Goal: Task Accomplishment & Management: Manage account settings

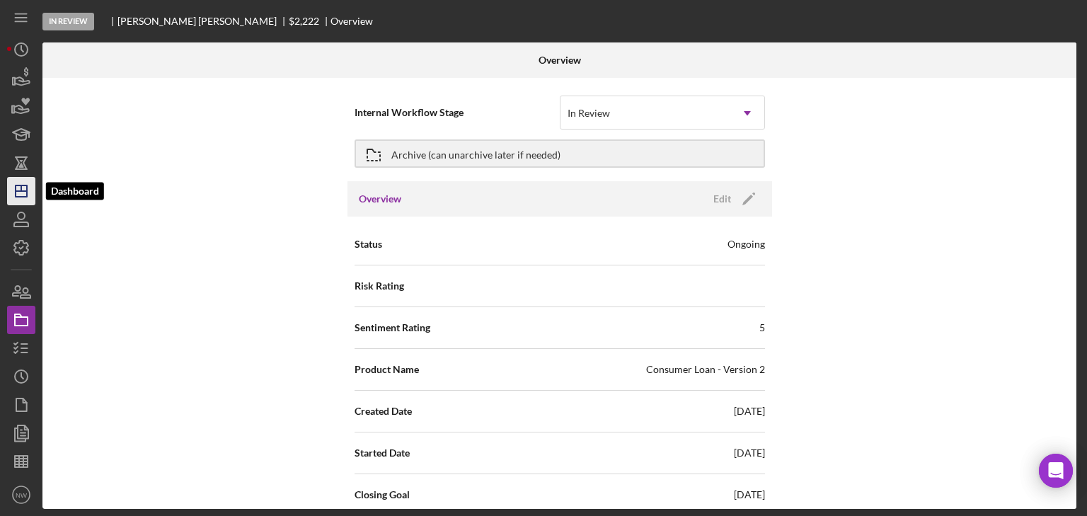
click at [23, 197] on icon "Icon/Dashboard" at bounding box center [21, 190] width 35 height 35
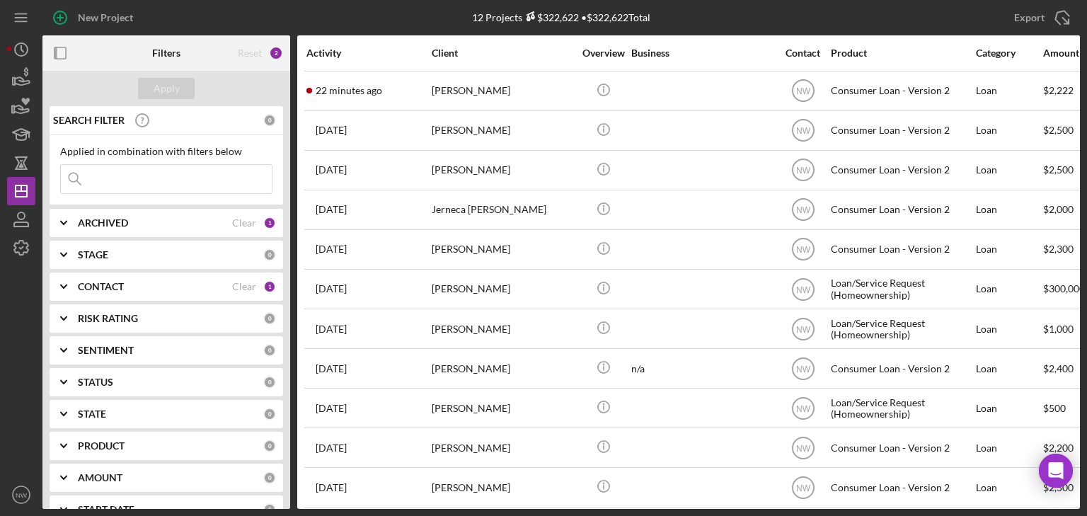
click at [65, 445] on icon "Icon/Expander" at bounding box center [63, 445] width 35 height 35
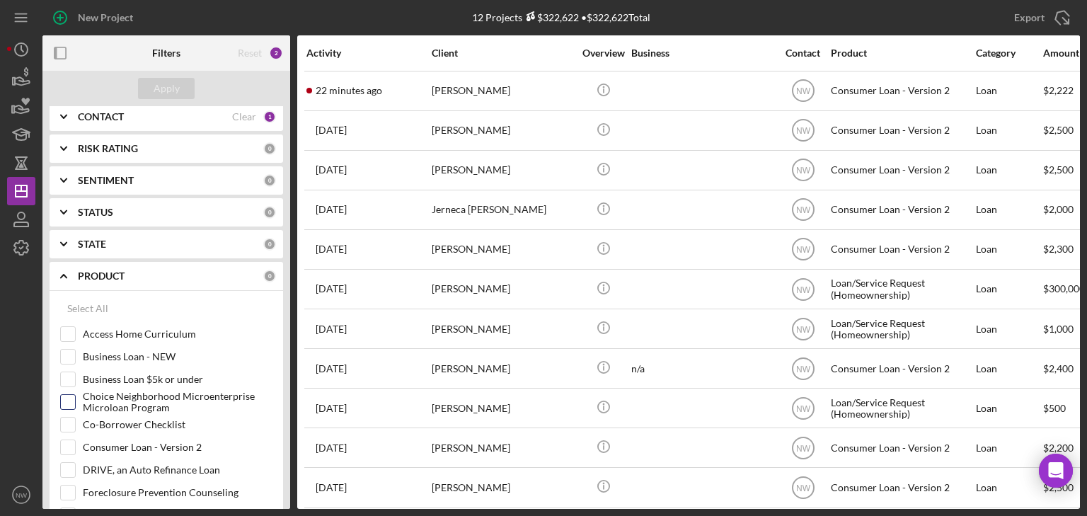
scroll to position [283, 0]
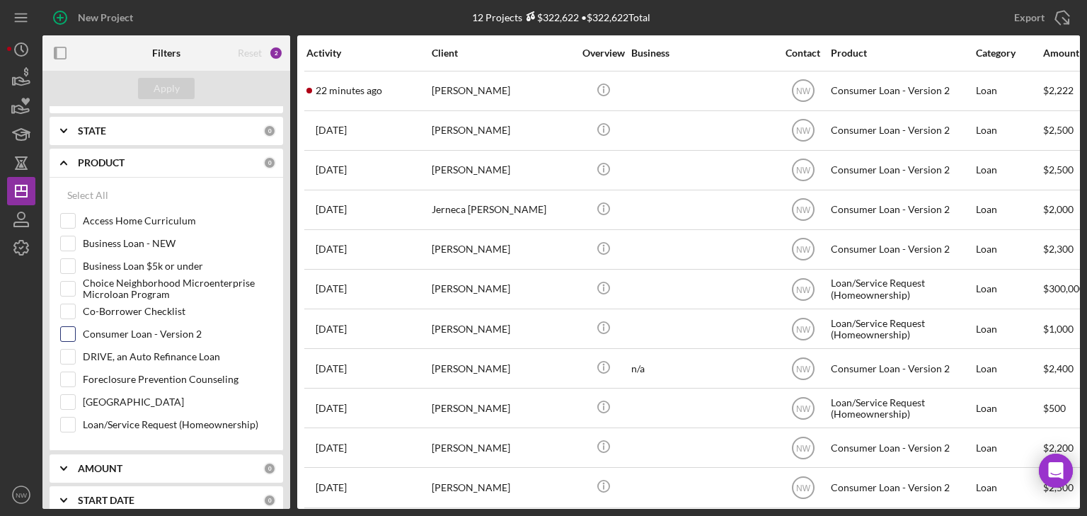
click at [71, 331] on input "Consumer Loan - Version 2" at bounding box center [68, 334] width 14 height 14
checkbox input "true"
click at [176, 88] on div "Apply" at bounding box center [167, 88] width 26 height 21
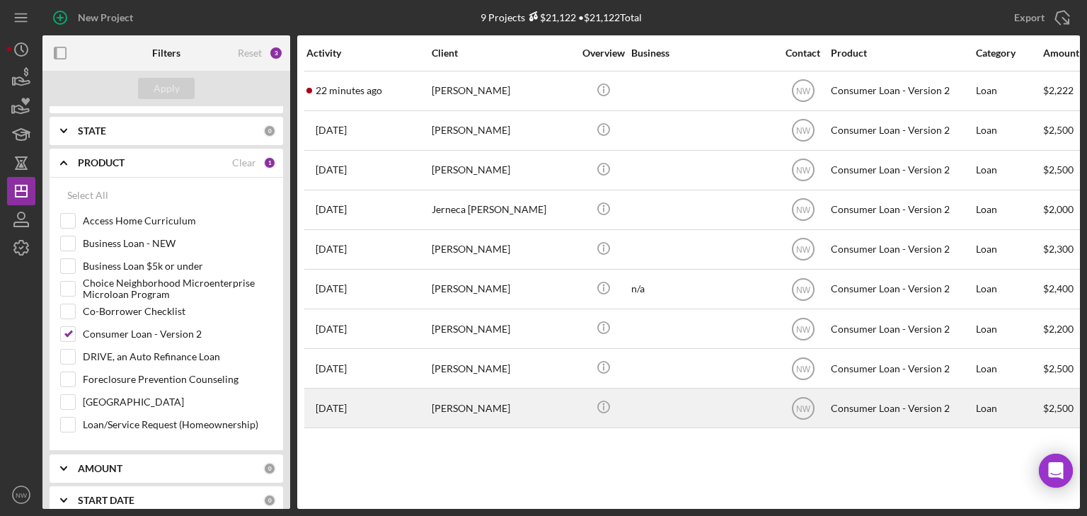
click at [491, 410] on div "[PERSON_NAME]" at bounding box center [503, 408] width 142 height 38
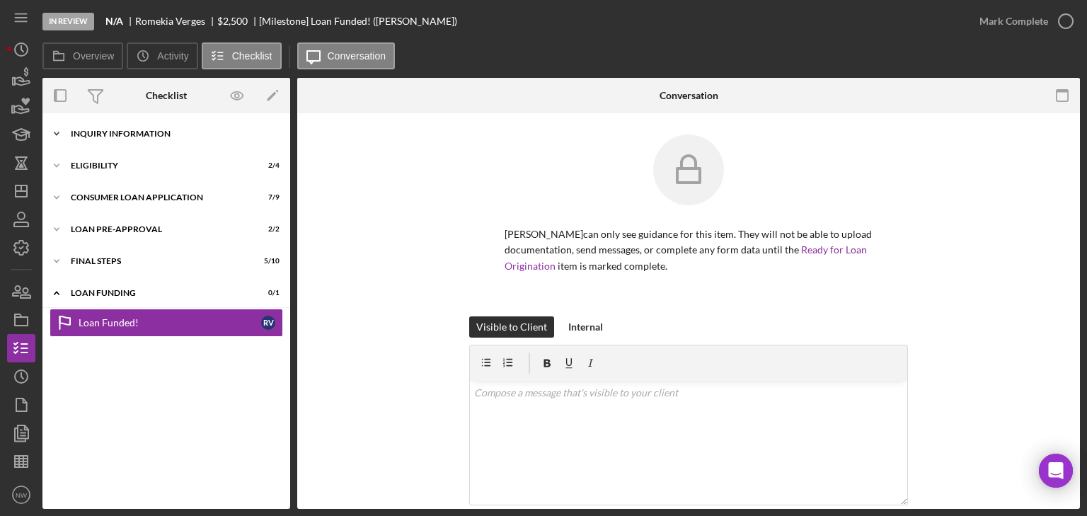
click at [53, 132] on icon "Icon/Expander" at bounding box center [56, 134] width 28 height 28
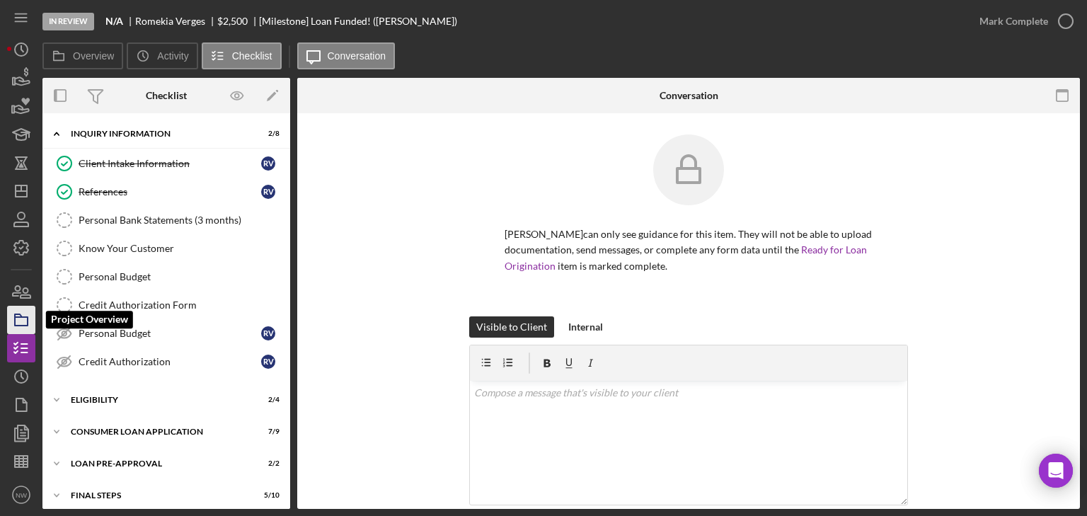
click at [22, 317] on polygon "button" at bounding box center [18, 315] width 7 height 3
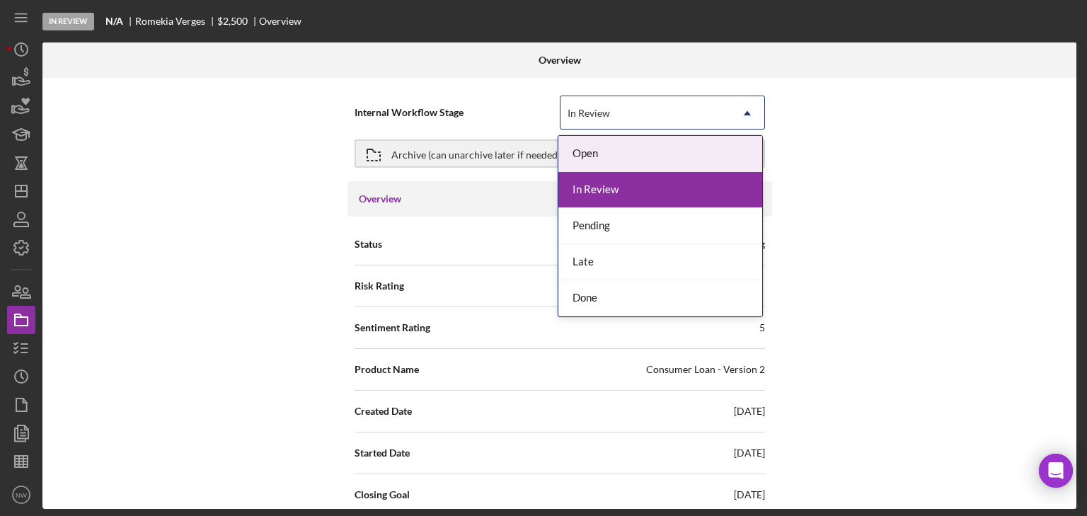
click at [577, 116] on div "In Review" at bounding box center [588, 113] width 42 height 11
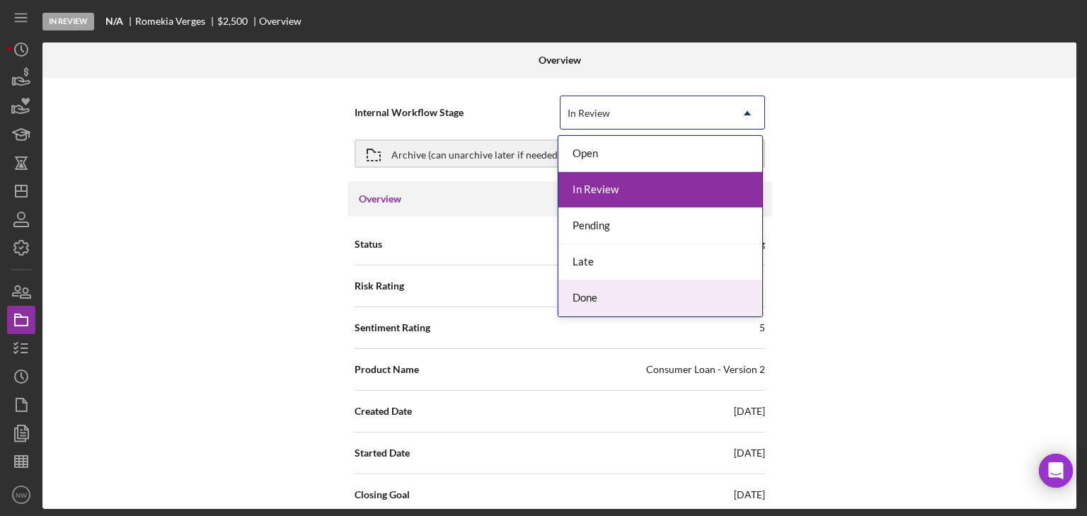
click at [587, 298] on div "Done" at bounding box center [660, 298] width 204 height 36
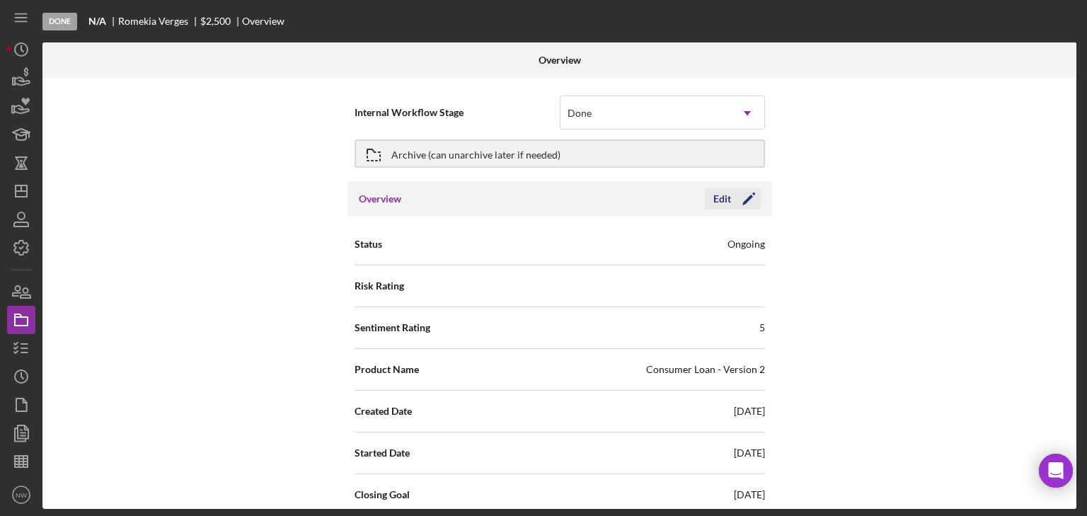
click at [749, 197] on polygon "button" at bounding box center [747, 200] width 11 height 11
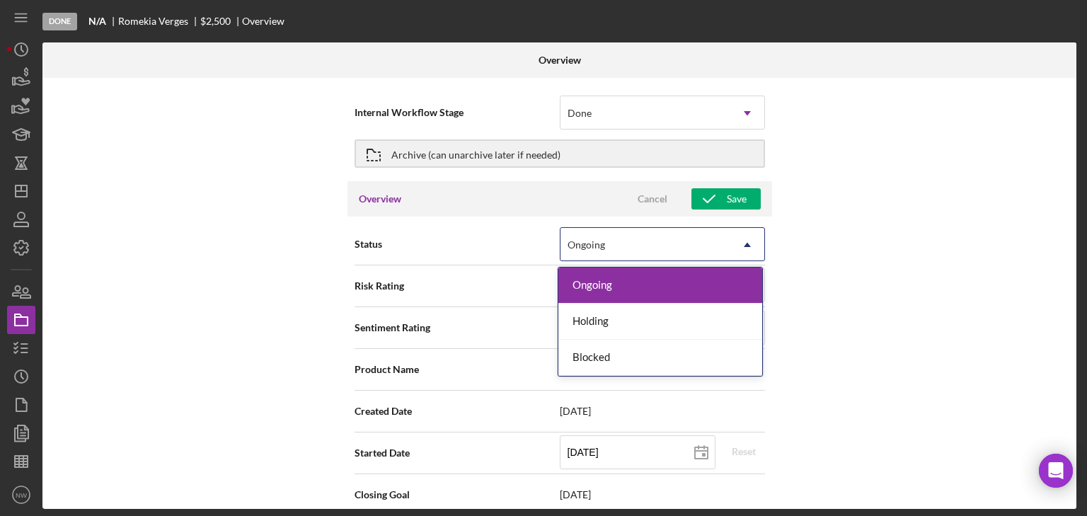
click at [637, 241] on div "Ongoing" at bounding box center [645, 245] width 170 height 33
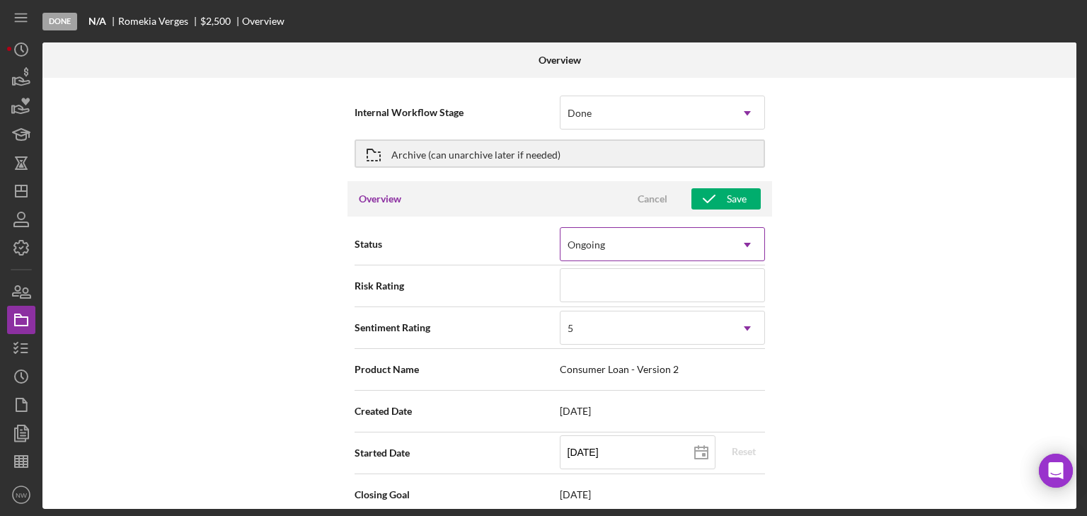
type textarea "Thank you for your application to [PERSON_NAME]! Please login to see what we st…"
click at [602, 246] on div "Ongoing" at bounding box center [586, 244] width 41 height 11
click at [25, 193] on icon "Icon/Dashboard" at bounding box center [21, 190] width 35 height 35
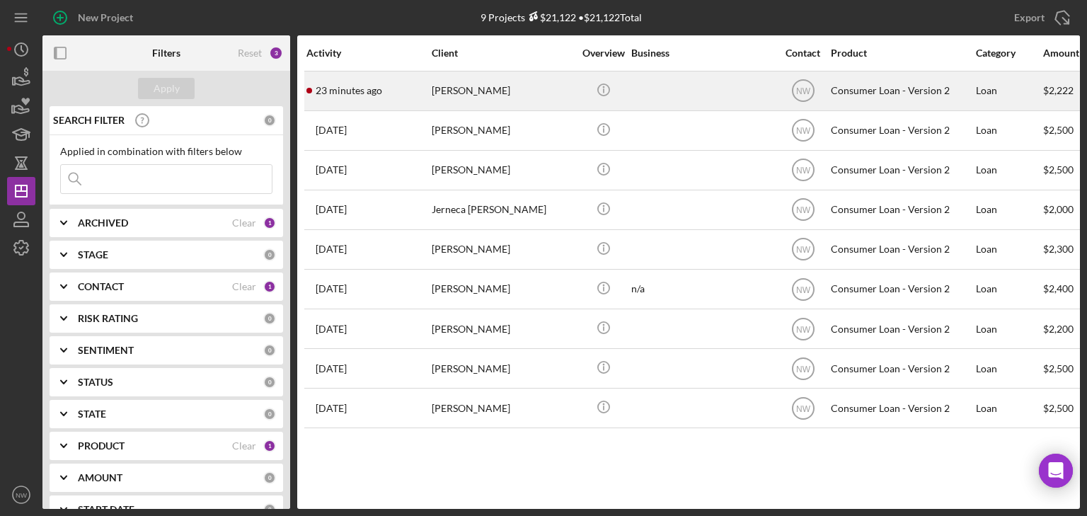
click at [487, 95] on div "[PERSON_NAME]" at bounding box center [503, 91] width 142 height 38
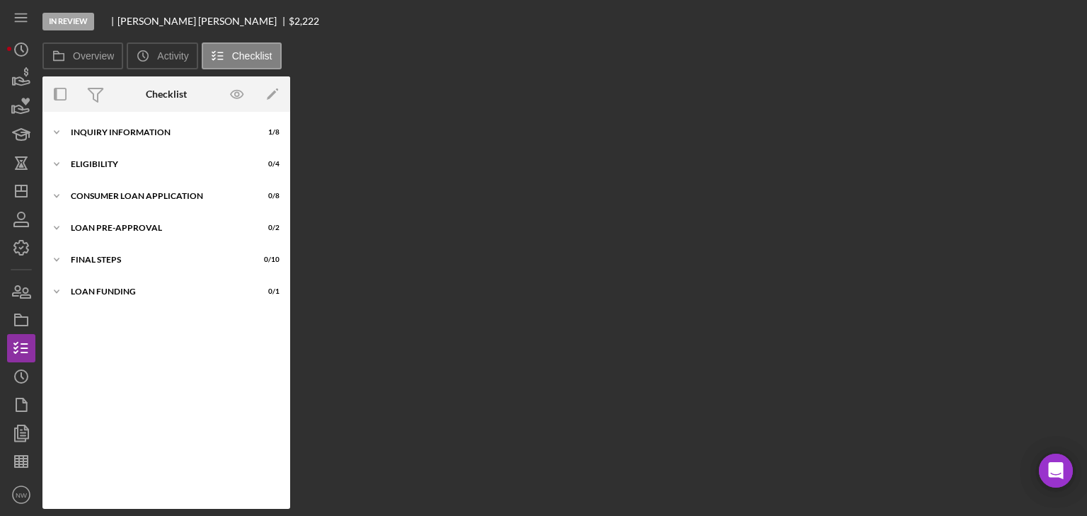
scroll to position [37, 0]
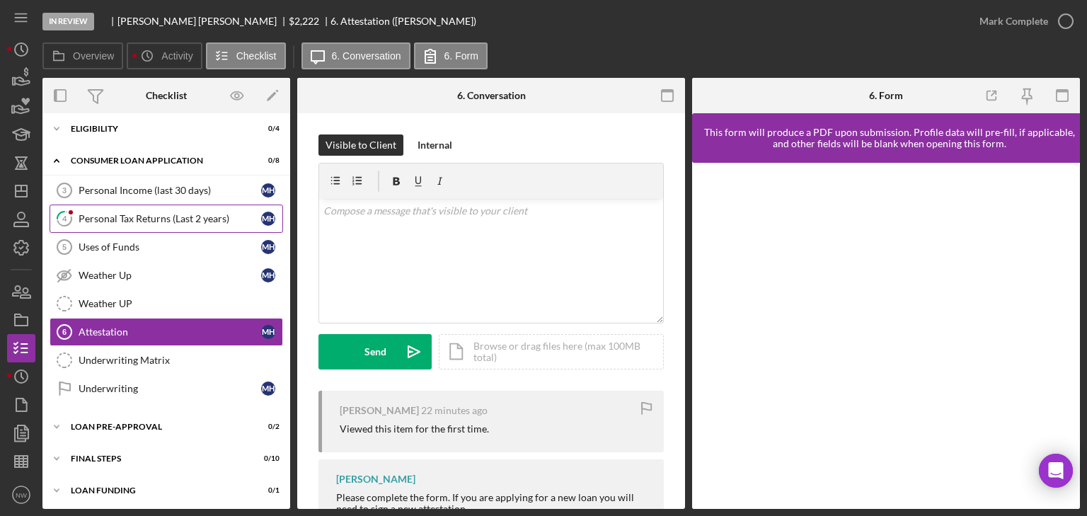
click at [98, 209] on link "4 Personal Tax Returns (Last 2 years) m h" at bounding box center [167, 218] width 234 height 28
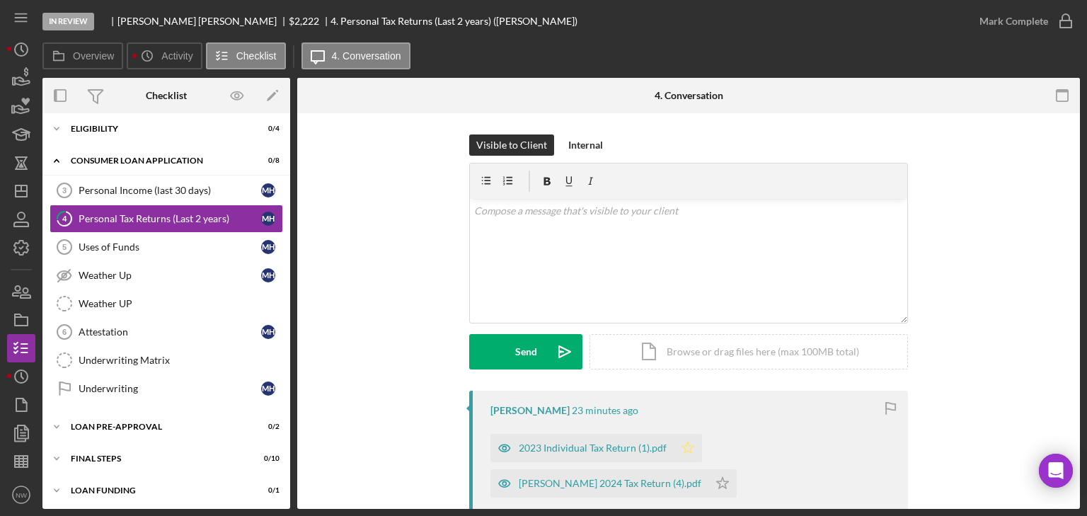
click at [685, 445] on icon "Icon/Star" at bounding box center [688, 448] width 28 height 28
click at [1054, 19] on icon "button" at bounding box center [1065, 21] width 35 height 35
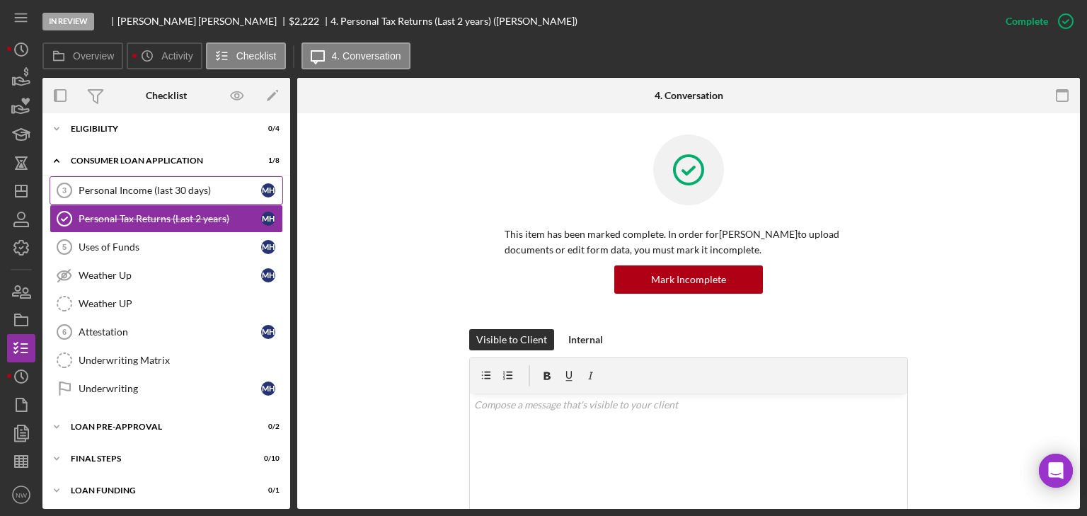
click at [93, 181] on link "Personal Income (last 30 days) 3 Personal Income (last 30 days) m h" at bounding box center [167, 190] width 234 height 28
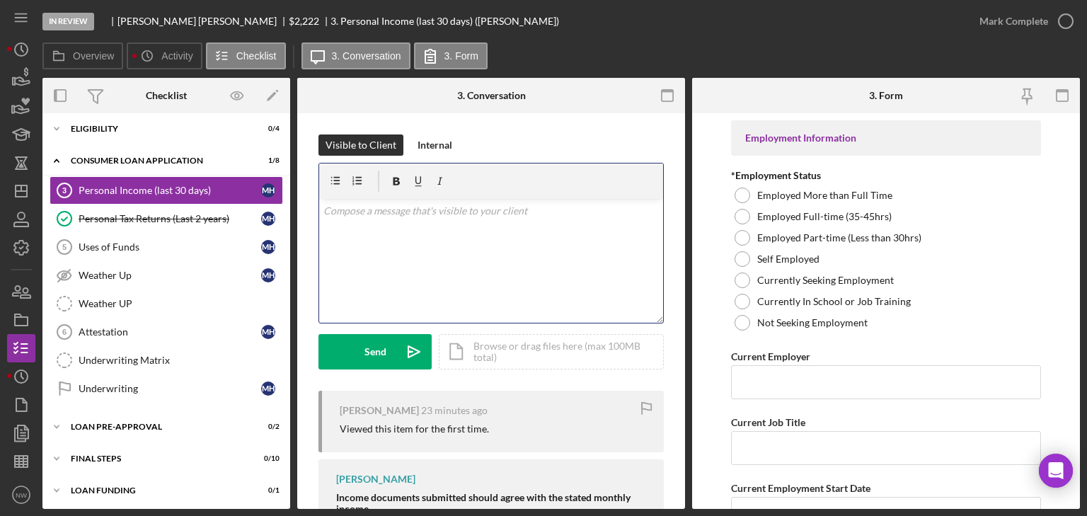
click at [529, 204] on p at bounding box center [491, 211] width 336 height 16
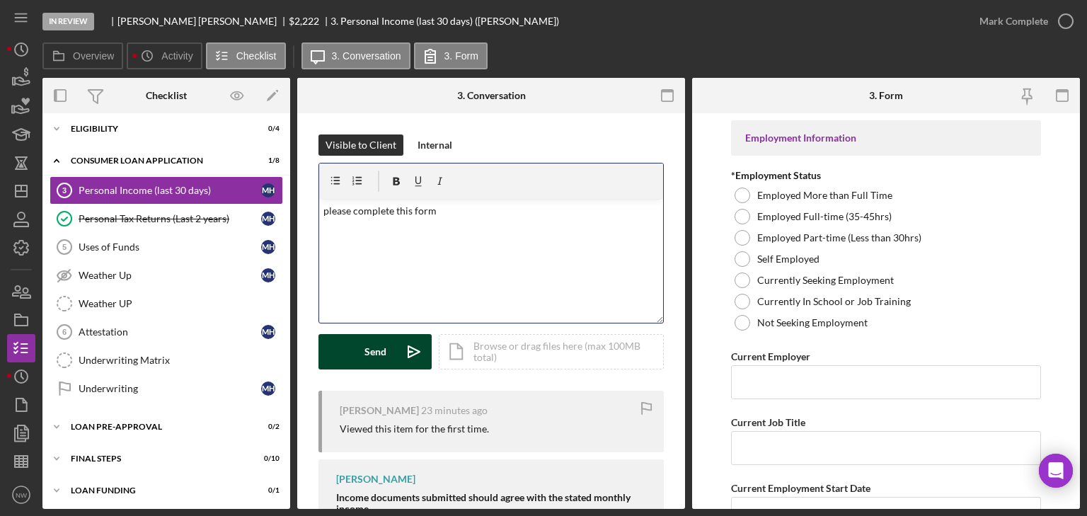
drag, startPoint x: 348, startPoint y: 352, endPoint x: 321, endPoint y: 327, distance: 37.0
click at [342, 350] on button "Send Icon/icon-invite-send" at bounding box center [374, 351] width 113 height 35
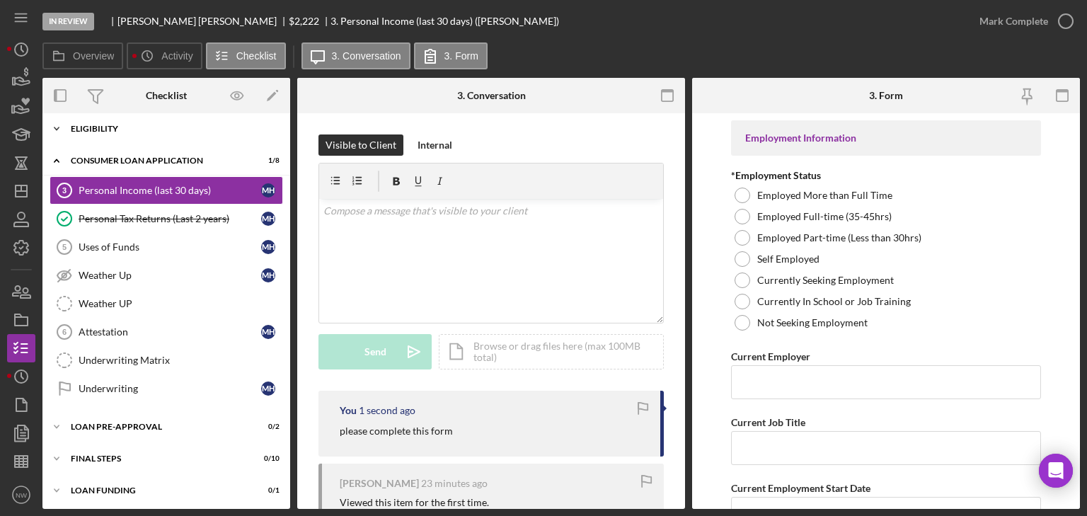
click at [52, 127] on icon "Icon/Expander" at bounding box center [56, 129] width 28 height 28
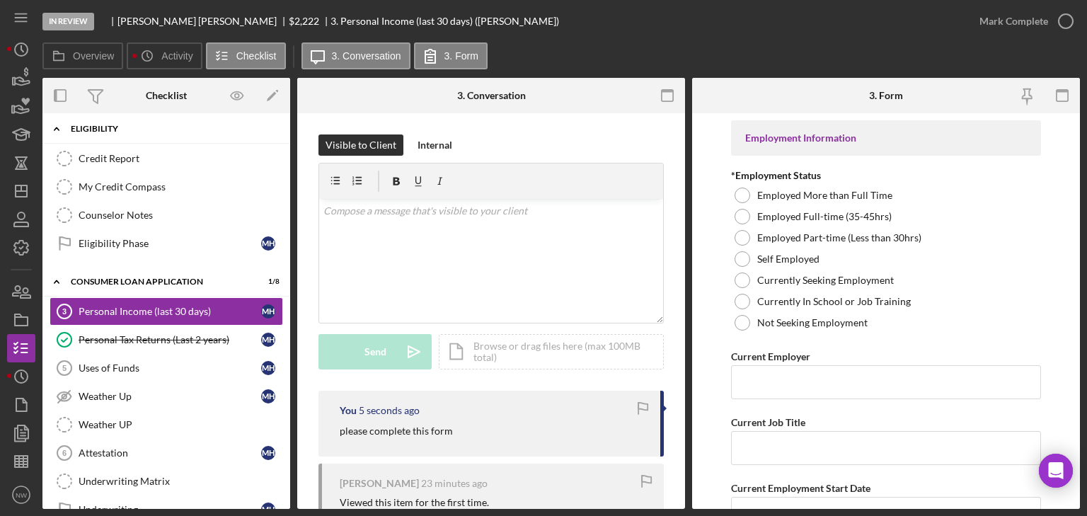
click at [52, 126] on icon "Icon/Expander" at bounding box center [56, 129] width 28 height 28
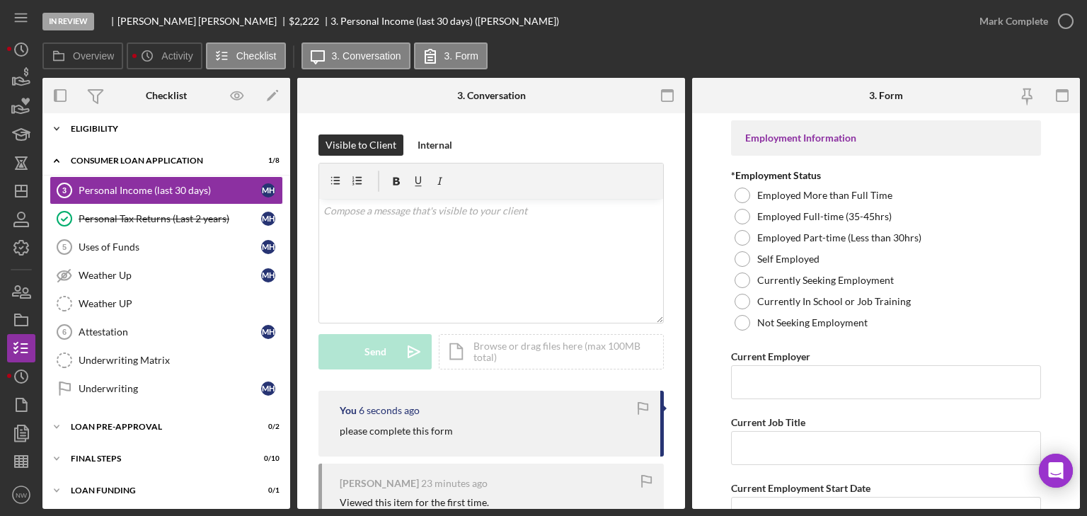
click at [52, 126] on icon "Icon/Expander" at bounding box center [56, 129] width 28 height 28
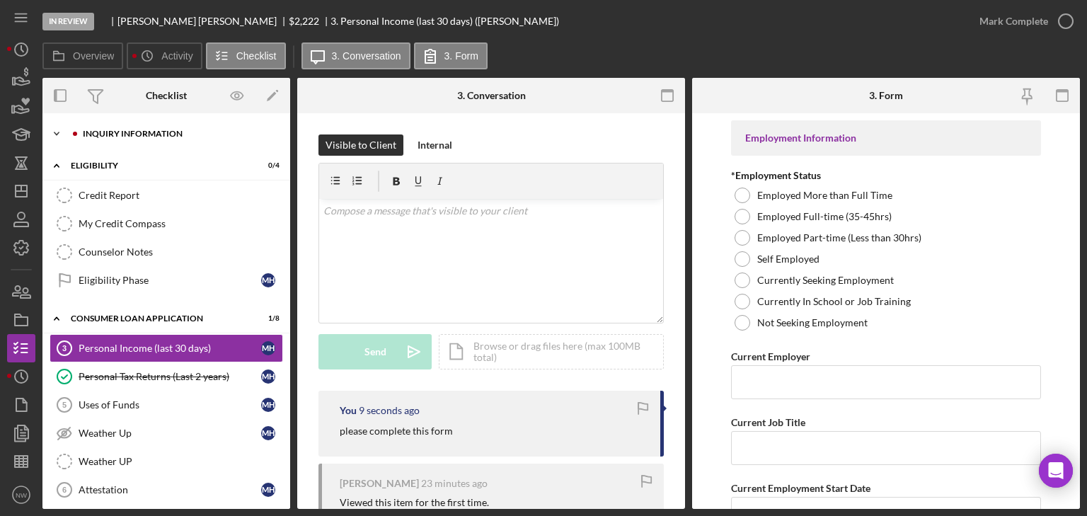
click at [52, 130] on icon "Icon/Expander" at bounding box center [56, 134] width 28 height 28
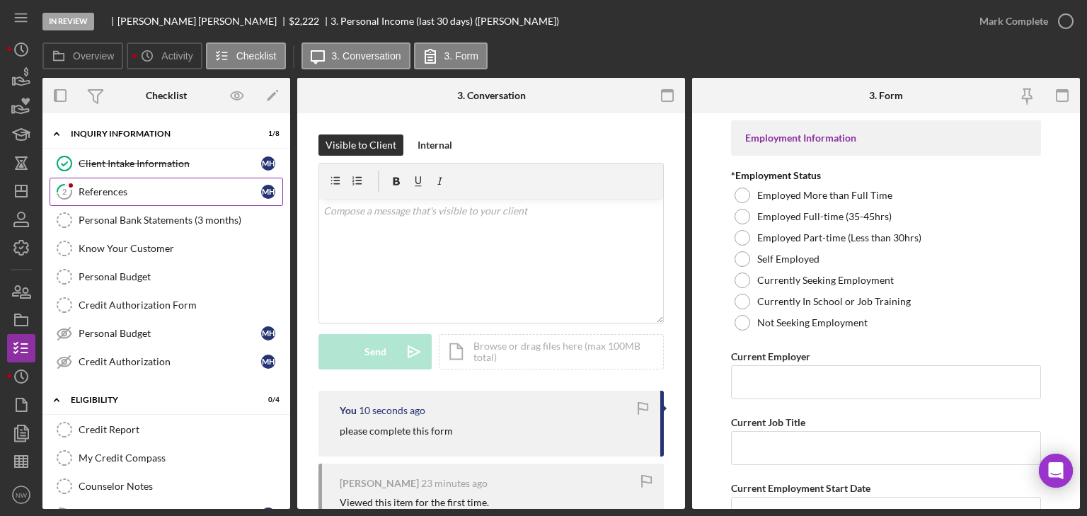
click at [130, 181] on link "2 References m h" at bounding box center [167, 192] width 234 height 28
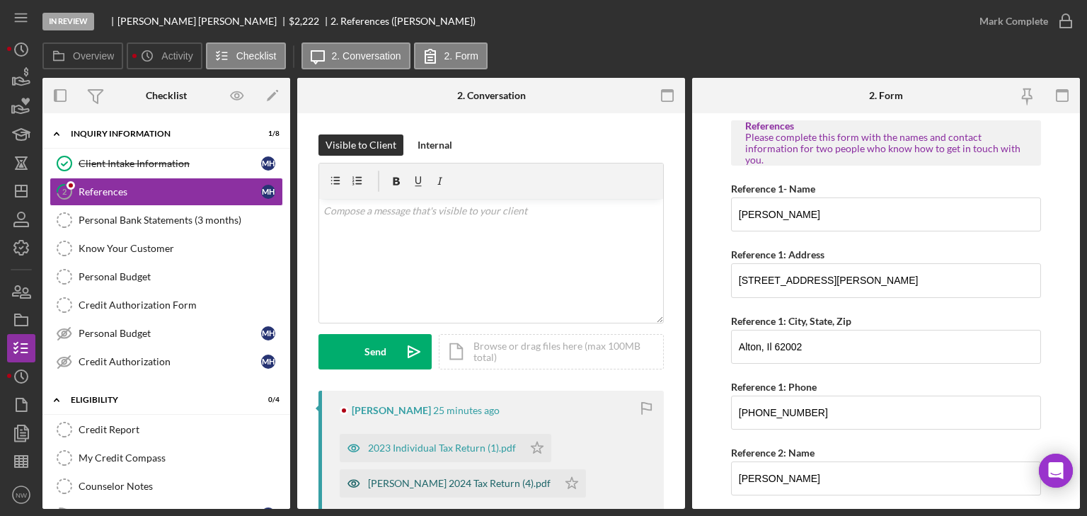
scroll to position [113, 0]
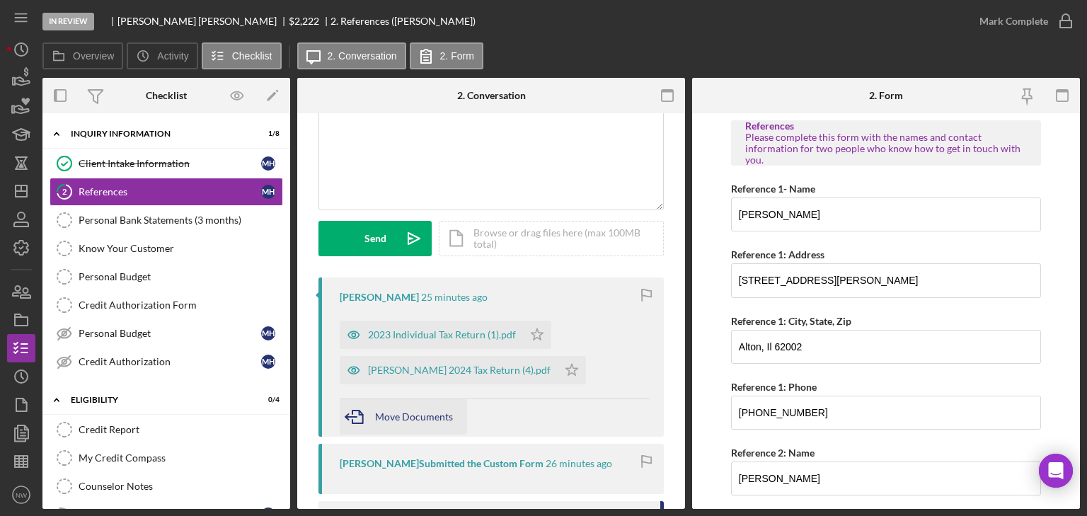
click at [382, 419] on span "Move Documents" at bounding box center [414, 416] width 78 height 12
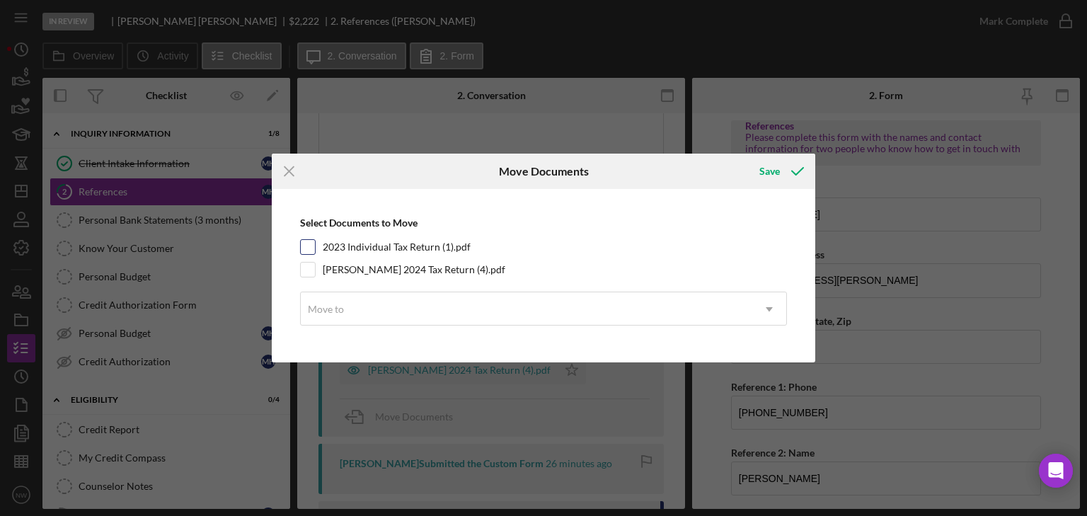
click at [300, 248] on div at bounding box center [308, 247] width 16 height 16
click at [309, 249] on input "2023 Individual Tax Return (1).pdf" at bounding box center [308, 247] width 14 height 14
checkbox input "true"
click at [309, 274] on input "[PERSON_NAME] 2024 Tax Return (4).pdf" at bounding box center [308, 270] width 14 height 14
checkbox input "true"
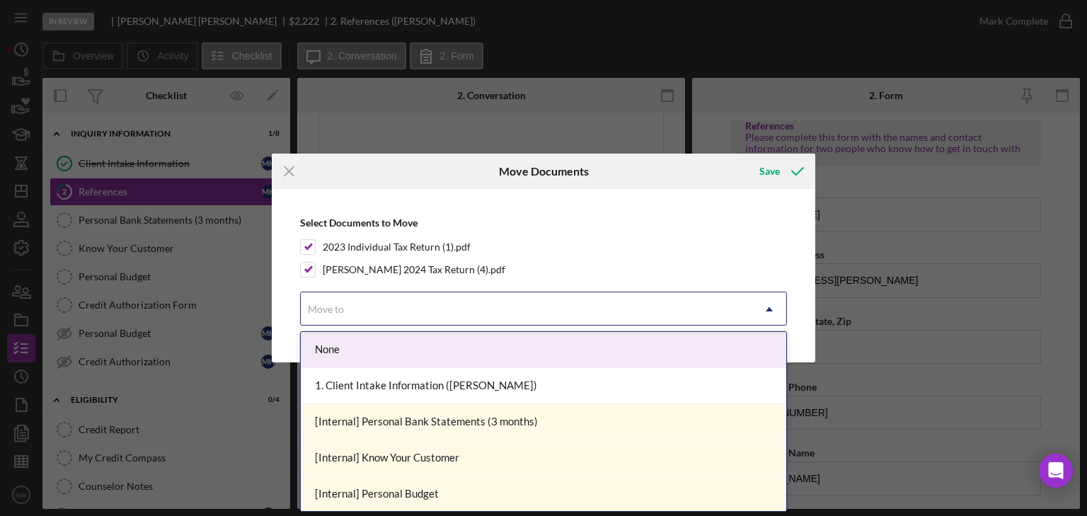
click at [331, 318] on div "Move to" at bounding box center [526, 309] width 451 height 33
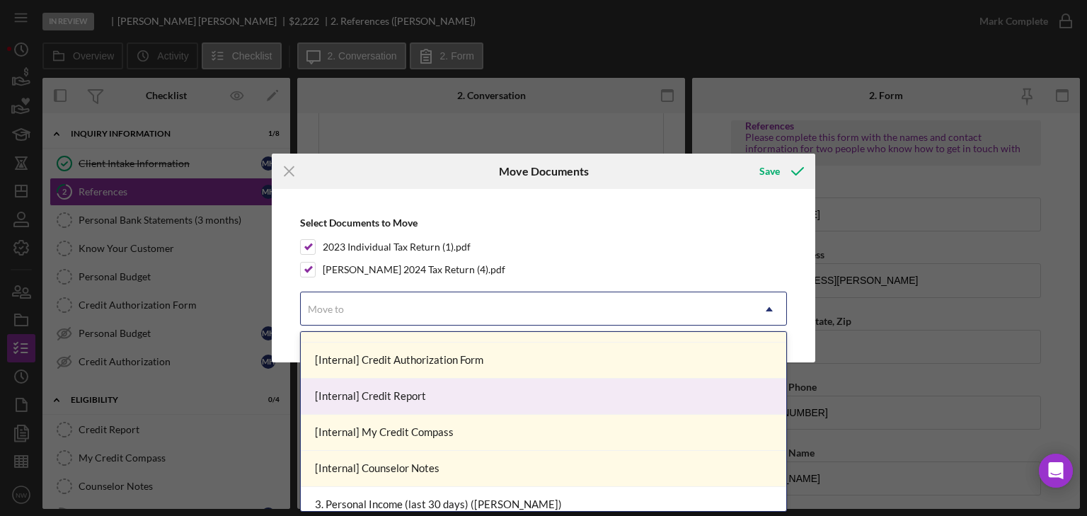
scroll to position [283, 0]
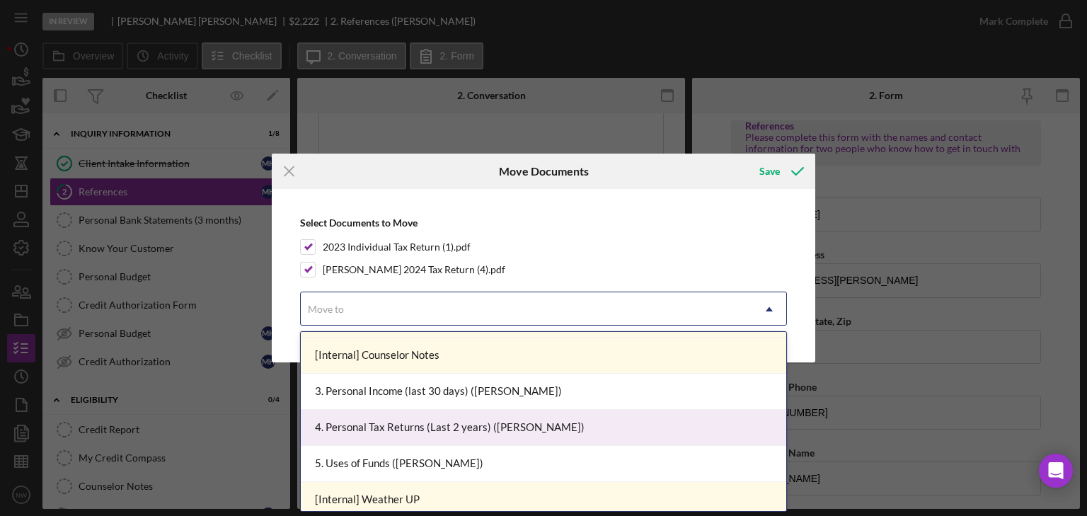
click at [357, 416] on div "4. Personal Tax Returns (Last 2 years) ([PERSON_NAME])" at bounding box center [543, 428] width 485 height 36
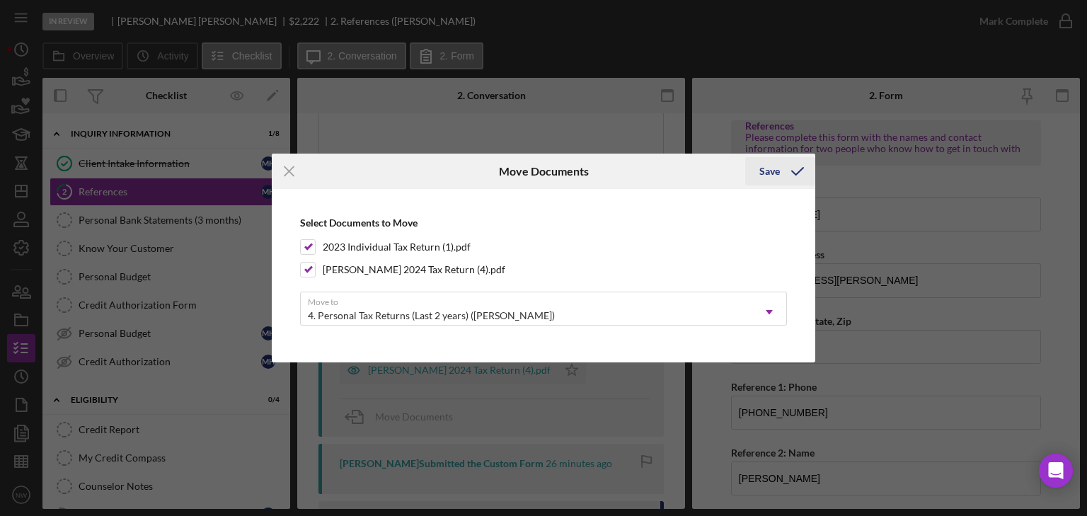
click at [774, 168] on div "Save" at bounding box center [769, 171] width 21 height 28
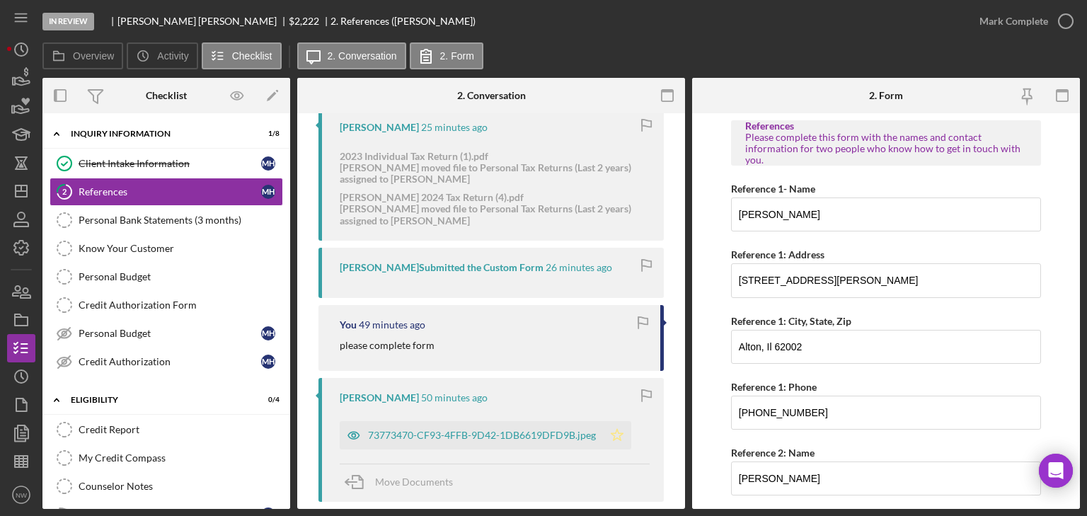
click at [616, 430] on polygon "button" at bounding box center [617, 435] width 12 height 11
click at [1064, 21] on polyline "button" at bounding box center [1066, 22] width 6 height 4
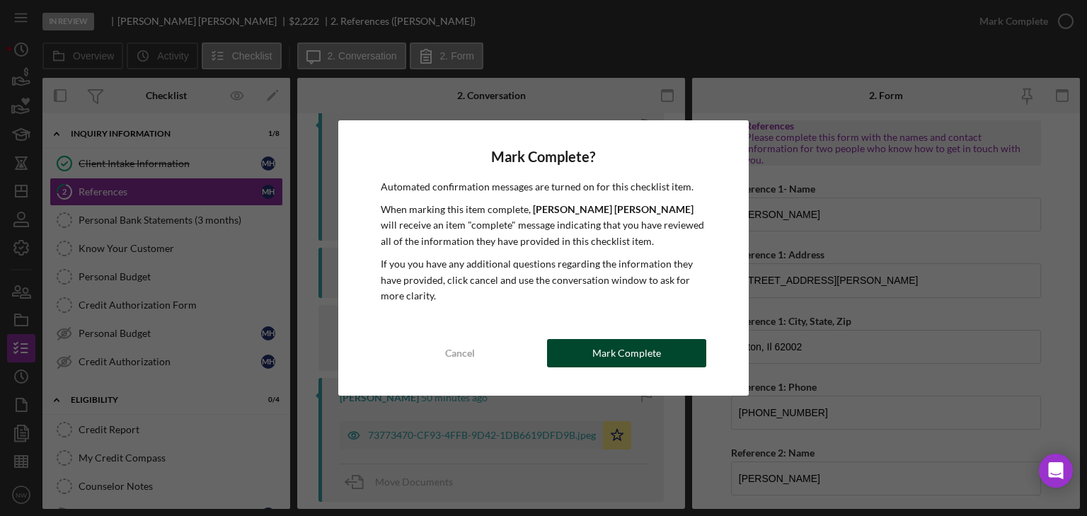
click at [605, 349] on div "Mark Complete" at bounding box center [626, 353] width 69 height 28
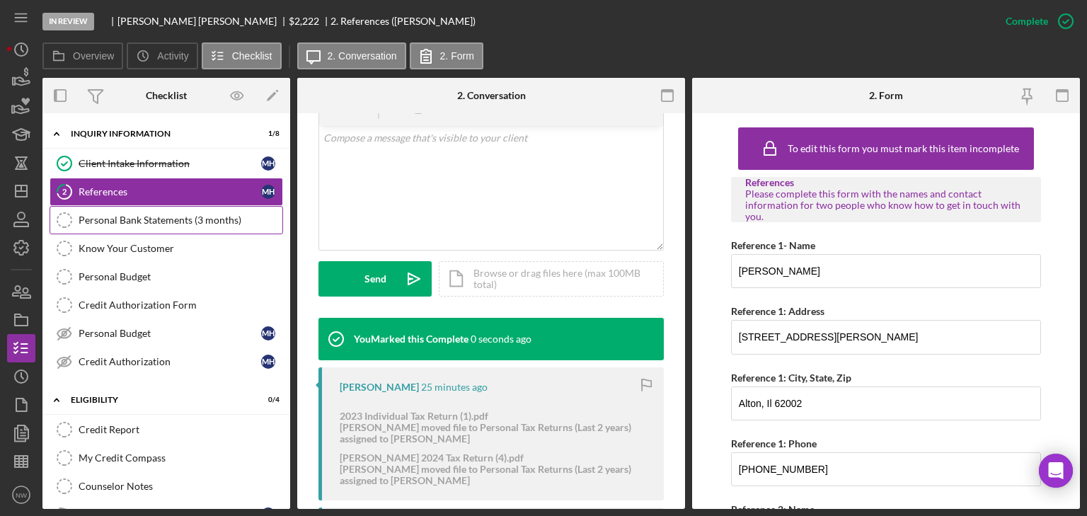
scroll to position [543, 0]
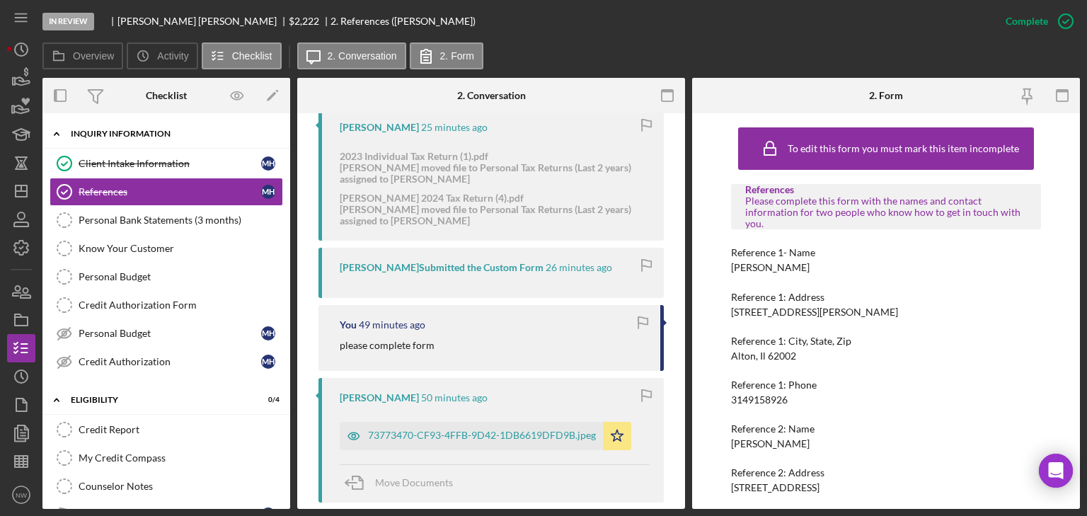
click at [58, 133] on icon "Icon/Expander" at bounding box center [56, 134] width 28 height 28
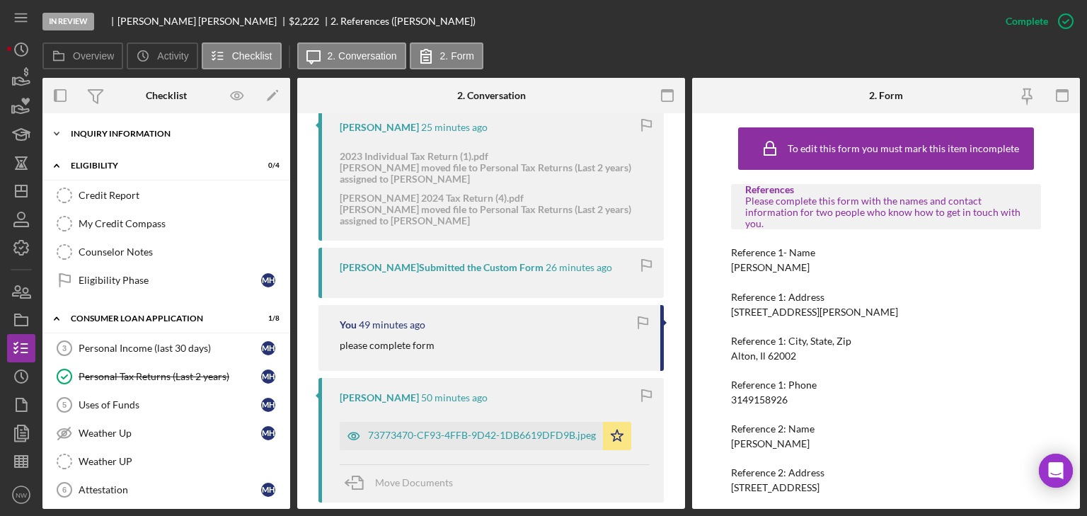
click at [58, 131] on icon "Icon/Expander" at bounding box center [56, 134] width 28 height 28
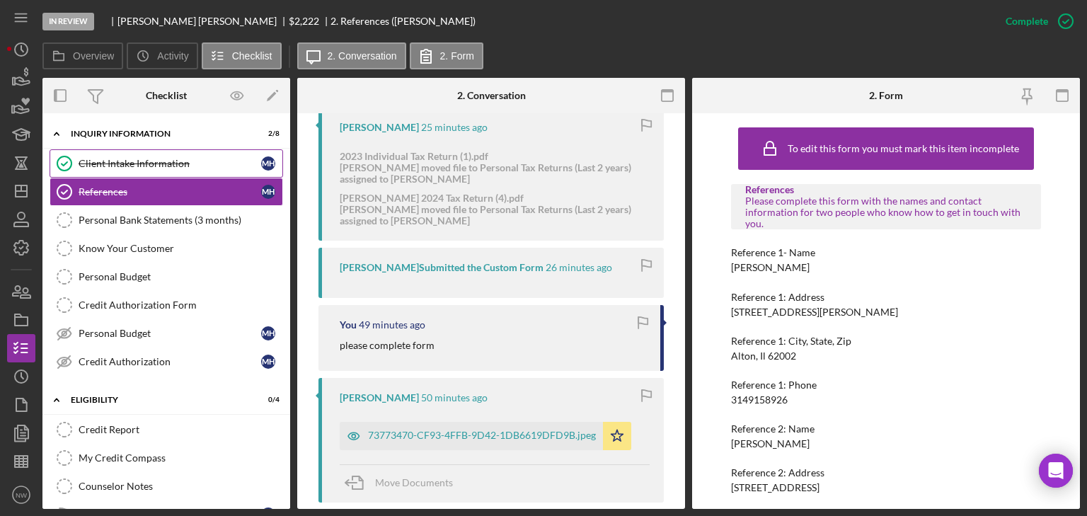
click at [156, 160] on div "Client Intake Information" at bounding box center [170, 163] width 183 height 11
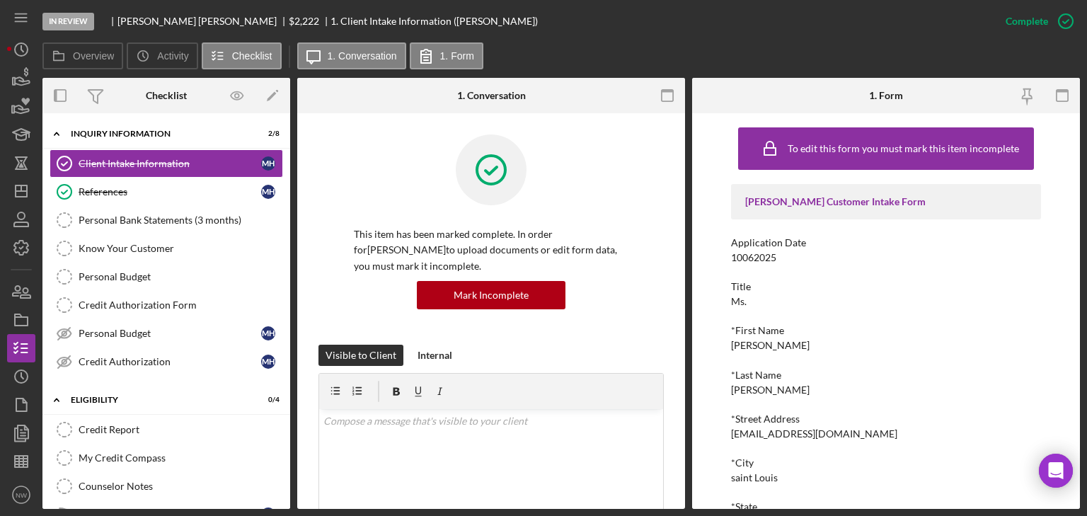
scroll to position [170, 0]
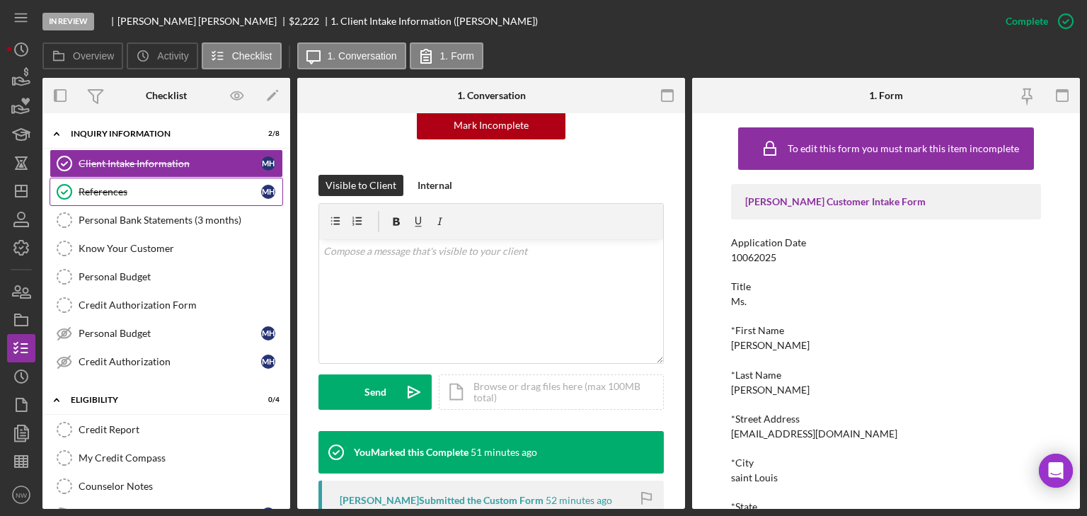
click at [122, 194] on div "References" at bounding box center [170, 191] width 183 height 11
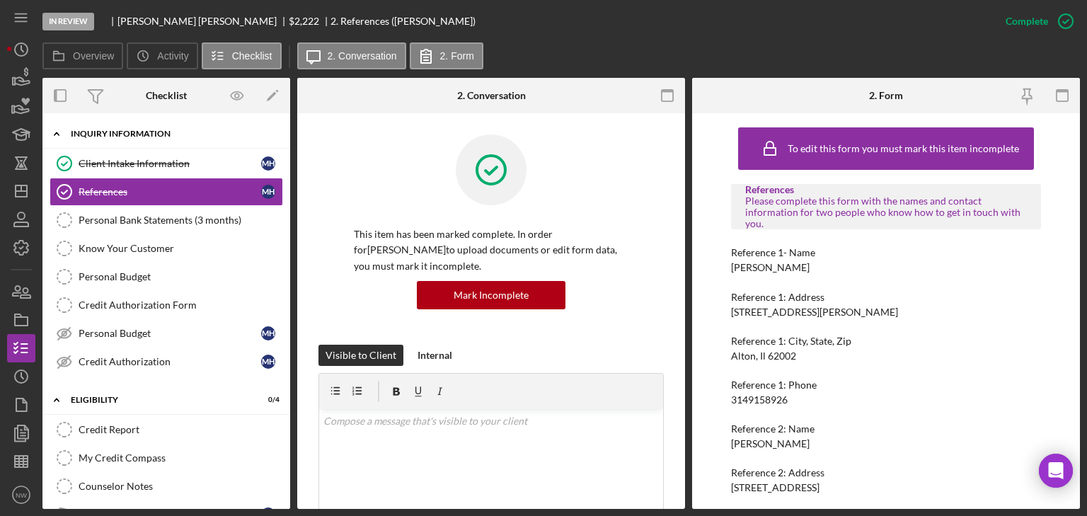
click at [59, 137] on icon "Icon/Expander" at bounding box center [56, 134] width 28 height 28
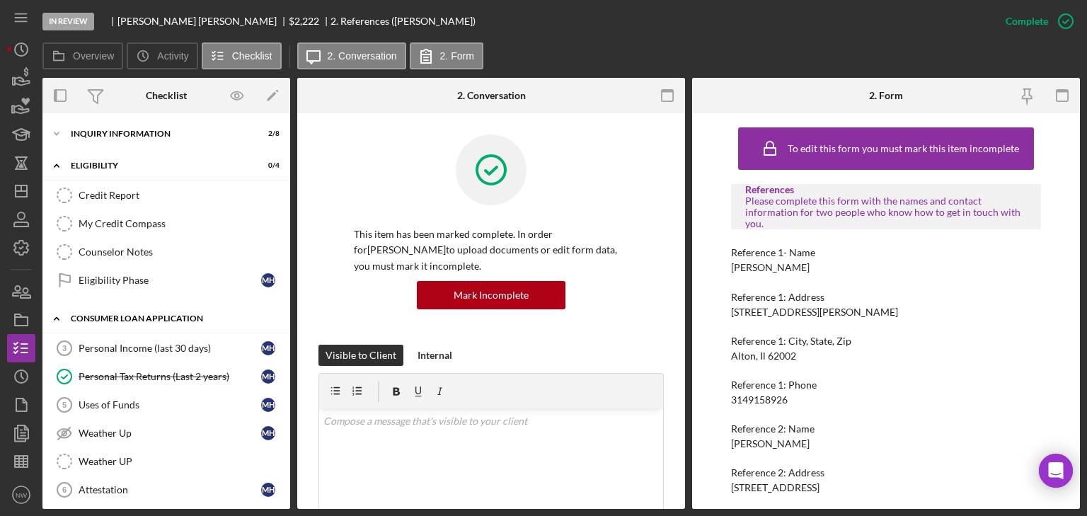
click at [52, 312] on icon "Icon/Expander" at bounding box center [56, 318] width 28 height 28
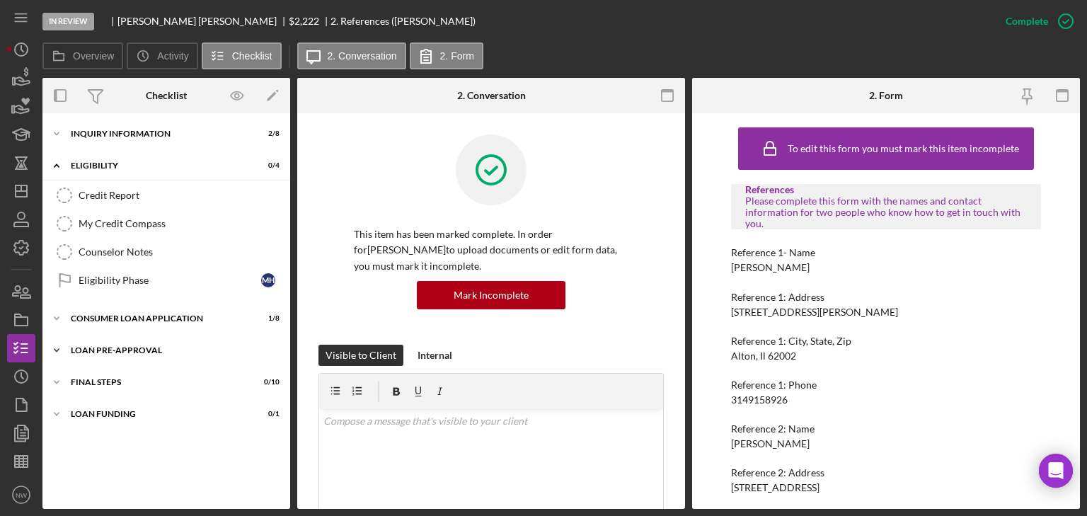
click at [54, 341] on icon "Icon/Expander" at bounding box center [56, 350] width 28 height 28
click at [51, 444] on icon "Icon/Expander" at bounding box center [56, 446] width 28 height 28
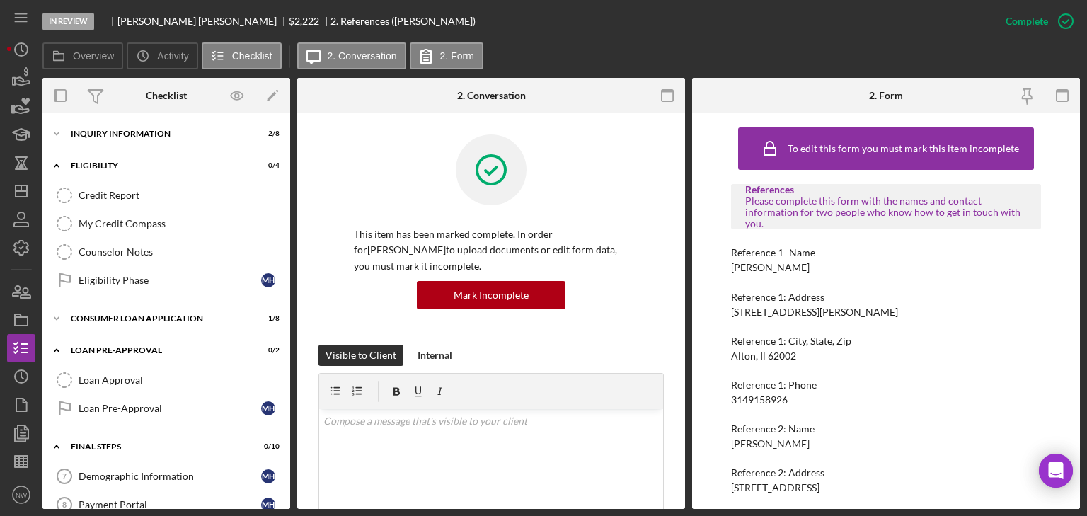
scroll to position [170, 0]
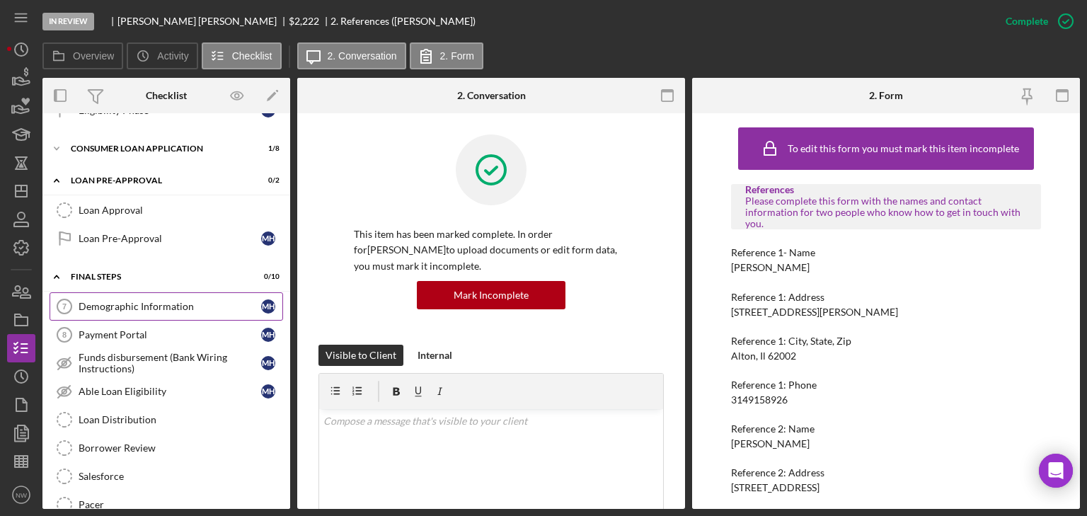
click at [129, 302] on div "Demographic Information" at bounding box center [170, 306] width 183 height 11
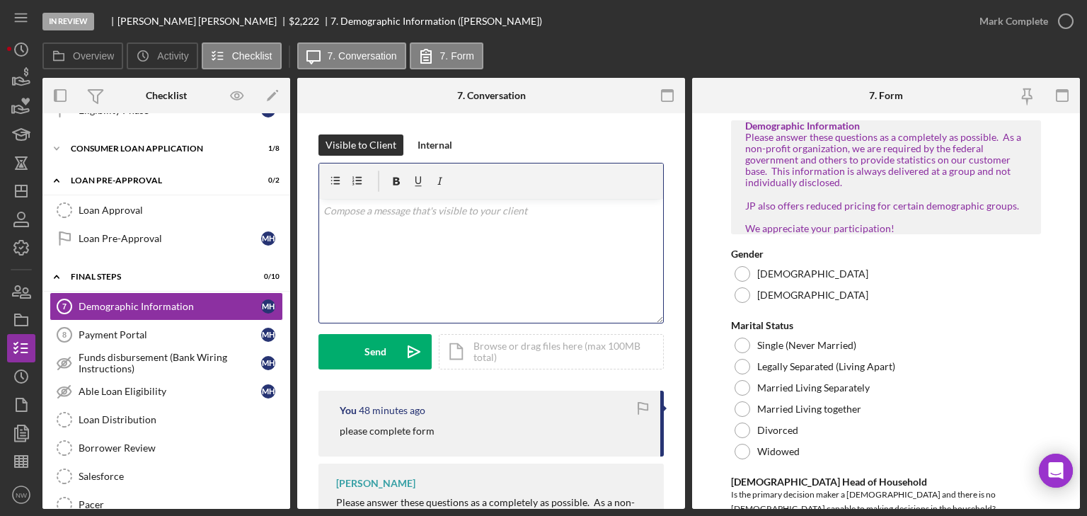
click at [495, 237] on div "v Color teal Color pink Remove color Add row above Add row below Add column bef…" at bounding box center [491, 261] width 344 height 124
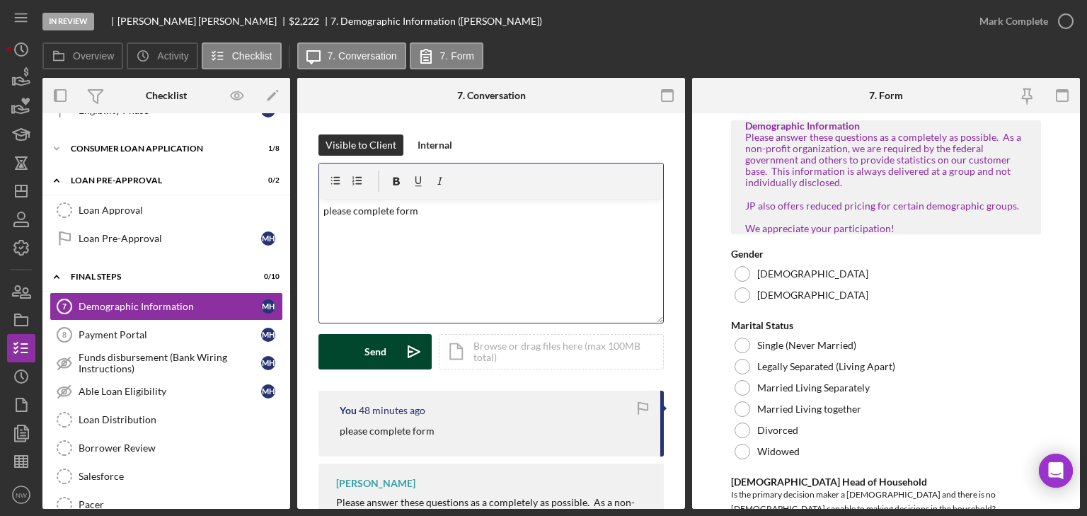
click at [399, 347] on icon "Icon/icon-invite-send" at bounding box center [413, 351] width 35 height 35
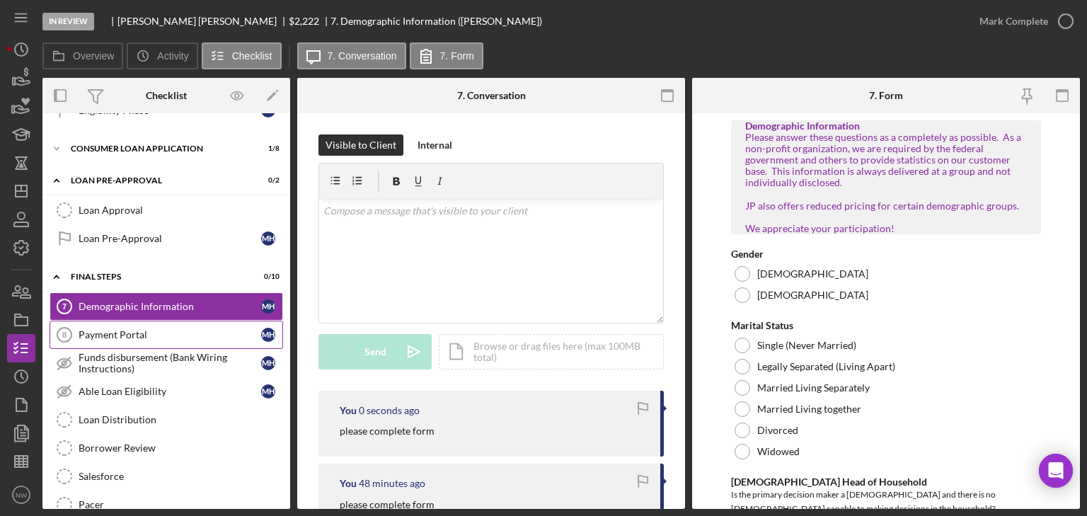
click at [98, 325] on link "Payment Portal 8 Payment Portal m h" at bounding box center [167, 335] width 234 height 28
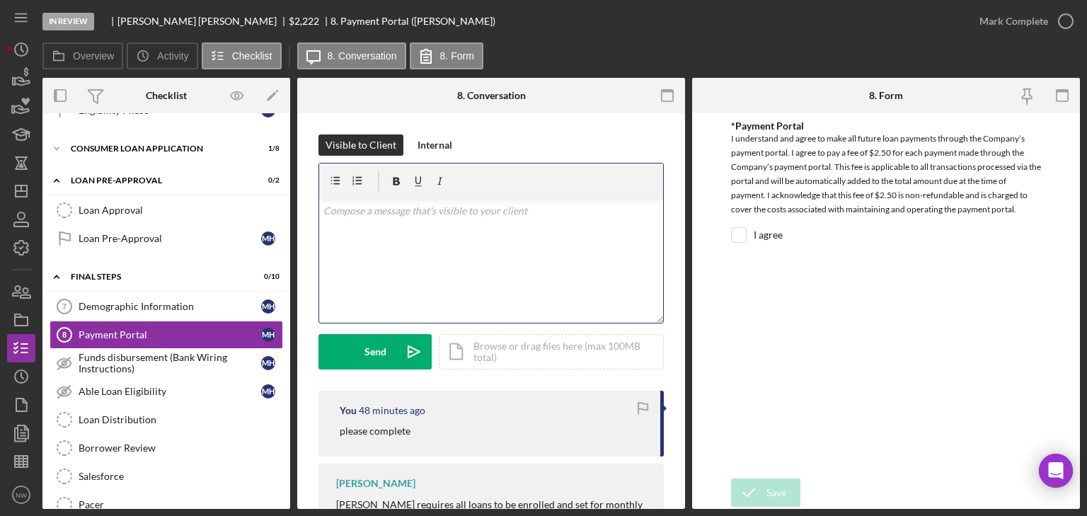
click at [478, 235] on div "v Color teal Color pink Remove color Add row above Add row below Add column bef…" at bounding box center [491, 261] width 344 height 124
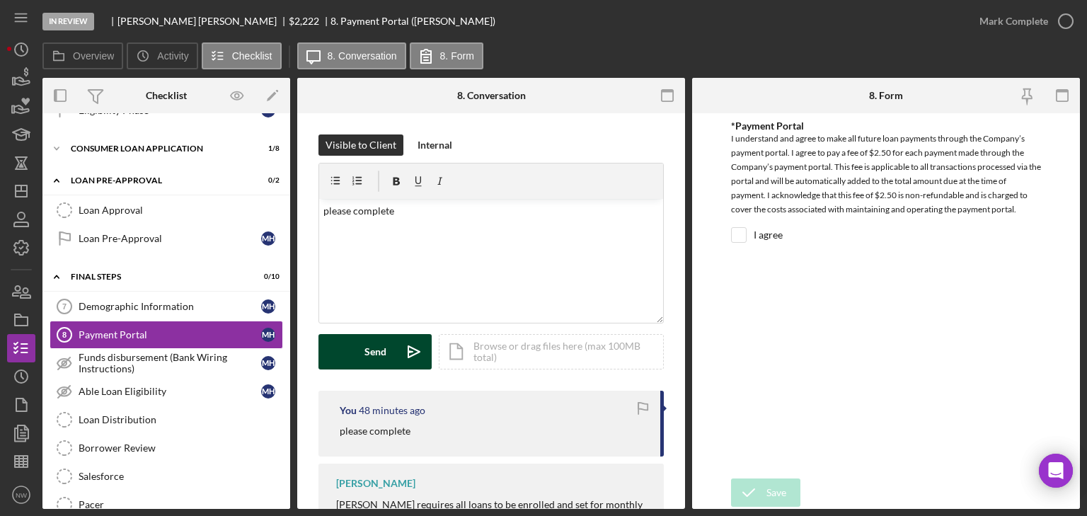
click at [370, 354] on div "Send" at bounding box center [375, 351] width 22 height 35
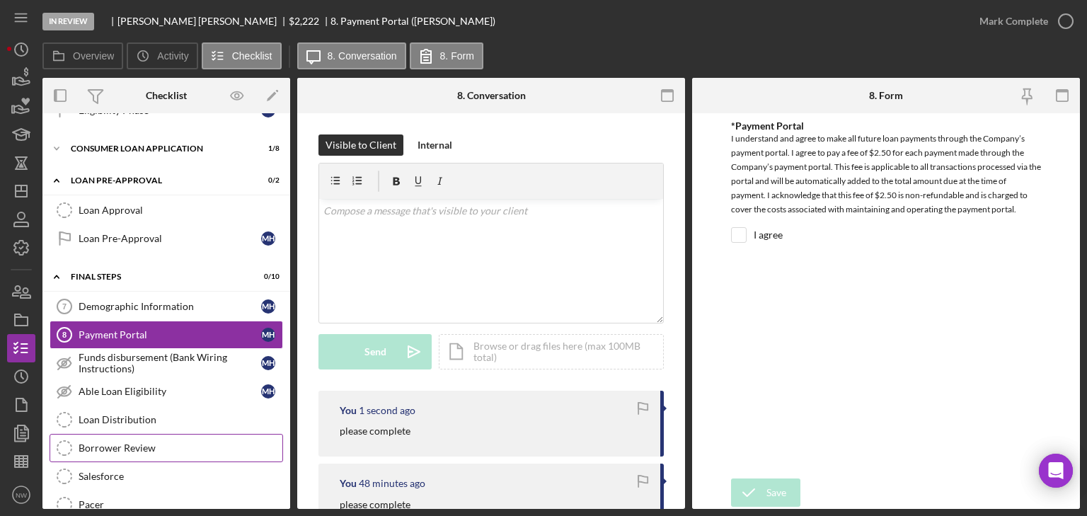
click at [98, 442] on div "Borrower Review" at bounding box center [181, 447] width 204 height 11
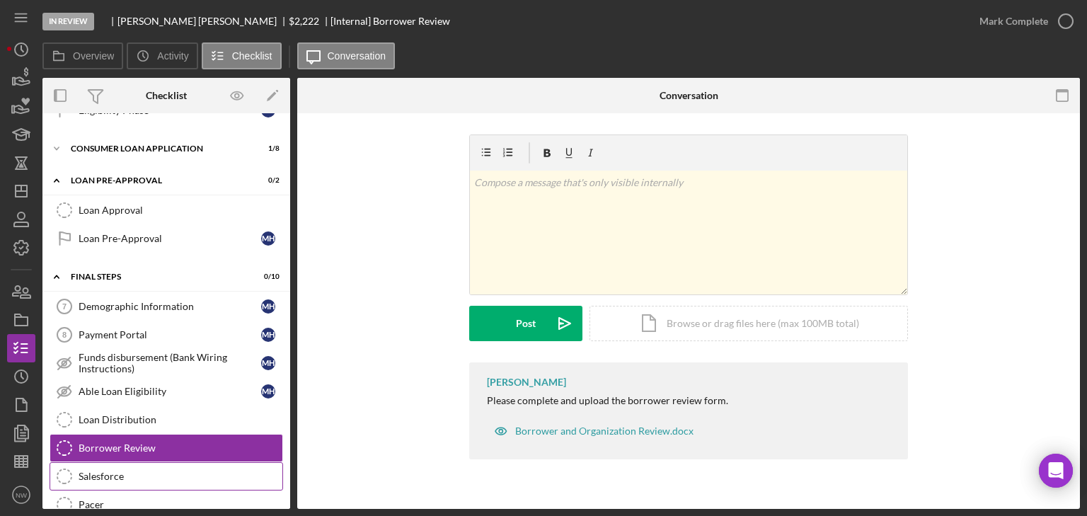
click at [120, 465] on link "Salesforce Salesforce" at bounding box center [167, 476] width 234 height 28
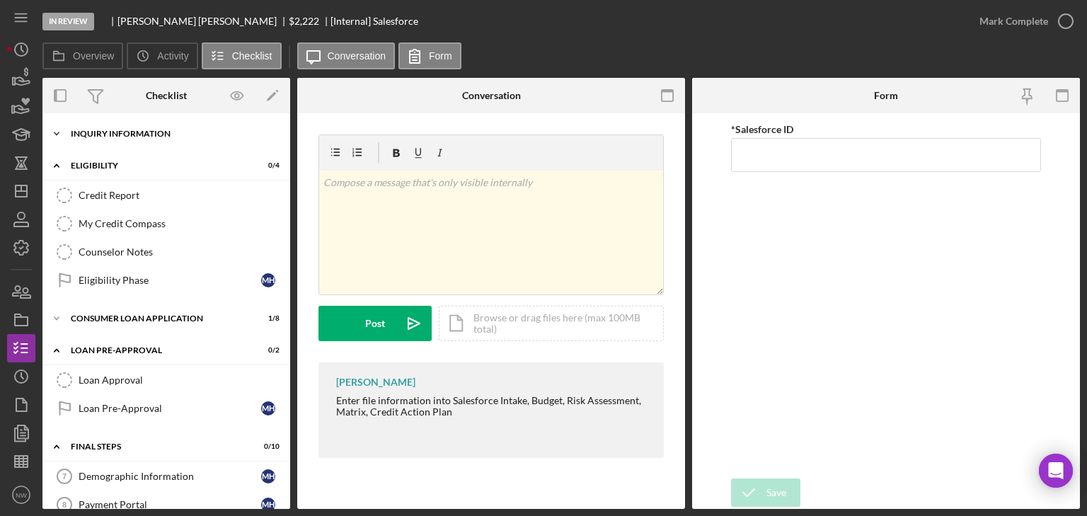
click at [59, 128] on icon "Icon/Expander" at bounding box center [56, 134] width 28 height 28
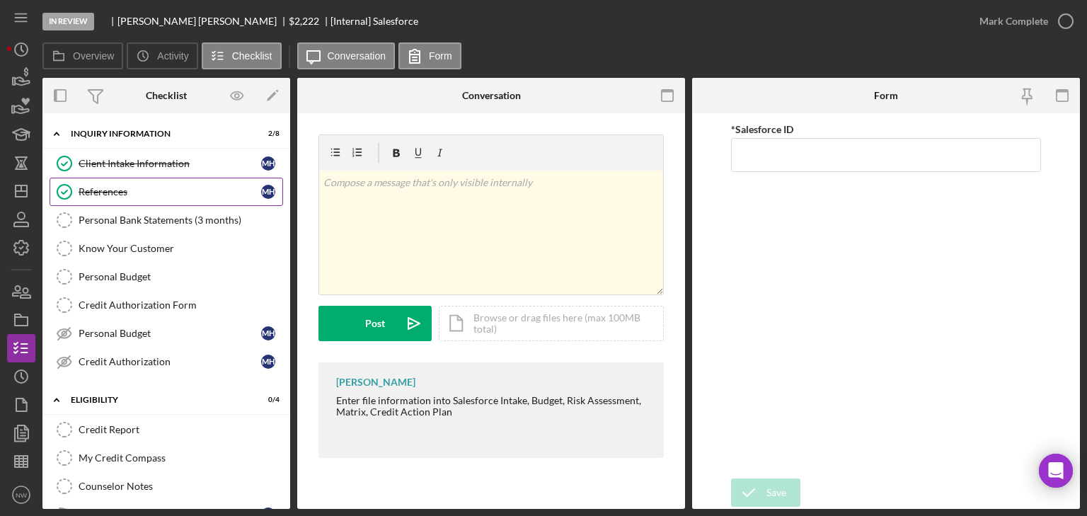
click at [119, 184] on link "References References m h" at bounding box center [167, 192] width 234 height 28
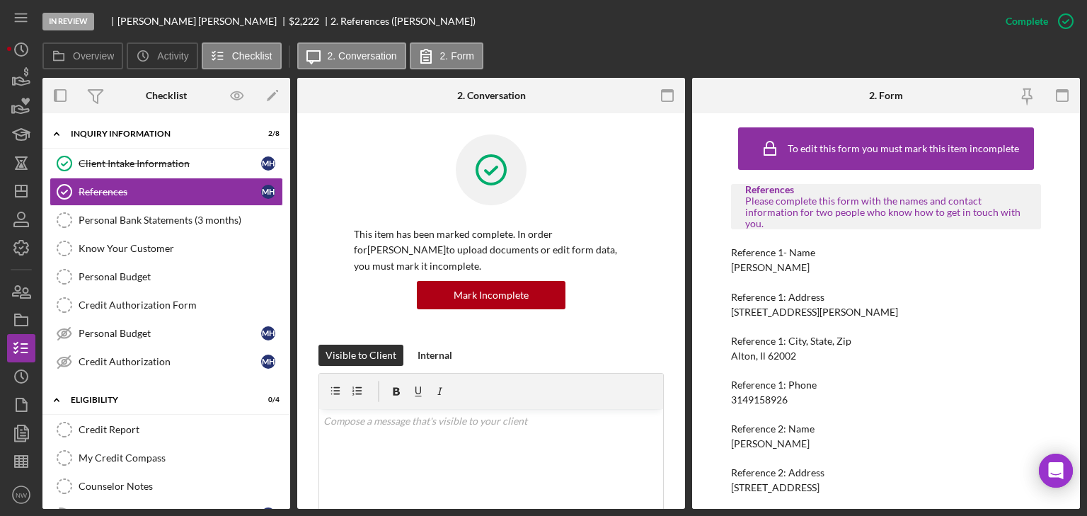
drag, startPoint x: 729, startPoint y: 260, endPoint x: 813, endPoint y: 270, distance: 84.7
click at [826, 266] on div "To edit this form you must mark this item incomplete References Please complete…" at bounding box center [886, 311] width 388 height 396
copy div "[PERSON_NAME]"
drag, startPoint x: 728, startPoint y: 398, endPoint x: 784, endPoint y: 403, distance: 56.1
click at [802, 397] on div "To edit this form you must mark this item incomplete References Please complete…" at bounding box center [886, 311] width 388 height 396
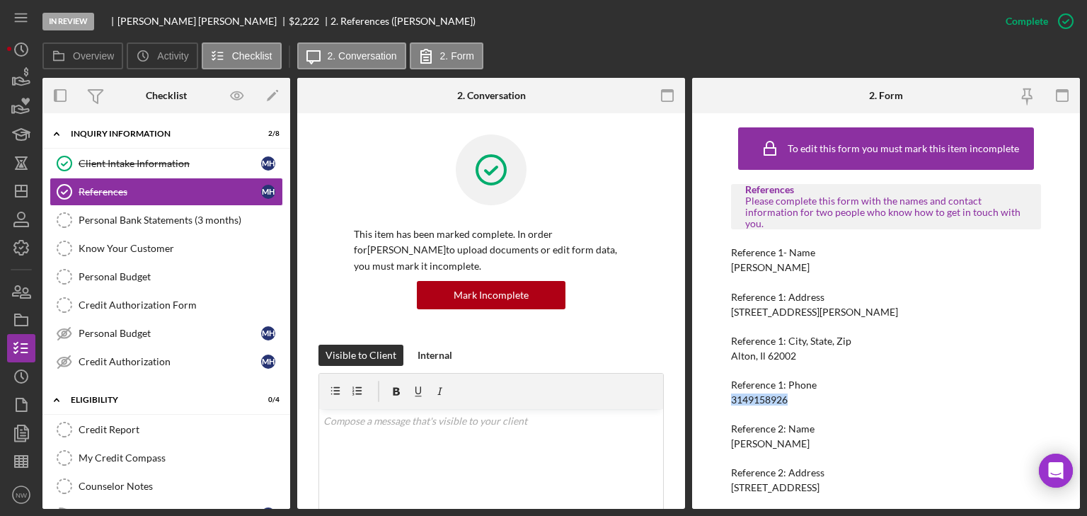
copy div "3149158926"
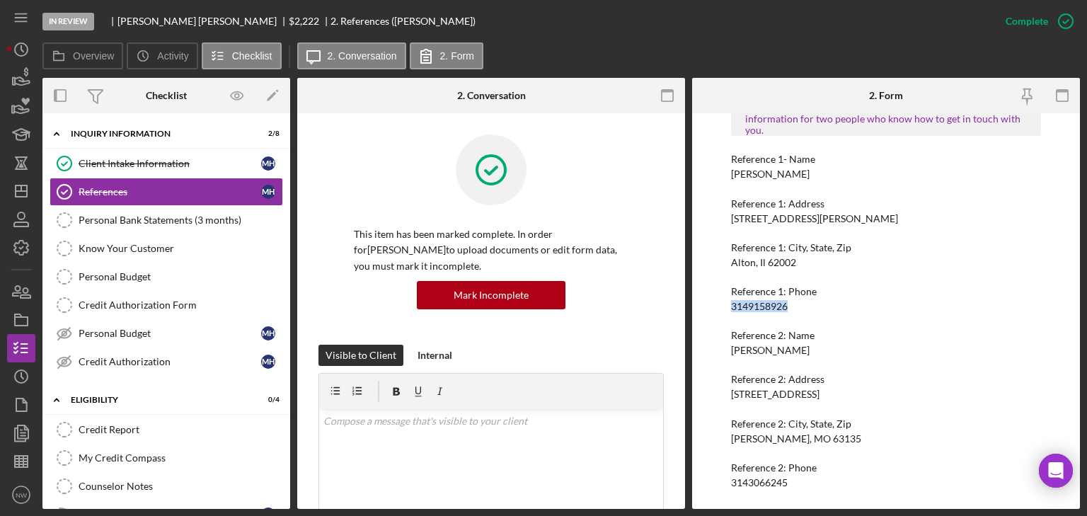
drag, startPoint x: 727, startPoint y: 347, endPoint x: 812, endPoint y: 346, distance: 85.6
click at [812, 346] on div "To edit this form you must mark this item incomplete References Please complete…" at bounding box center [886, 311] width 388 height 396
copy div "[PERSON_NAME]"
drag, startPoint x: 731, startPoint y: 481, endPoint x: 792, endPoint y: 483, distance: 61.6
click at [809, 478] on div "Reference 2: Phone [PHONE_NUMBER]" at bounding box center [886, 475] width 310 height 26
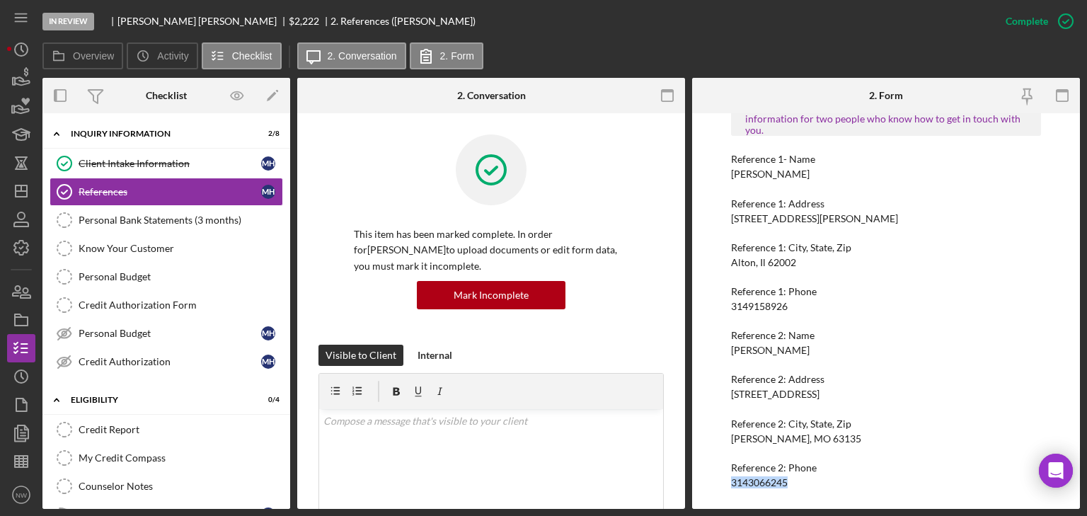
copy div "3143066245"
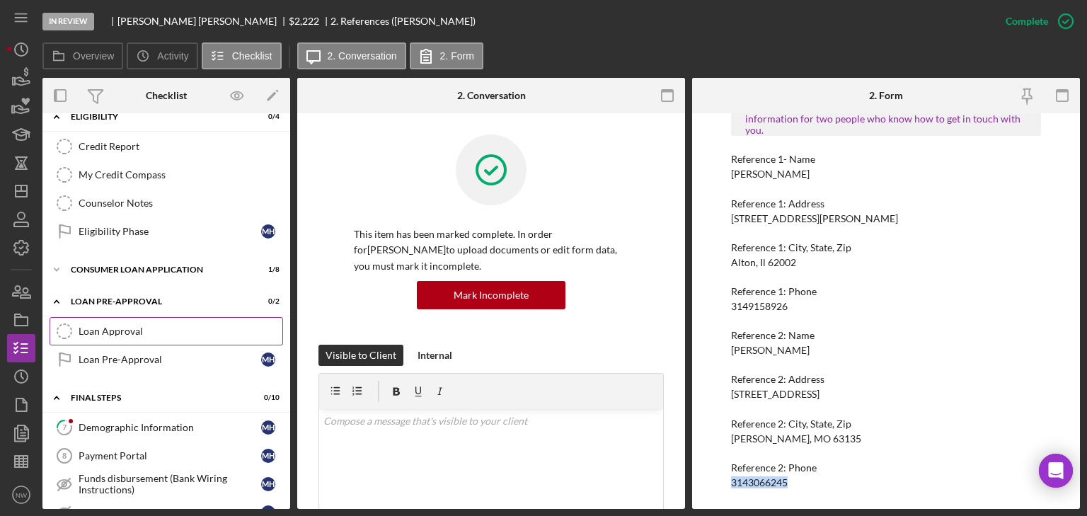
scroll to position [340, 0]
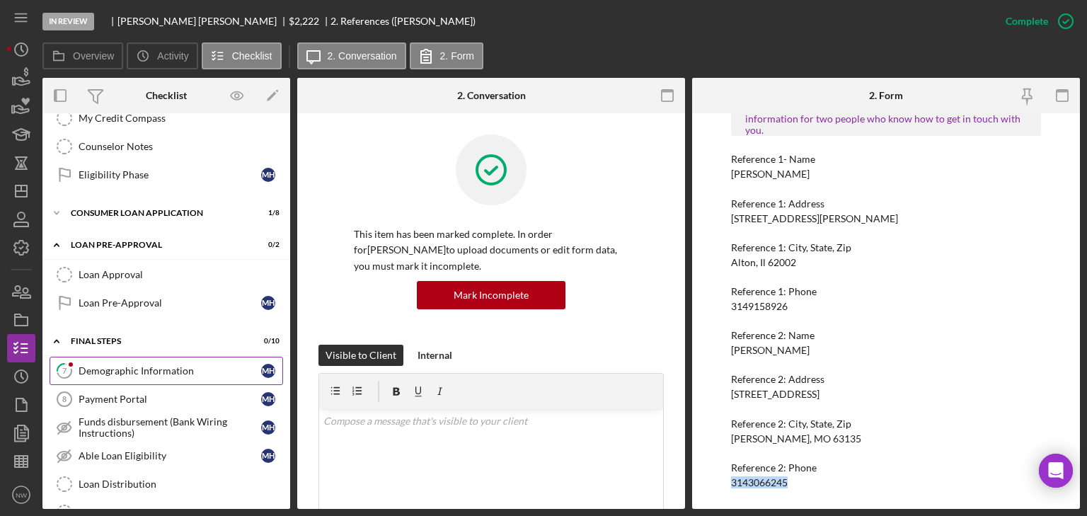
click at [136, 365] on div "Demographic Information" at bounding box center [170, 370] width 183 height 11
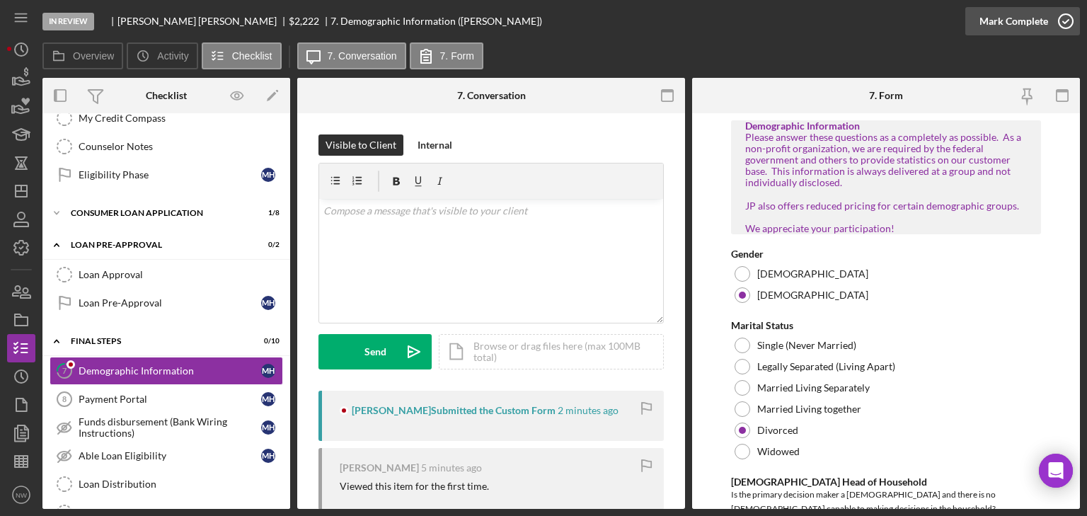
click at [1065, 21] on icon "button" at bounding box center [1065, 21] width 35 height 35
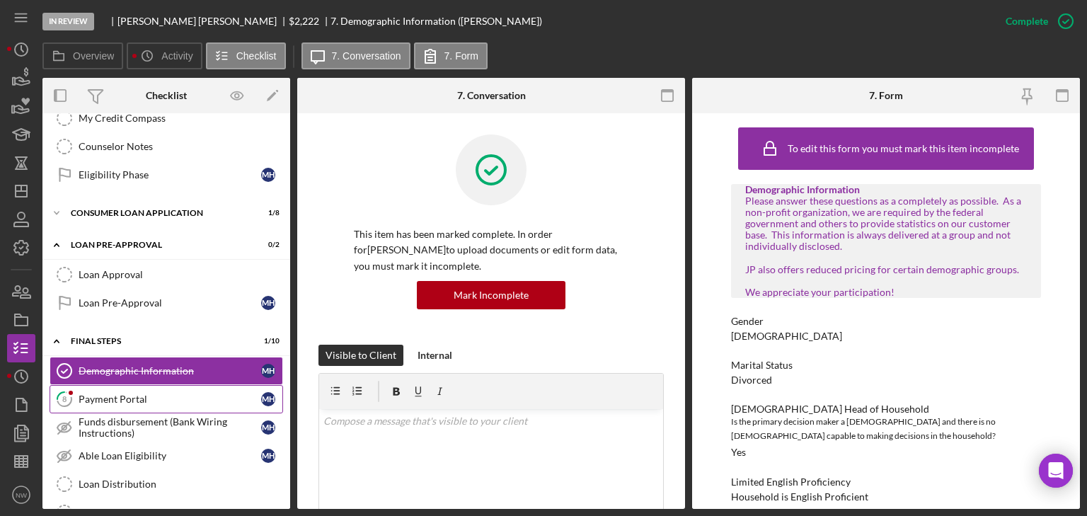
click at [127, 393] on div "Payment Portal" at bounding box center [170, 398] width 183 height 11
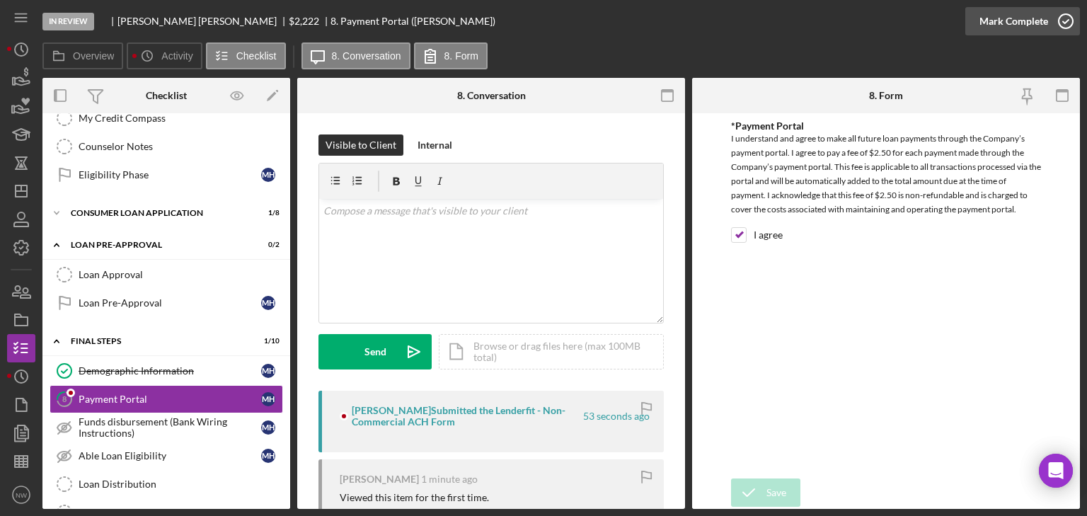
click at [1063, 18] on icon "button" at bounding box center [1065, 21] width 35 height 35
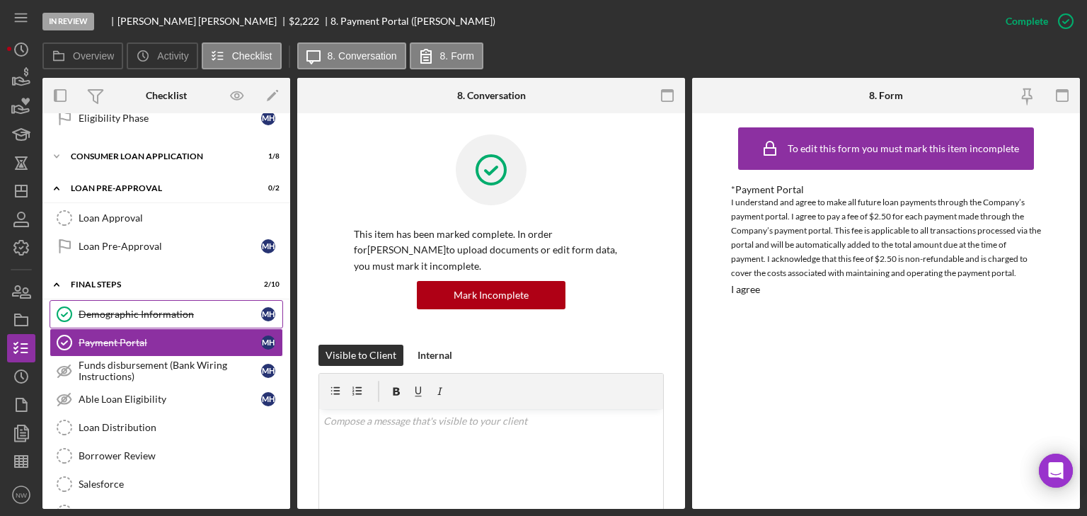
scroll to position [509, 0]
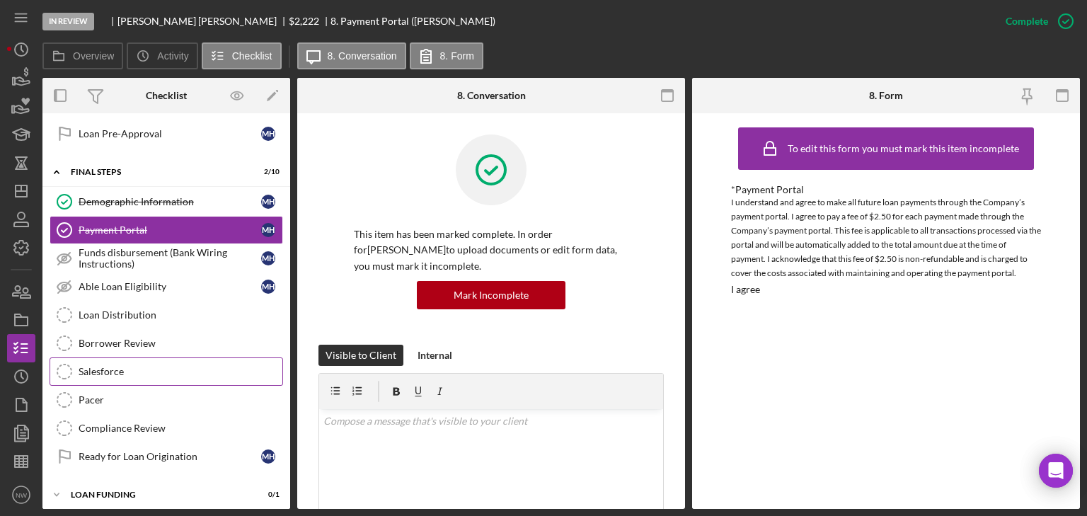
drag, startPoint x: 110, startPoint y: 359, endPoint x: 188, endPoint y: 351, distance: 77.6
click at [110, 366] on div "Salesforce" at bounding box center [181, 371] width 204 height 11
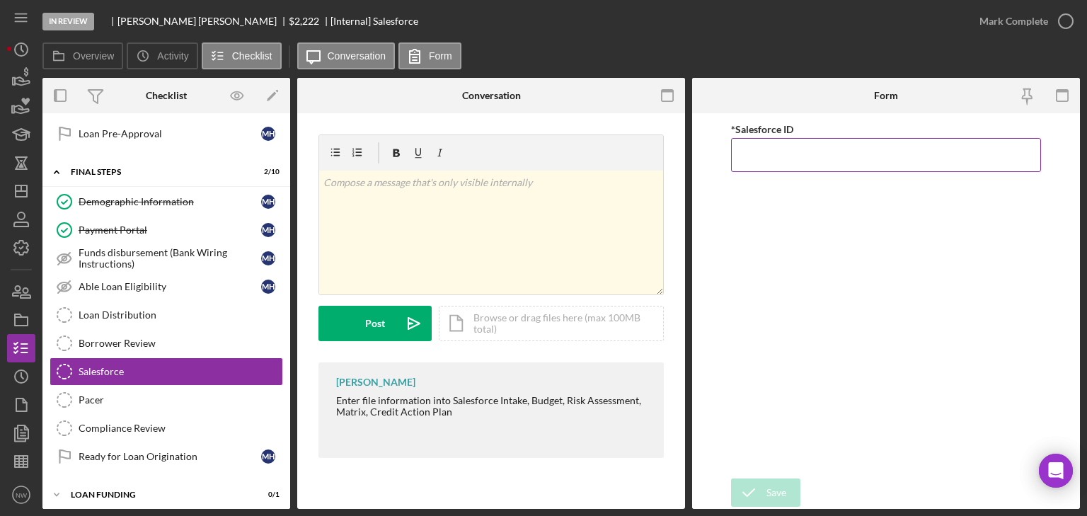
paste input "a0wPC000002SJ1lYAG"
type input "a0wPC000002SJ1lYAG"
click at [765, 488] on icon "submit" at bounding box center [748, 492] width 35 height 35
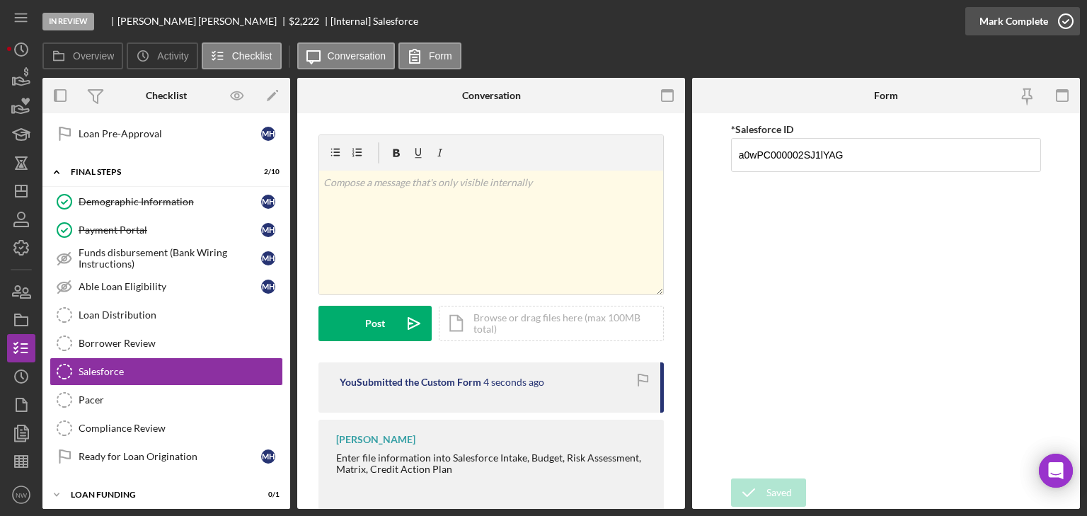
click at [1069, 20] on icon "button" at bounding box center [1065, 21] width 35 height 35
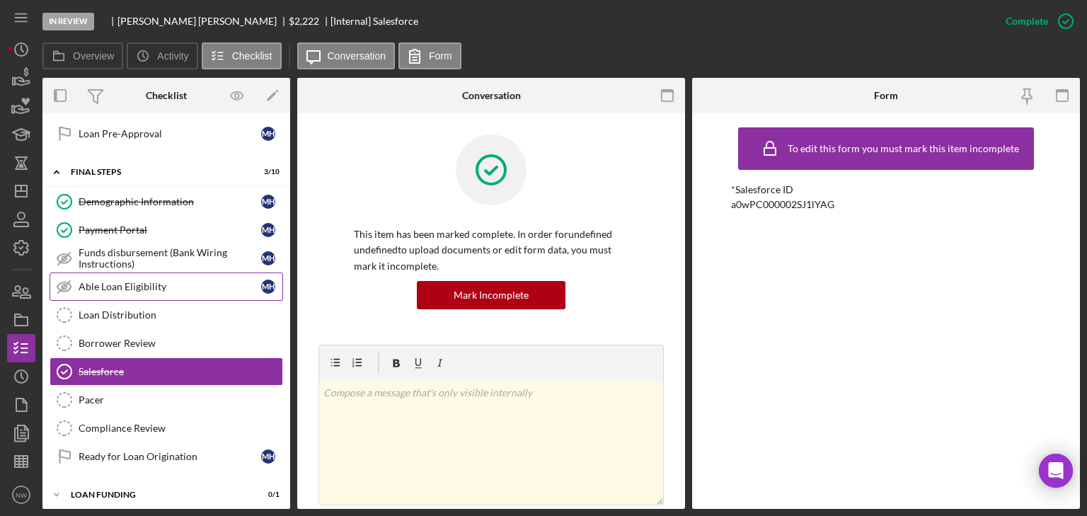
drag, startPoint x: 108, startPoint y: 311, endPoint x: 265, endPoint y: 289, distance: 159.4
click at [108, 311] on div "Loan Distribution" at bounding box center [181, 314] width 204 height 11
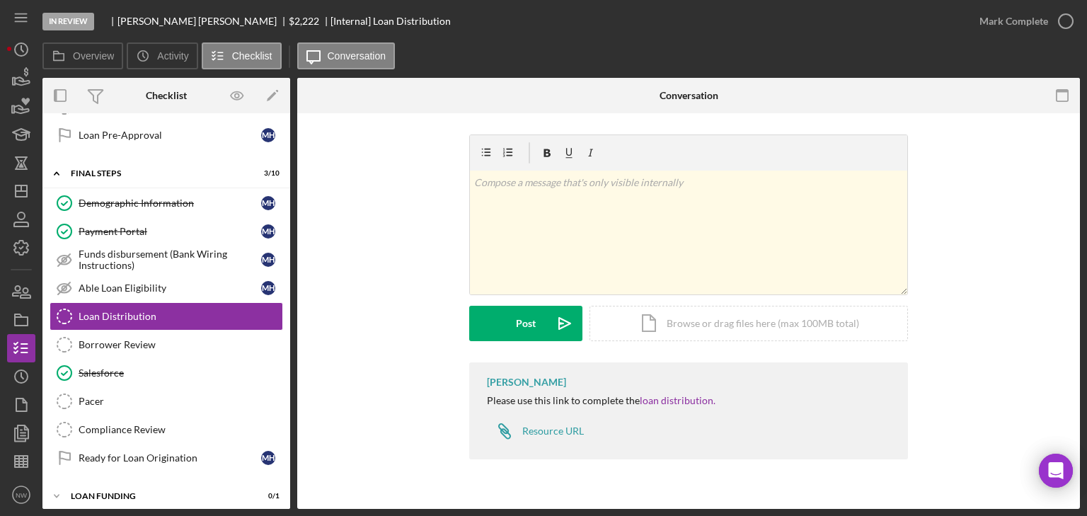
scroll to position [509, 0]
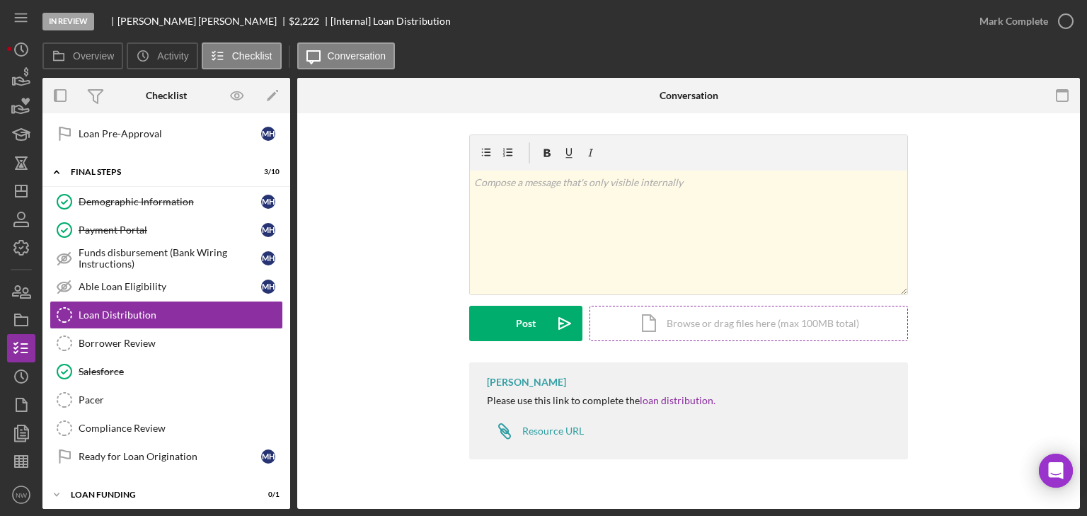
click at [655, 313] on div "Icon/Document Browse or drag files here (max 100MB total) Tap to choose files o…" at bounding box center [748, 323] width 318 height 35
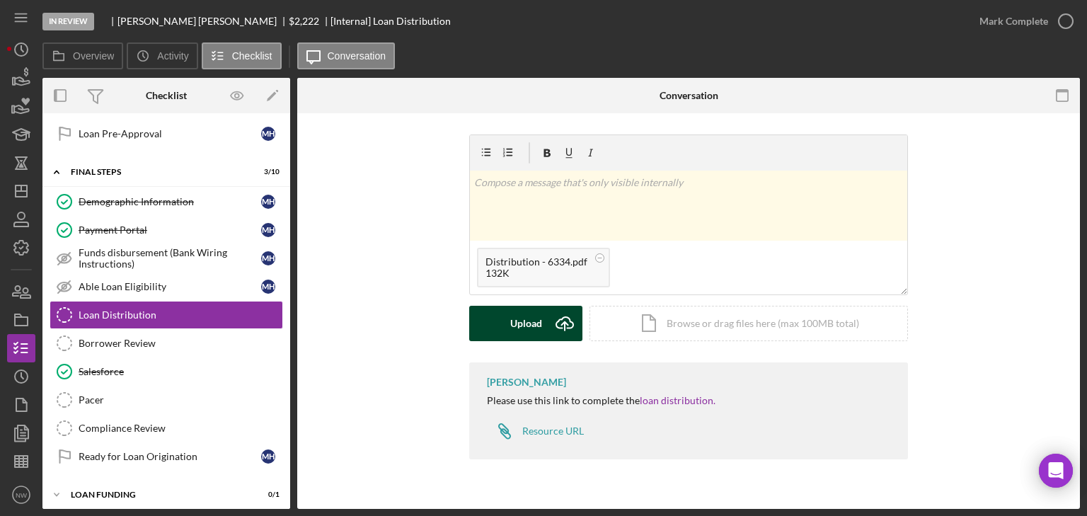
click at [507, 313] on button "Upload Icon/Upload" at bounding box center [525, 323] width 113 height 35
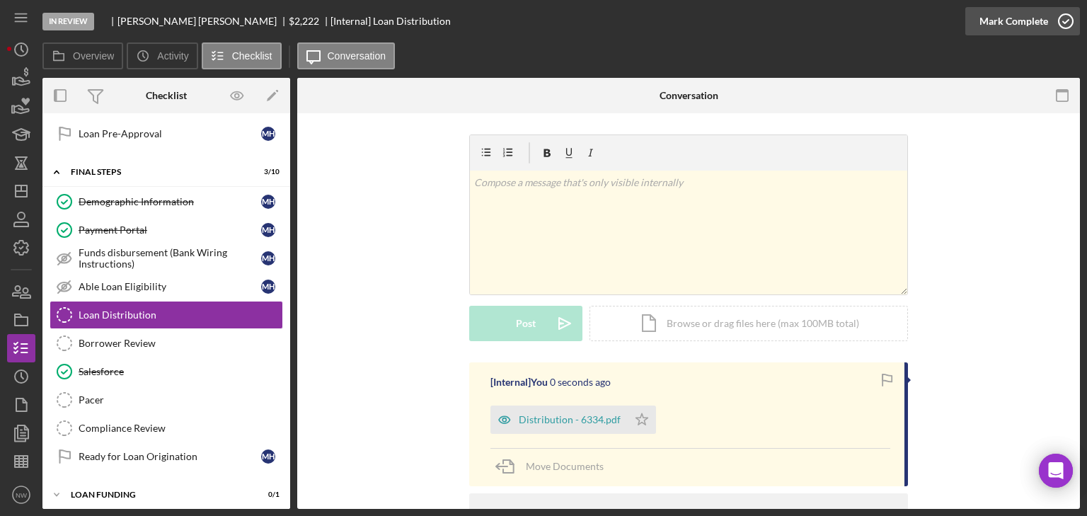
click at [1059, 17] on icon "button" at bounding box center [1065, 21] width 35 height 35
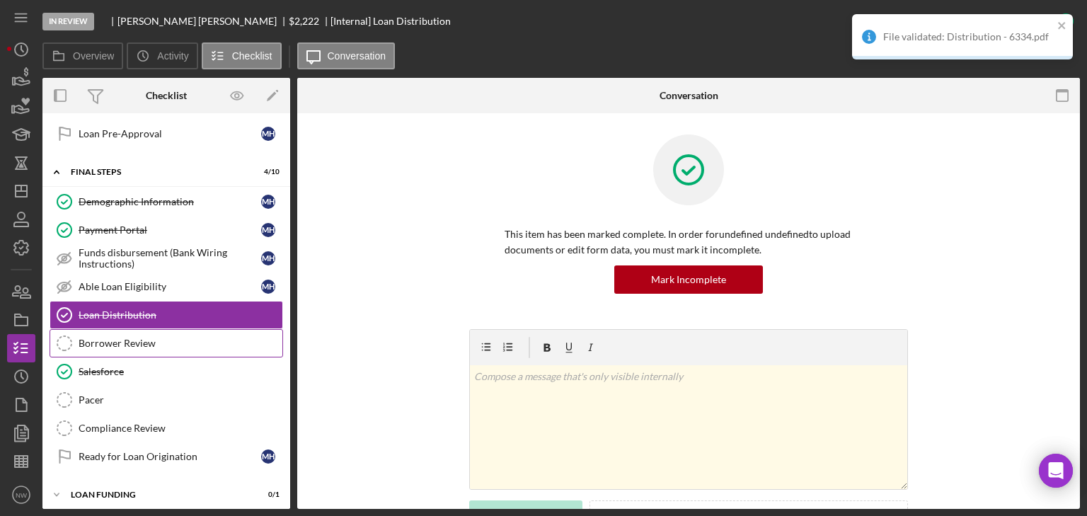
click at [158, 329] on link "Borrower Review Borrower Review" at bounding box center [167, 343] width 234 height 28
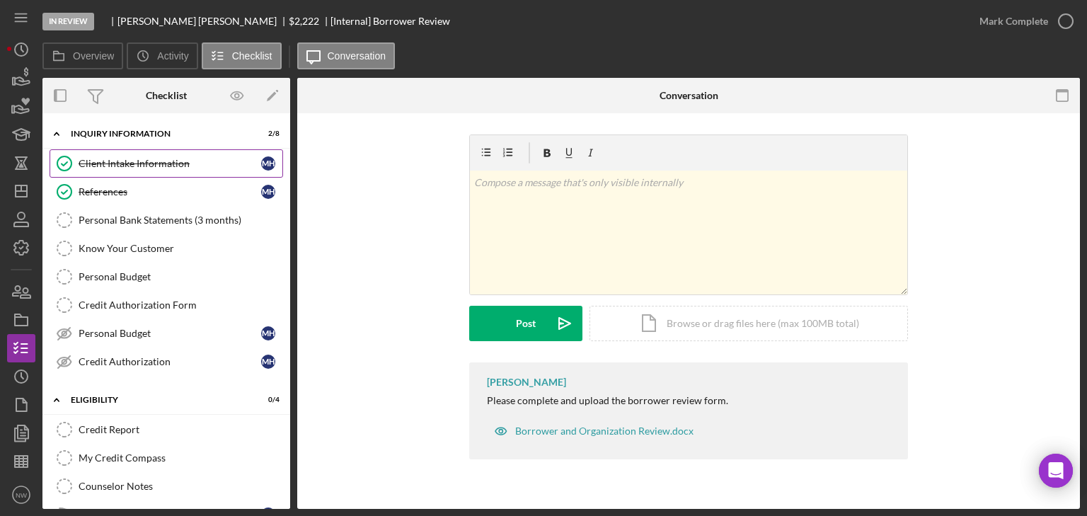
click at [113, 161] on div "Client Intake Information" at bounding box center [170, 163] width 183 height 11
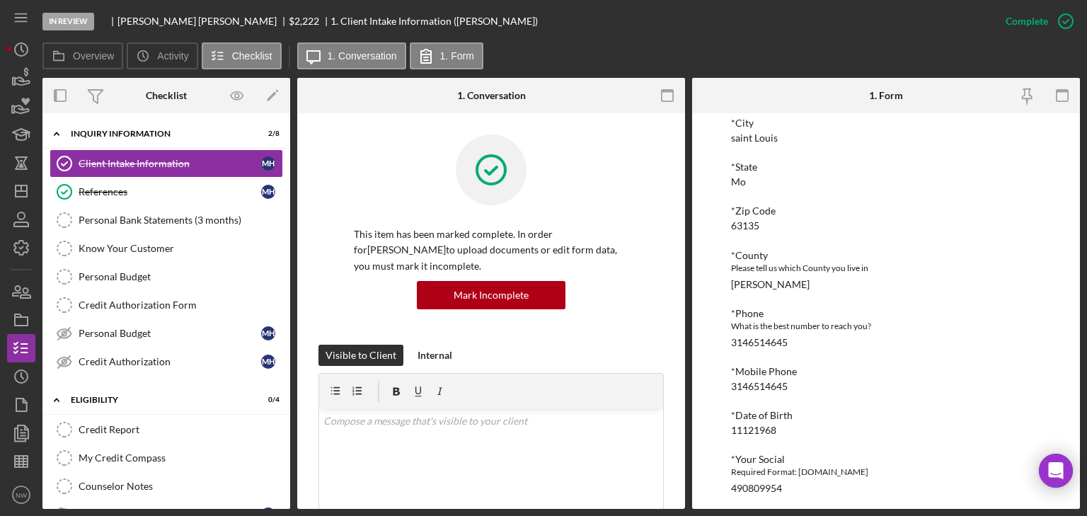
scroll to position [453, 0]
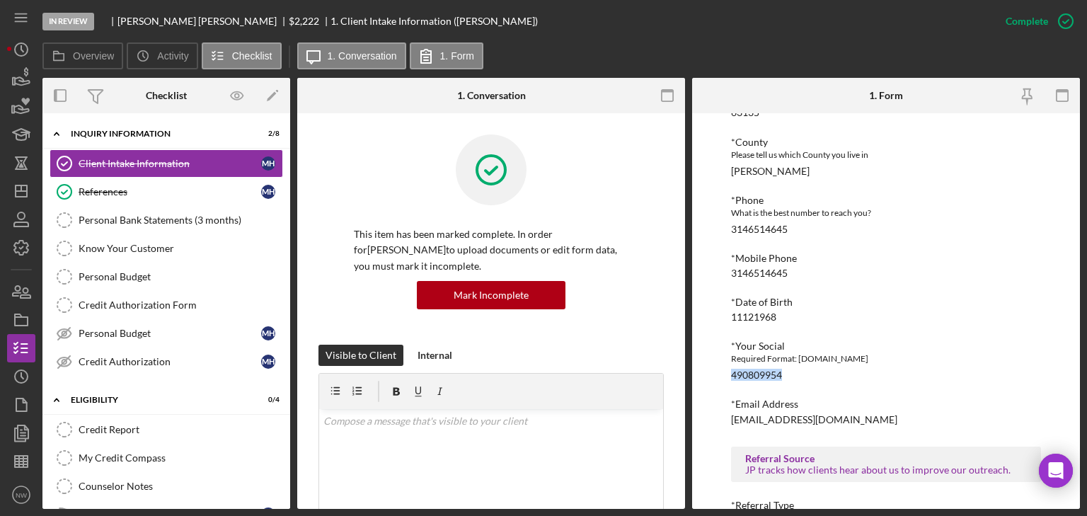
drag, startPoint x: 780, startPoint y: 375, endPoint x: 727, endPoint y: 371, distance: 53.2
click at [727, 371] on div "To edit this form you must mark this item incomplete [PERSON_NAME] Customer Int…" at bounding box center [886, 311] width 388 height 396
copy div "490809954"
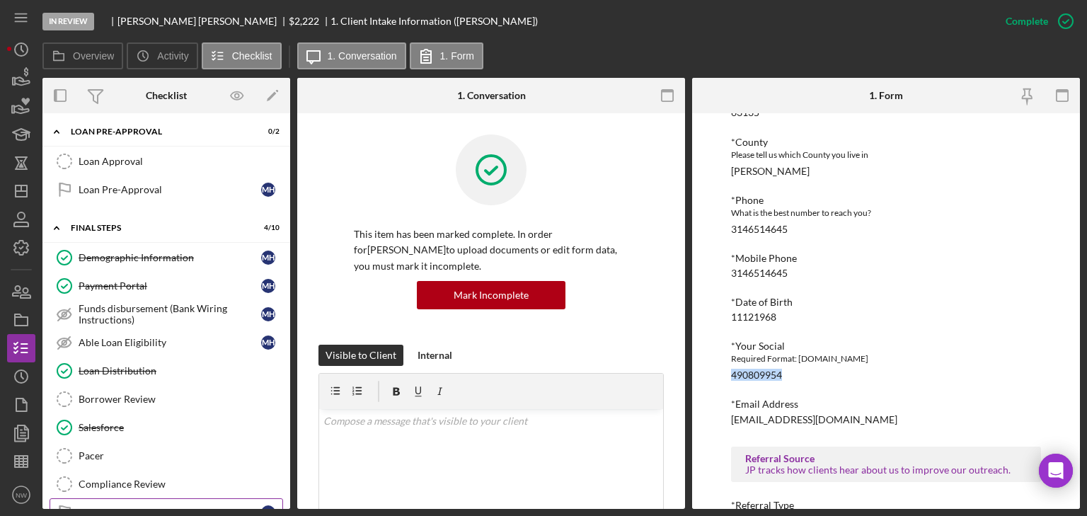
scroll to position [509, 0]
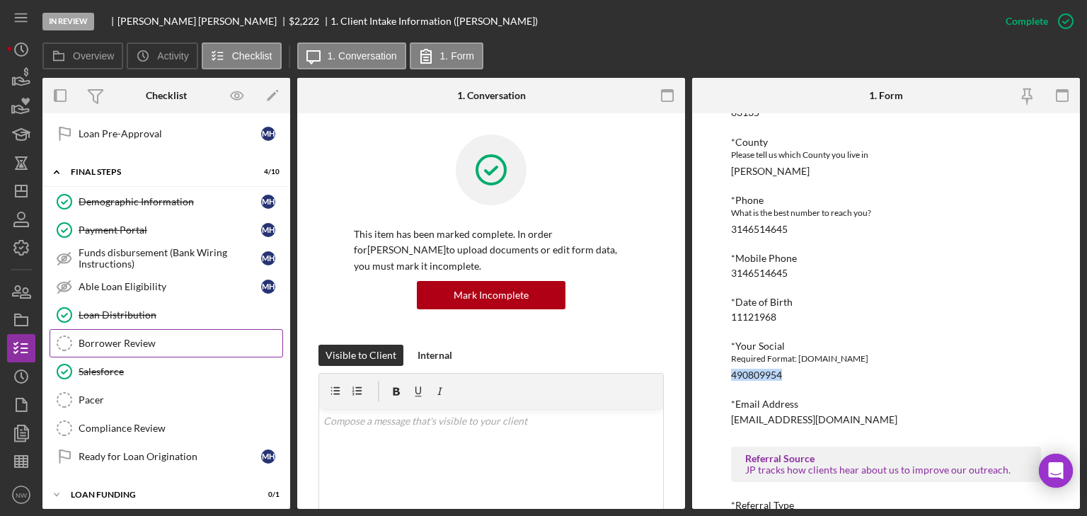
drag, startPoint x: 116, startPoint y: 337, endPoint x: 150, endPoint y: 334, distance: 34.1
click at [116, 338] on div "Borrower Review" at bounding box center [181, 343] width 204 height 11
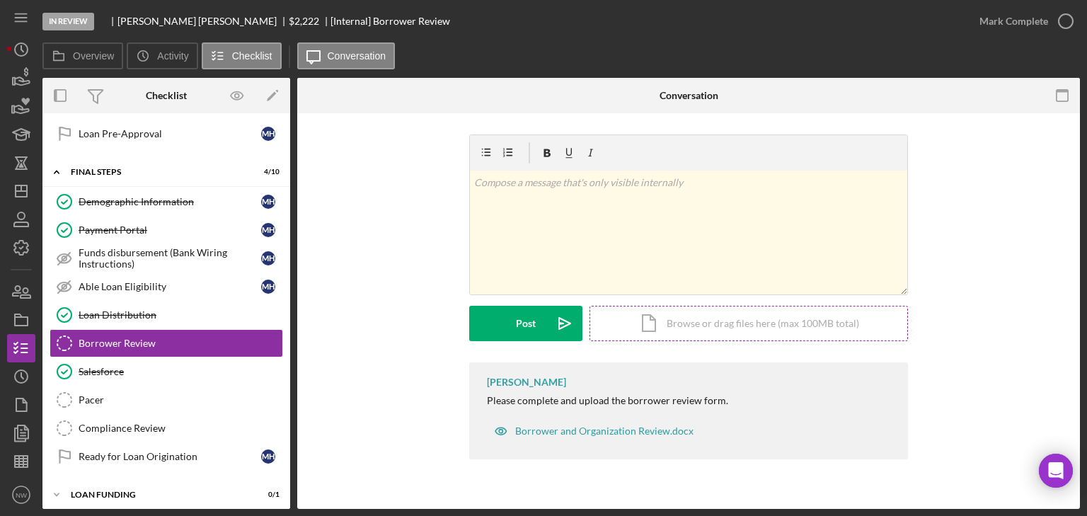
click at [718, 317] on div "Icon/Document Browse or drag files here (max 100MB total) Tap to choose files o…" at bounding box center [748, 323] width 318 height 35
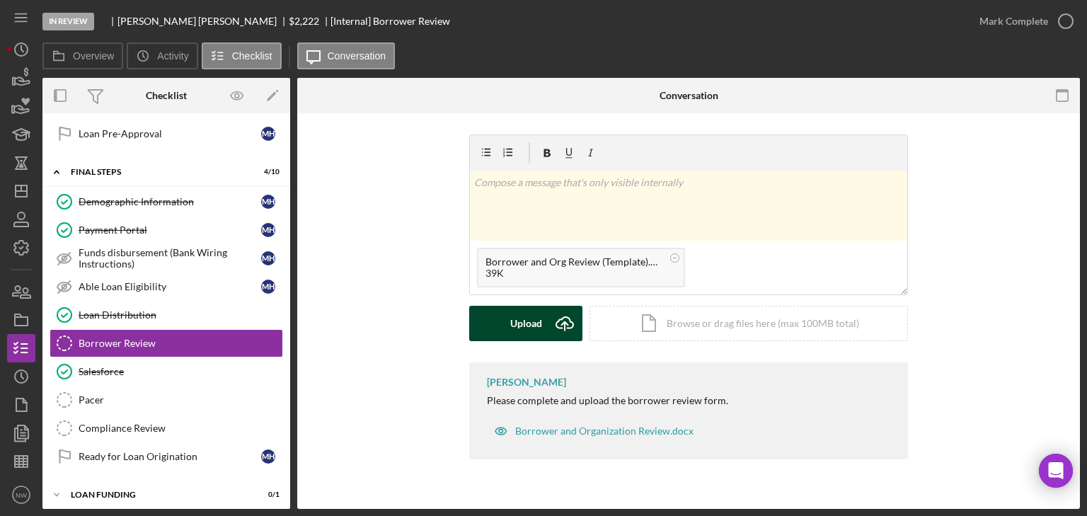
click at [497, 319] on button "Upload Icon/Upload" at bounding box center [525, 323] width 113 height 35
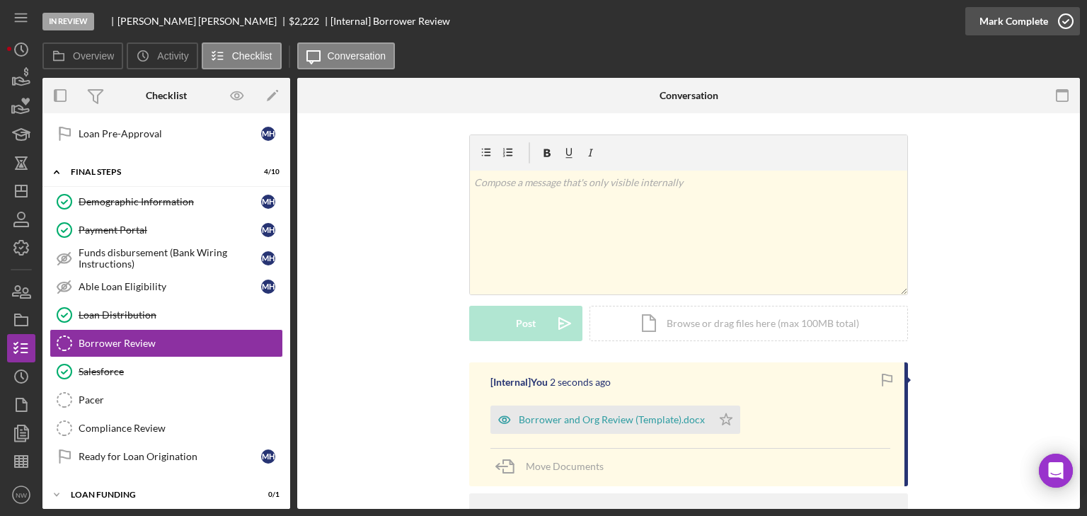
click at [1064, 17] on icon "button" at bounding box center [1065, 21] width 35 height 35
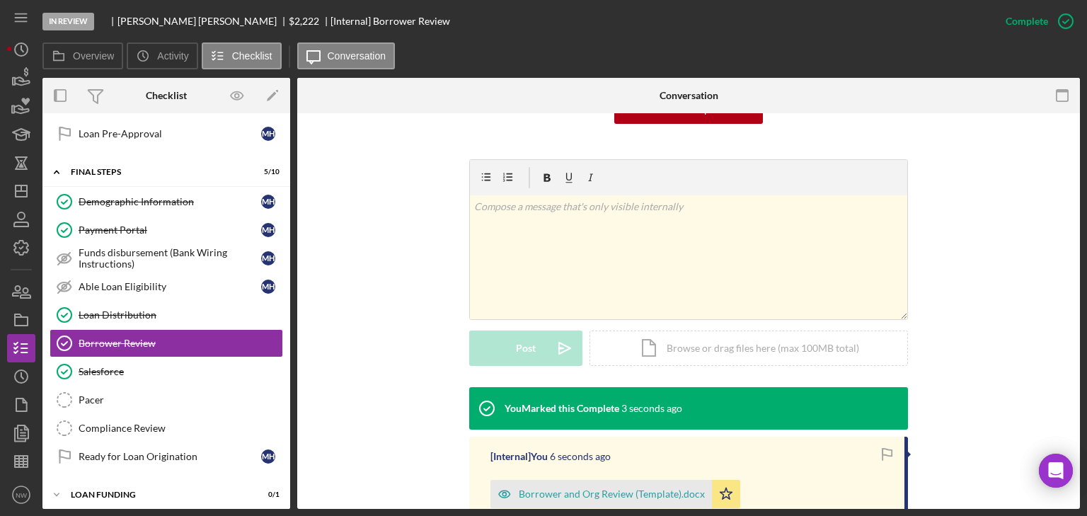
scroll to position [283, 0]
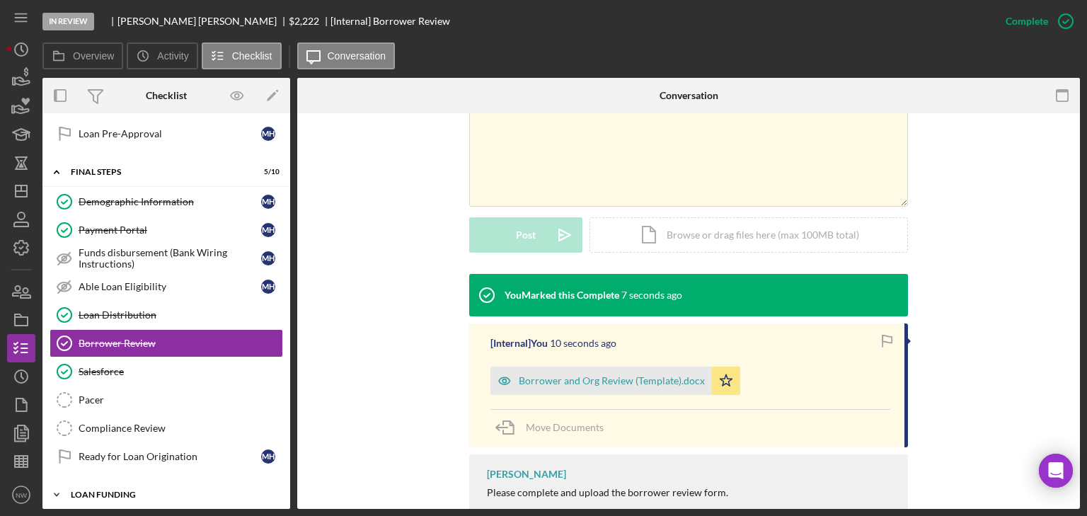
drag, startPoint x: 60, startPoint y: 489, endPoint x: 68, endPoint y: 485, distance: 8.5
click at [63, 488] on icon "Icon/Expander" at bounding box center [56, 494] width 28 height 28
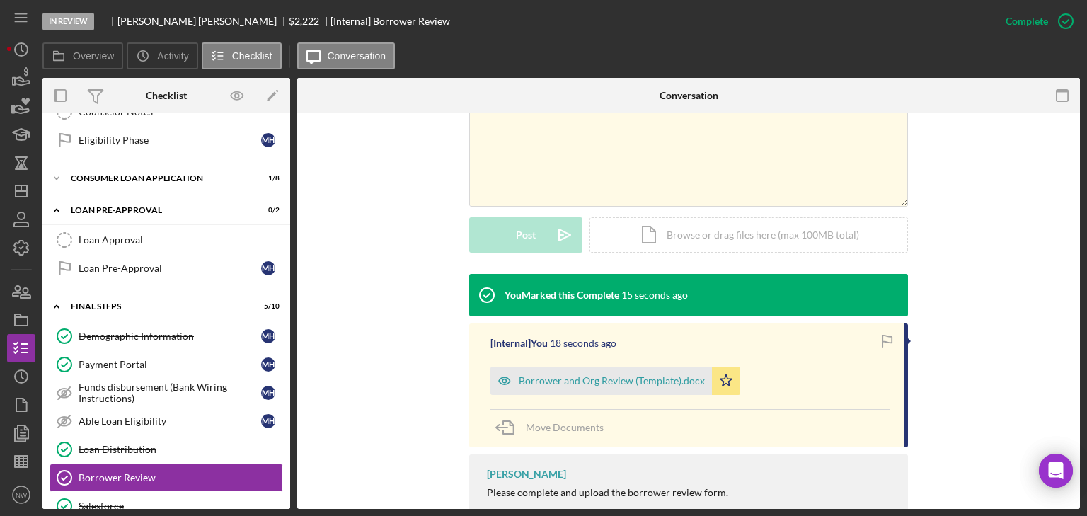
scroll to position [261, 0]
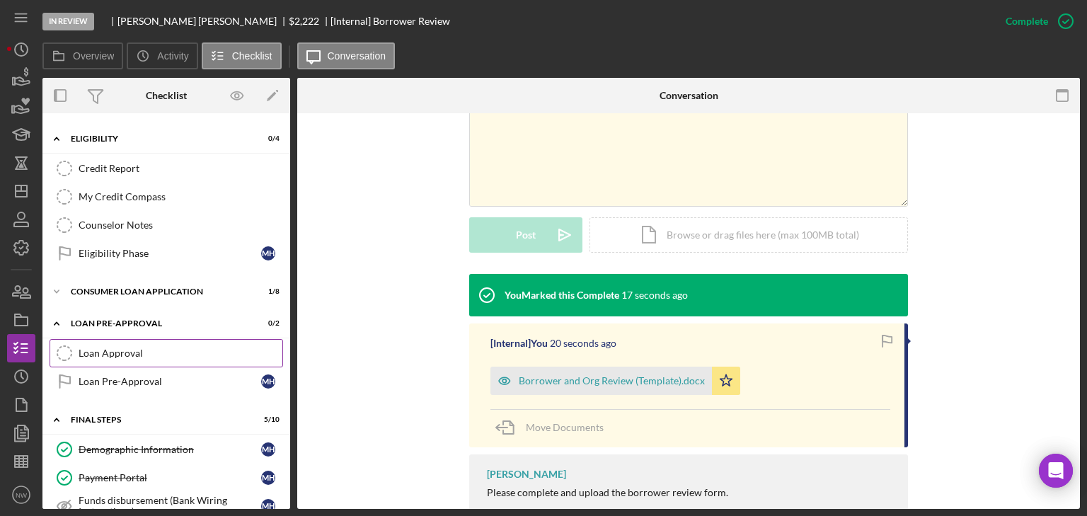
click at [91, 348] on div "Loan Approval" at bounding box center [181, 352] width 204 height 11
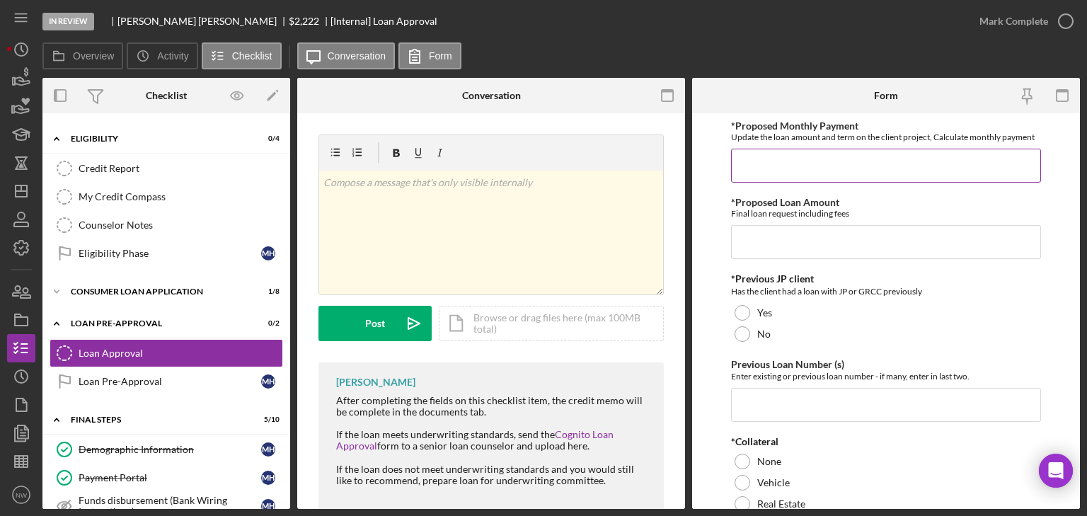
click at [759, 164] on input "*Proposed Monthly Payment" at bounding box center [886, 166] width 310 height 34
type input "$75.00"
click at [779, 240] on input "*Proposed Loan Amount" at bounding box center [886, 242] width 310 height 34
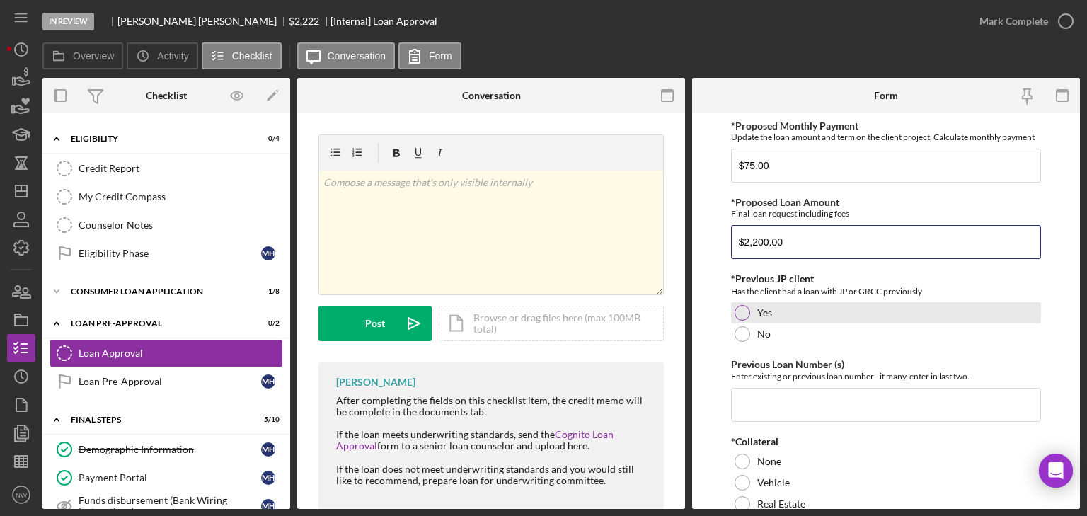
type input "$2,200.00"
click at [736, 303] on div "Yes" at bounding box center [886, 312] width 310 height 21
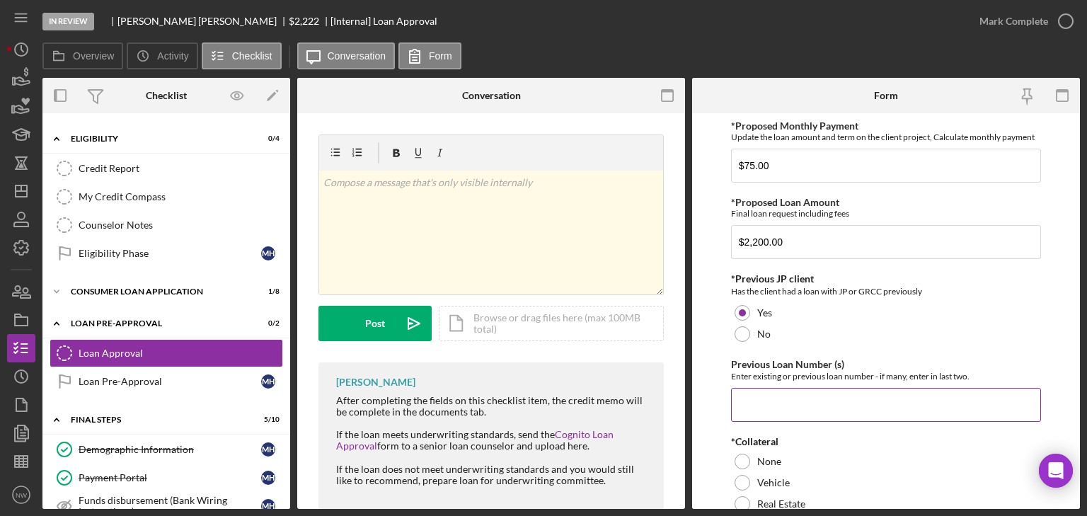
click at [761, 405] on input "Previous Loan Number (s)" at bounding box center [886, 405] width 310 height 34
click at [795, 400] on input "2014-" at bounding box center [886, 405] width 310 height 34
type input "2014-079"
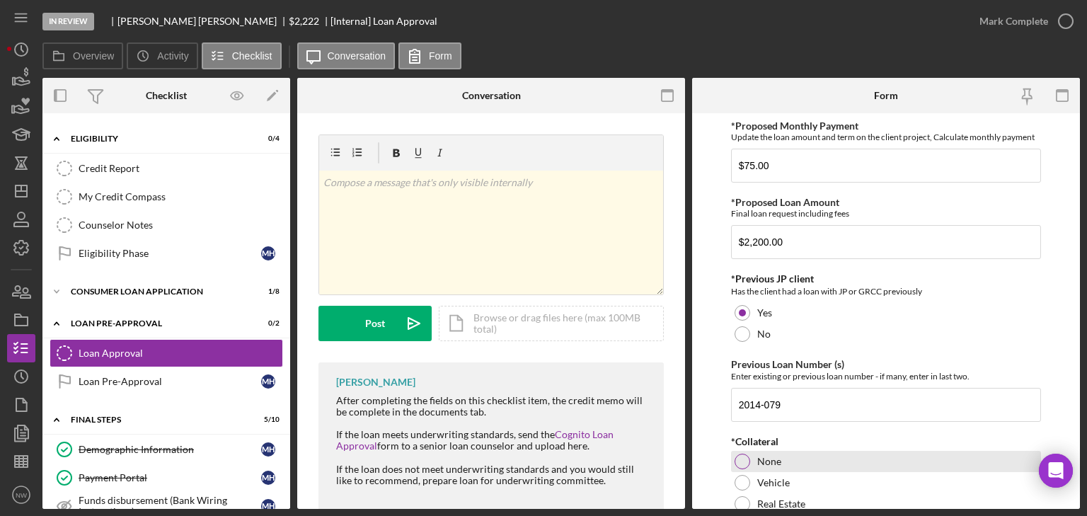
click at [746, 460] on div at bounding box center [742, 462] width 16 height 16
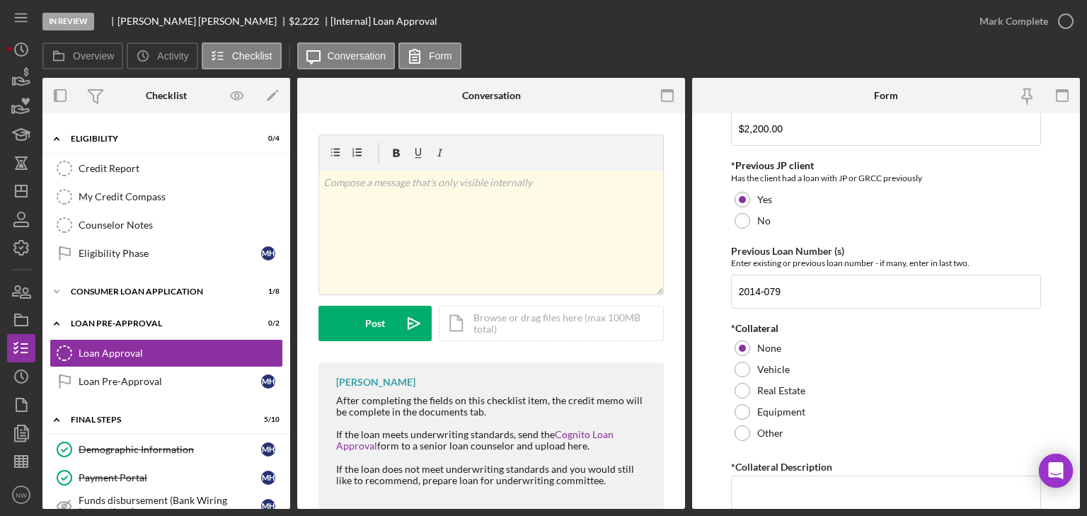
scroll to position [226, 0]
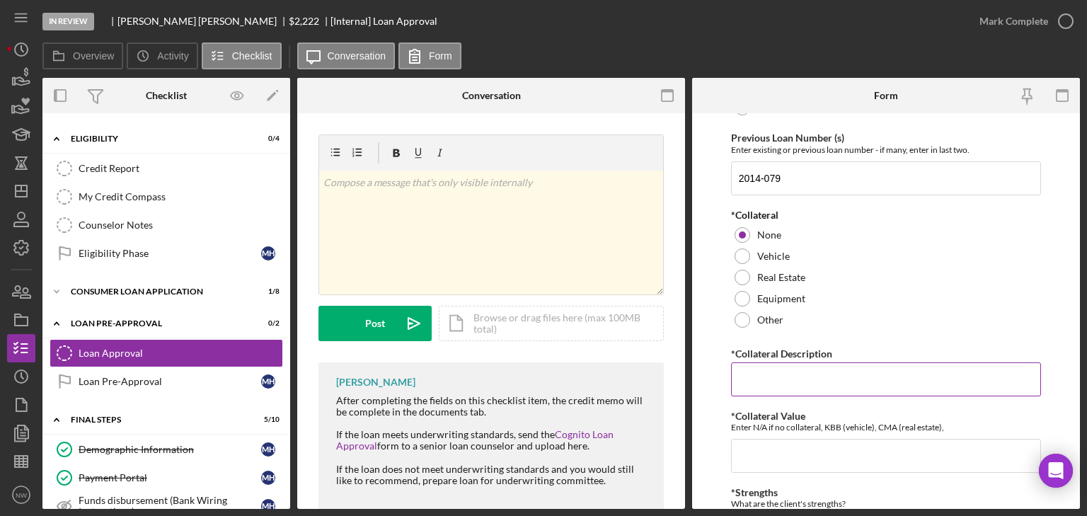
click at [761, 374] on input "*Collateral Description" at bounding box center [886, 379] width 310 height 34
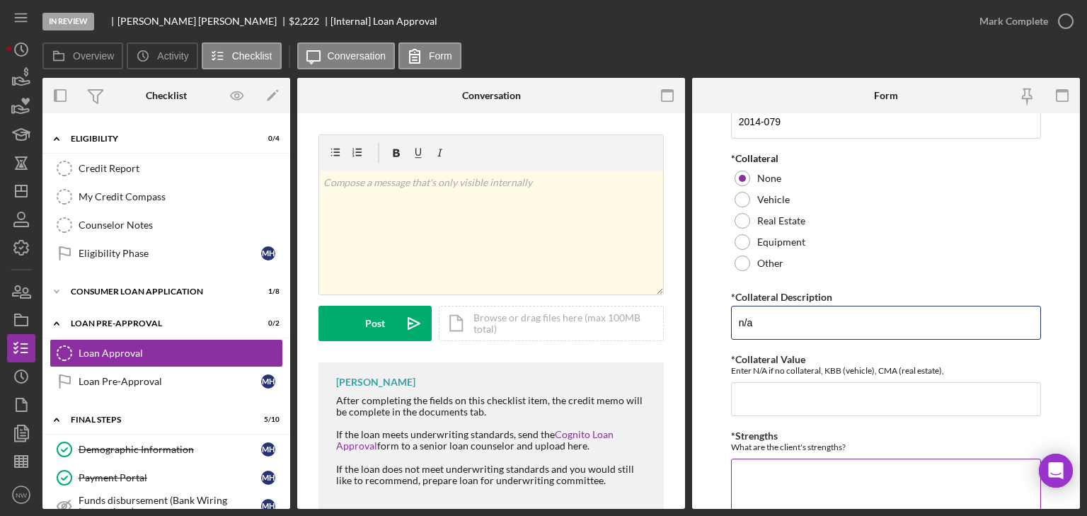
scroll to position [340, 0]
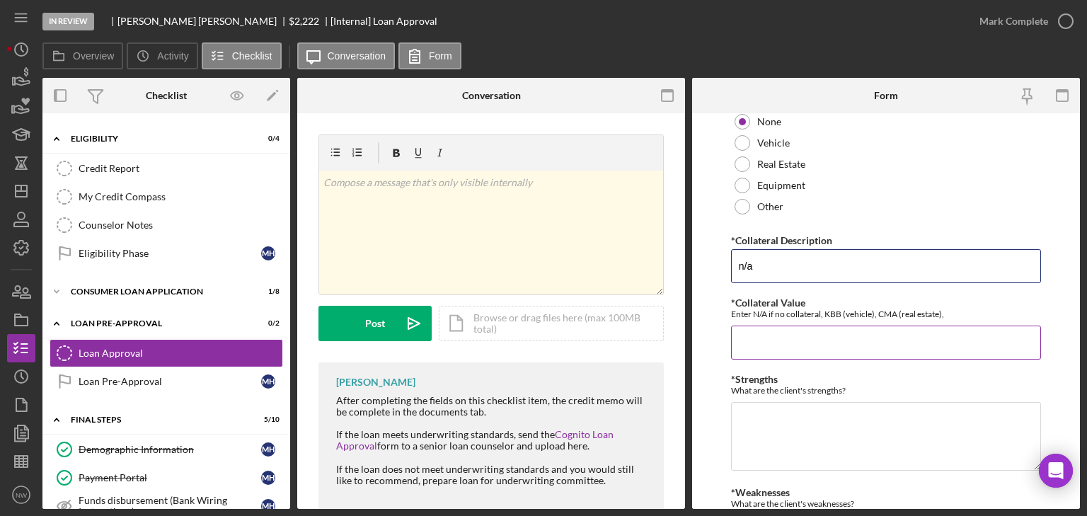
type input "n/a"
click at [754, 350] on input "*Collateral Value" at bounding box center [886, 342] width 310 height 34
type input "n/a"
click at [779, 429] on textarea "*Strengths" at bounding box center [886, 436] width 310 height 68
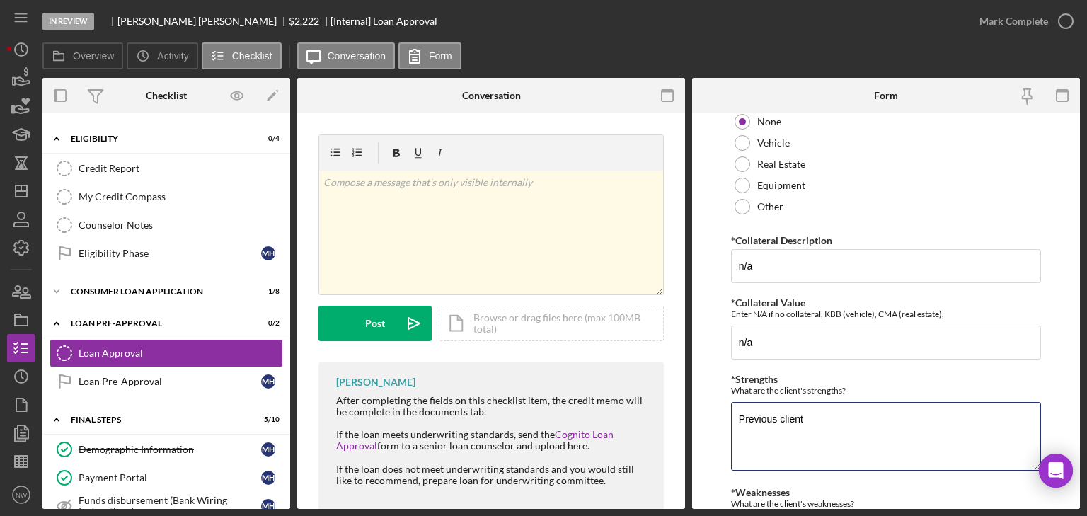
scroll to position [453, 0]
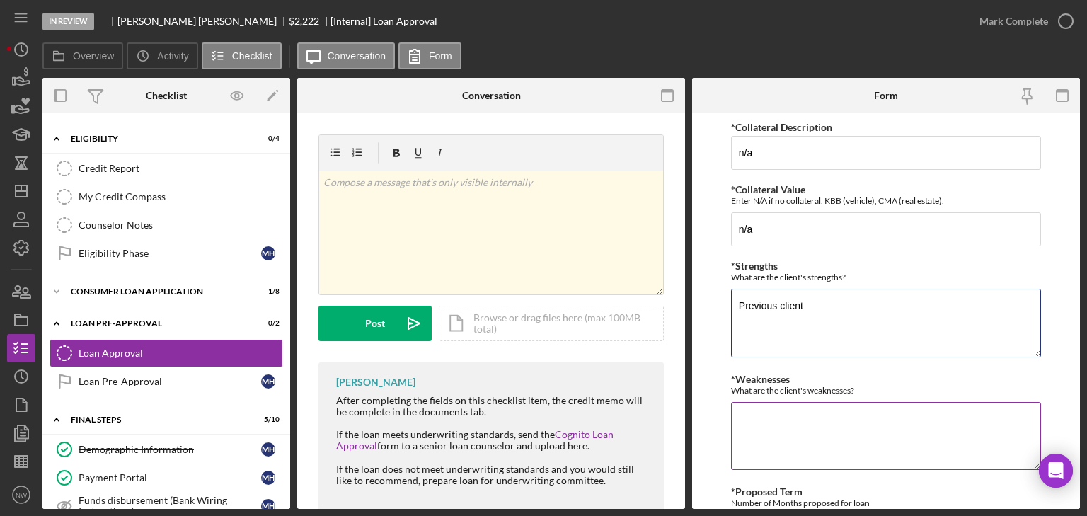
type textarea "Previous client"
click at [763, 427] on textarea "*Weaknesses" at bounding box center [886, 436] width 310 height 68
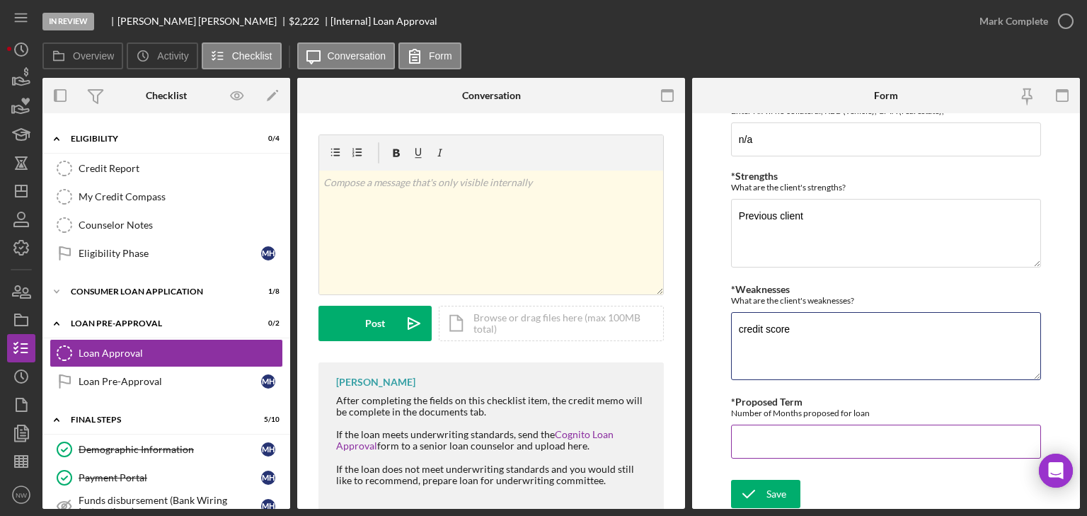
type textarea "credit score"
click at [759, 449] on input "*Proposed Term" at bounding box center [886, 442] width 310 height 34
type input "36"
click at [777, 483] on div "Save" at bounding box center [776, 494] width 20 height 28
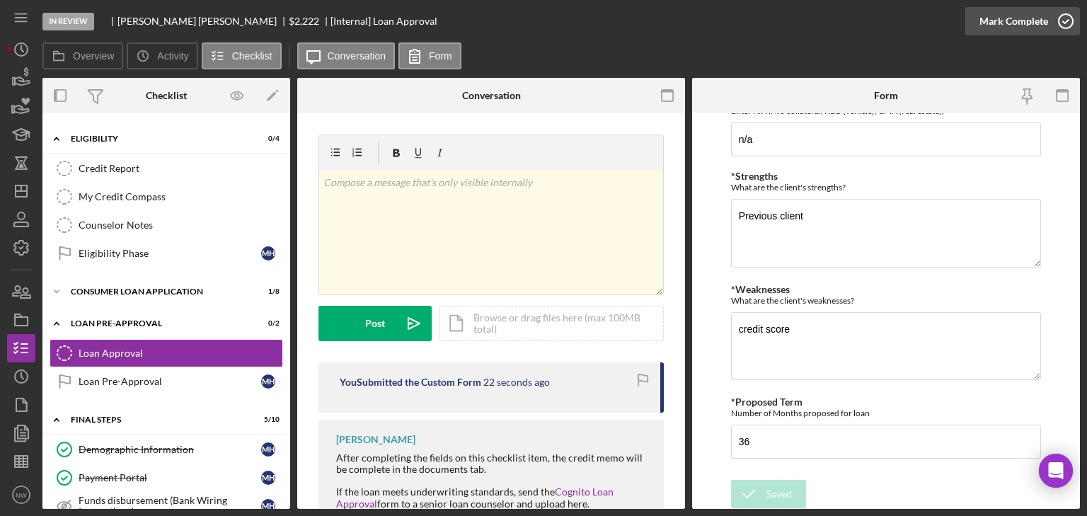
click at [1068, 20] on icon "button" at bounding box center [1065, 21] width 35 height 35
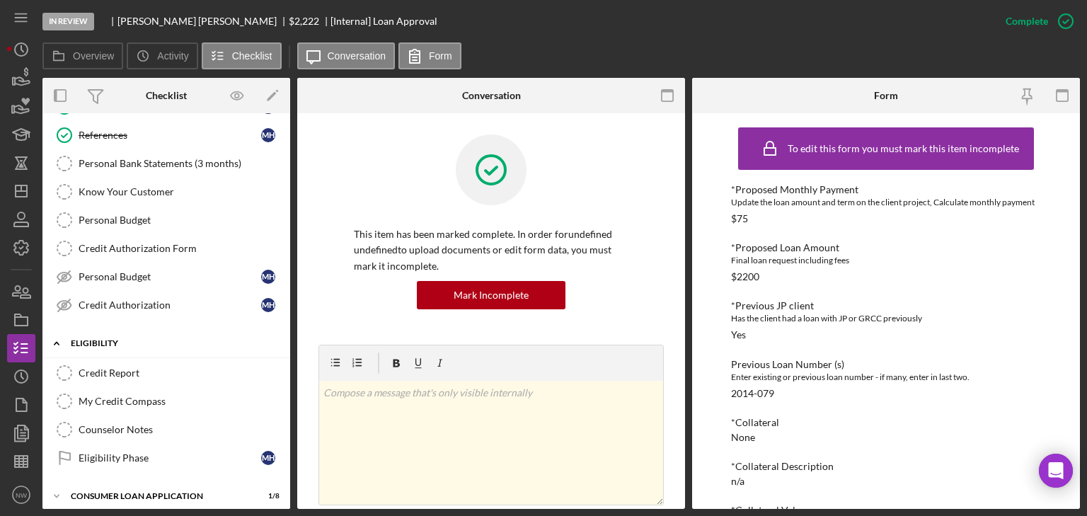
scroll to position [170, 0]
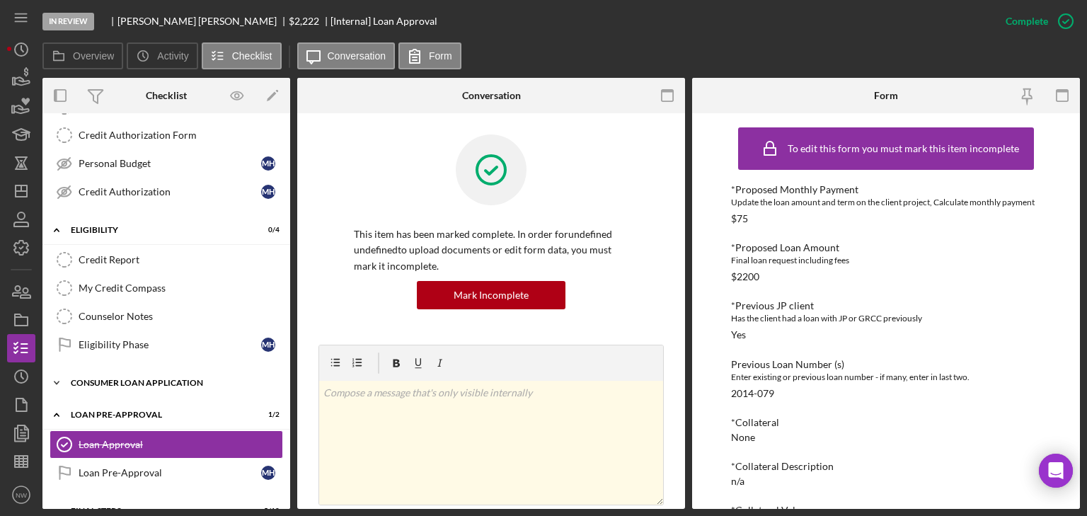
click at [54, 377] on icon "Icon/Expander" at bounding box center [56, 383] width 28 height 28
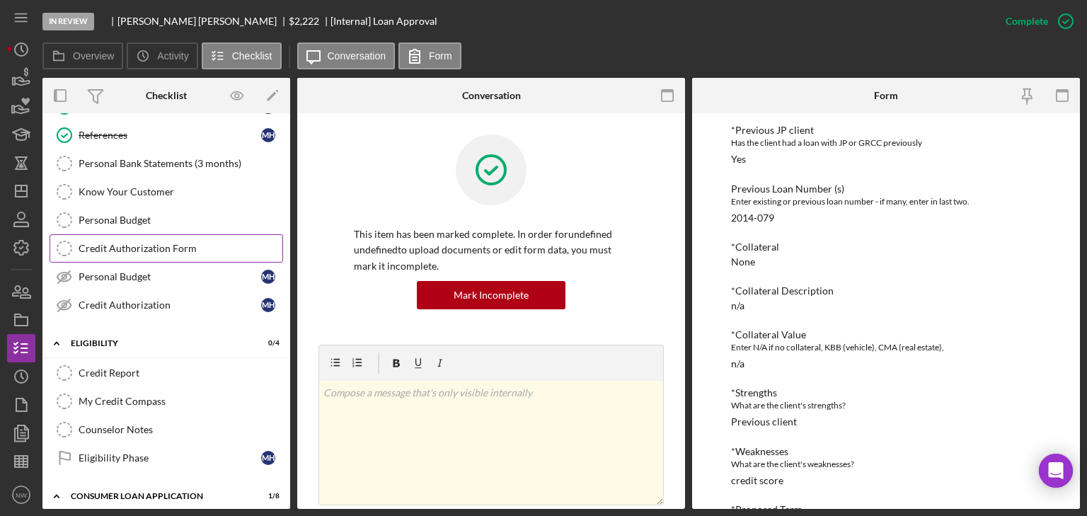
scroll to position [0, 0]
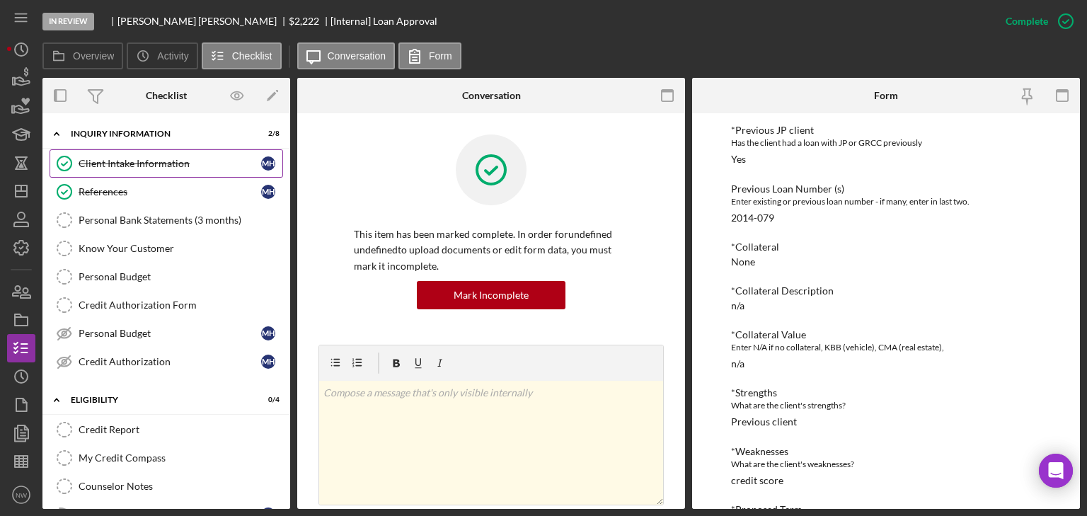
click at [98, 166] on div "Client Intake Information" at bounding box center [170, 163] width 183 height 11
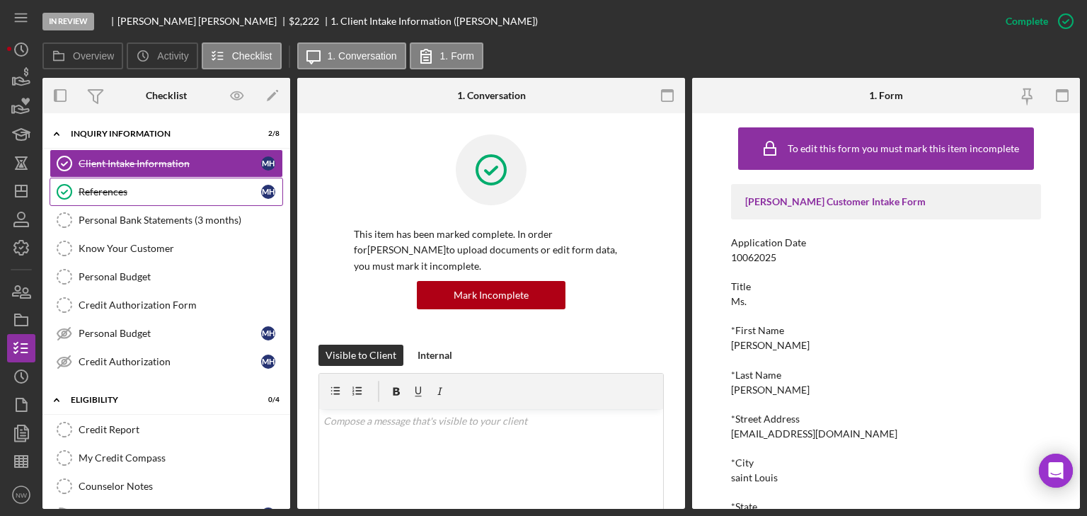
click at [99, 192] on div "References" at bounding box center [170, 191] width 183 height 11
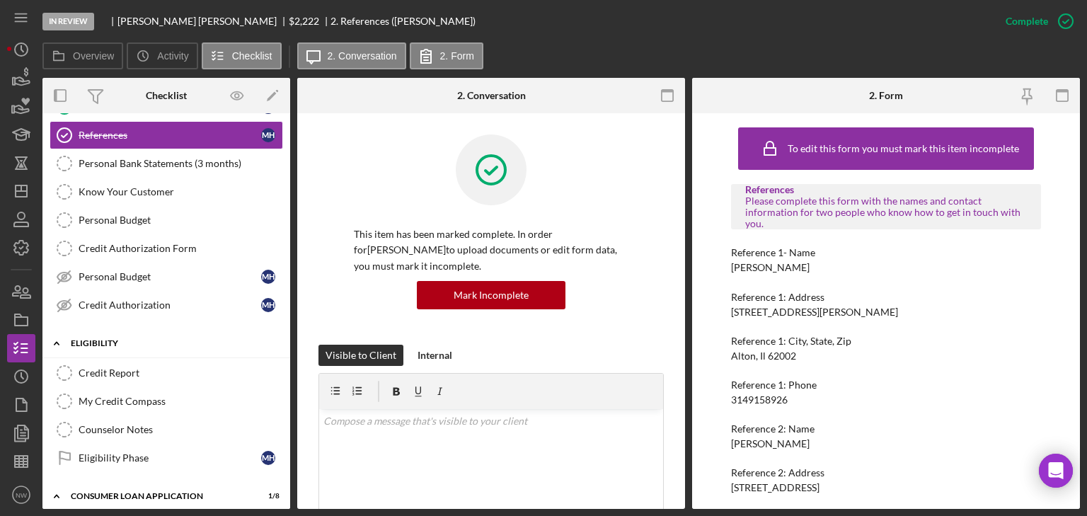
scroll to position [226, 0]
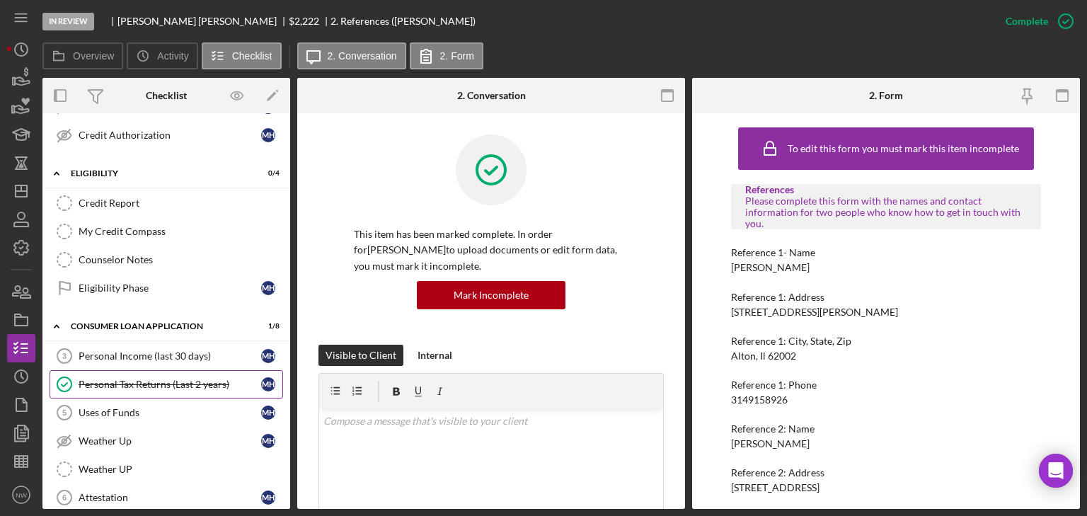
click at [127, 381] on div "Personal Tax Returns (Last 2 years)" at bounding box center [170, 384] width 183 height 11
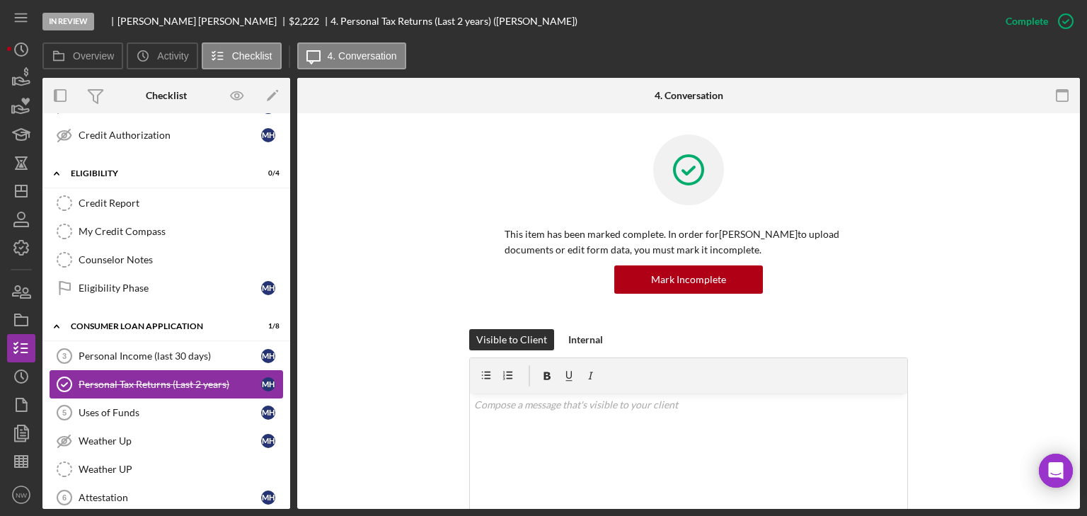
click at [116, 379] on div "Personal Tax Returns (Last 2 years)" at bounding box center [170, 384] width 183 height 11
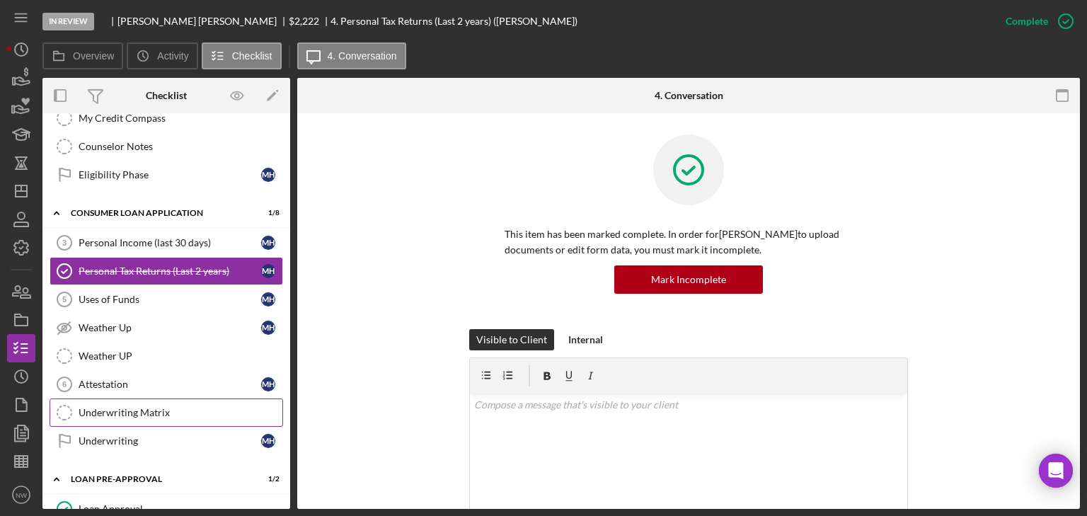
click at [115, 407] on div "Underwriting Matrix" at bounding box center [181, 412] width 204 height 11
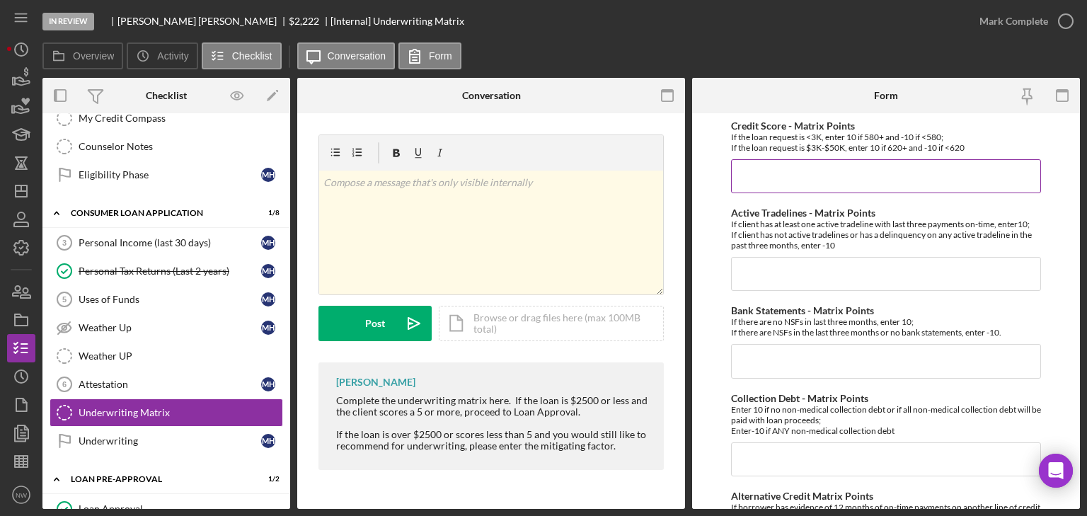
click at [792, 172] on input "Credit Score - Matrix Points" at bounding box center [886, 176] width 310 height 34
type input "-"
click at [756, 169] on input "Credit Score - Matrix Points" at bounding box center [886, 176] width 310 height 34
type input "10"
click at [788, 269] on input "Active Tradelines - Matrix Points" at bounding box center [886, 274] width 310 height 34
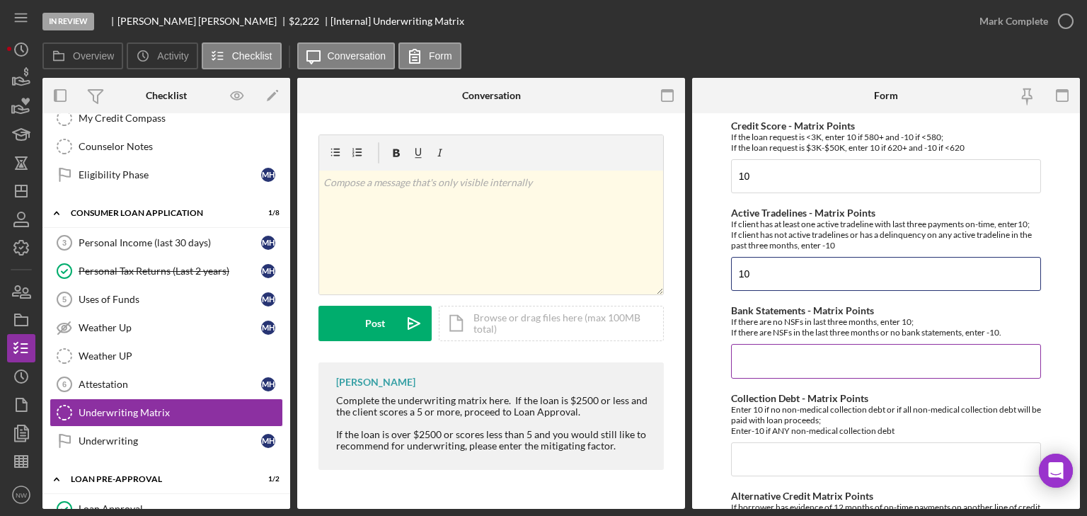
type input "10"
click at [859, 347] on input "Bank Statements - Matrix Points" at bounding box center [886, 361] width 310 height 34
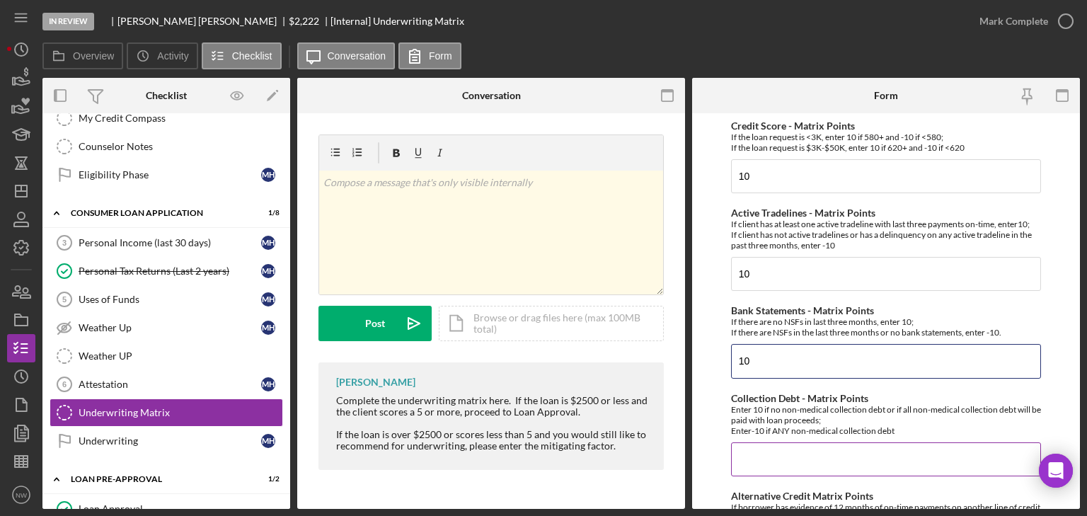
type input "10"
drag, startPoint x: 880, startPoint y: 462, endPoint x: 860, endPoint y: 439, distance: 29.6
click at [875, 453] on input "Collection Debt - Matrix Points" at bounding box center [886, 459] width 310 height 34
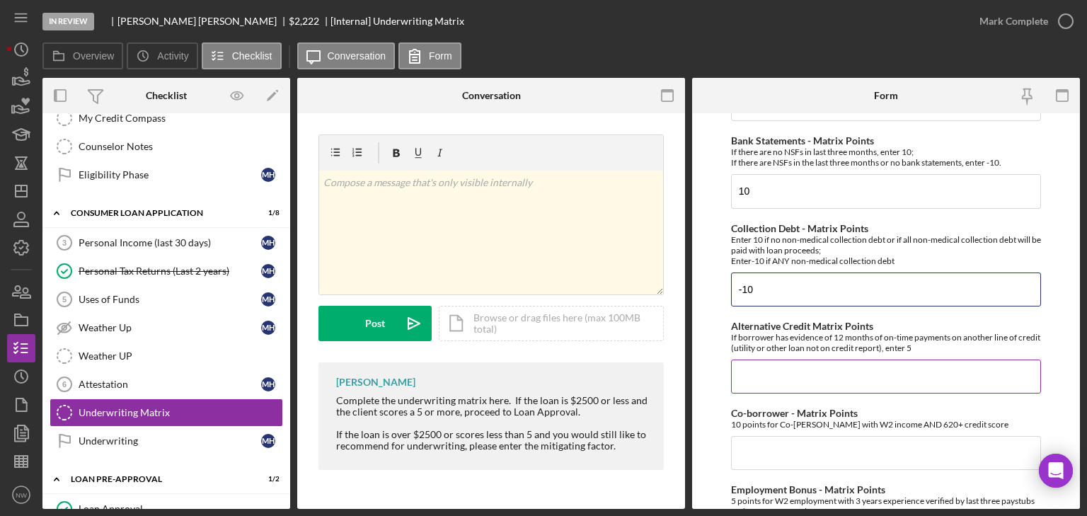
type input "-10"
drag, startPoint x: 740, startPoint y: 371, endPoint x: 749, endPoint y: 369, distance: 9.3
click at [747, 369] on input "Alternative Credit Matrix Points" at bounding box center [886, 376] width 310 height 34
type input "0"
drag, startPoint x: 745, startPoint y: 447, endPoint x: 601, endPoint y: 430, distance: 145.3
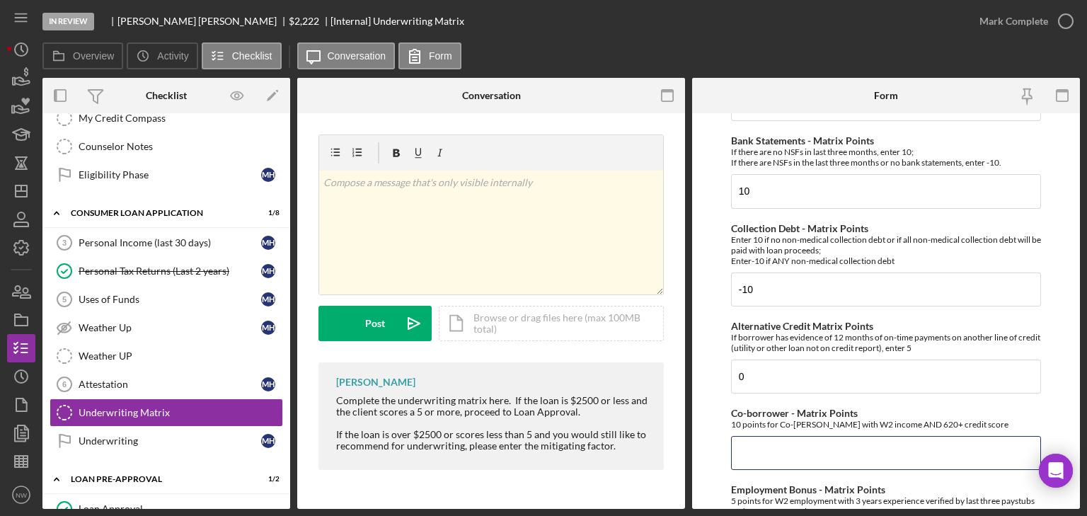
click at [736, 451] on input "Co-borrower - Matrix Points" at bounding box center [886, 453] width 310 height 34
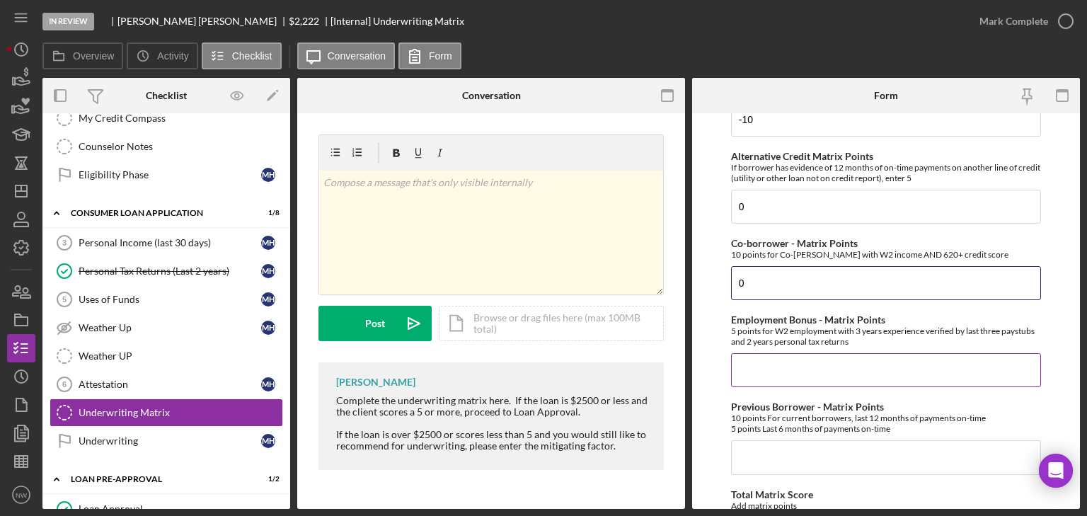
type input "0"
drag, startPoint x: 798, startPoint y: 372, endPoint x: 783, endPoint y: 366, distance: 16.8
click at [792, 369] on input "Employment Bonus - Matrix Points" at bounding box center [886, 370] width 310 height 34
type input "0"
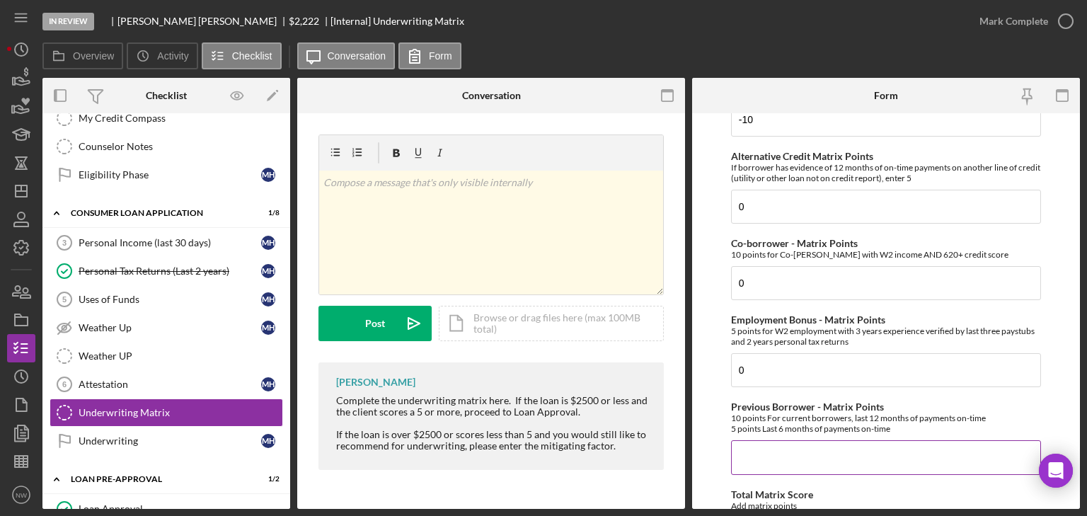
drag, startPoint x: 764, startPoint y: 457, endPoint x: 754, endPoint y: 459, distance: 10.7
click at [764, 458] on input "Previous Borrower - Matrix Points" at bounding box center [886, 457] width 310 height 34
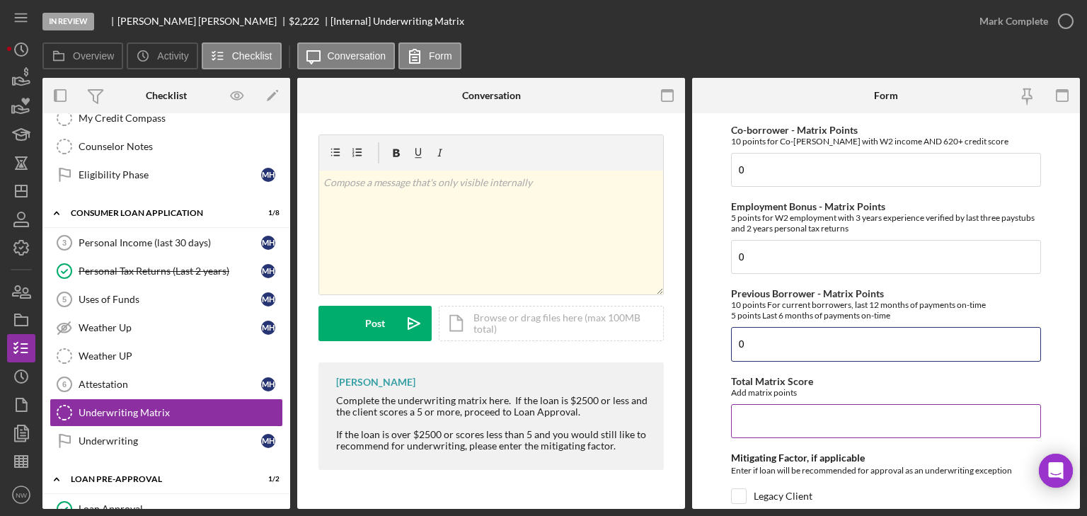
type input "0"
click at [774, 414] on input "Total Matrix Score" at bounding box center [886, 421] width 310 height 34
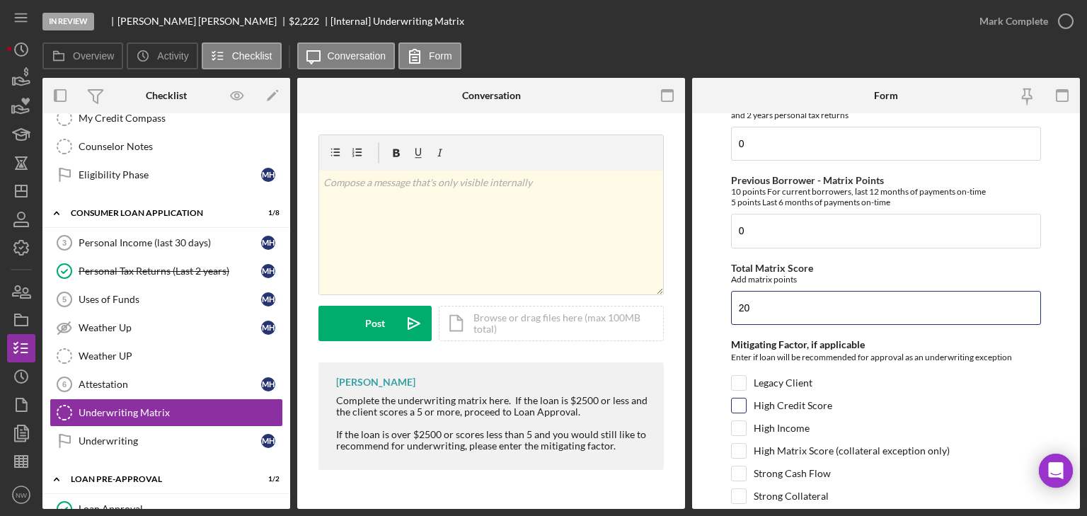
type input "20"
click at [737, 403] on input "High Credit Score" at bounding box center [739, 405] width 14 height 14
checkbox input "true"
drag, startPoint x: 1067, startPoint y: 20, endPoint x: 886, endPoint y: 164, distance: 231.6
click at [0, 0] on icon "button" at bounding box center [0, 0] width 0 height 0
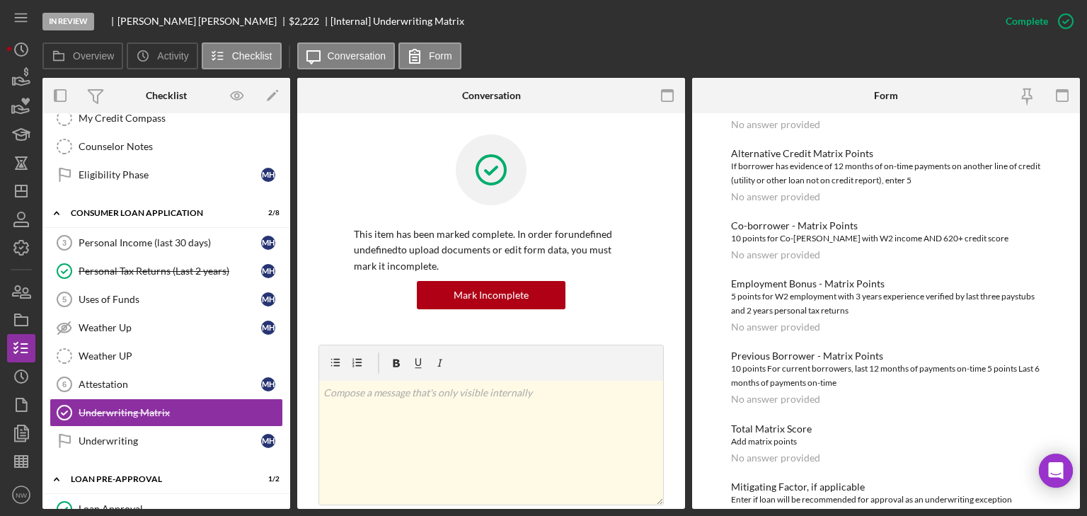
scroll to position [374, 0]
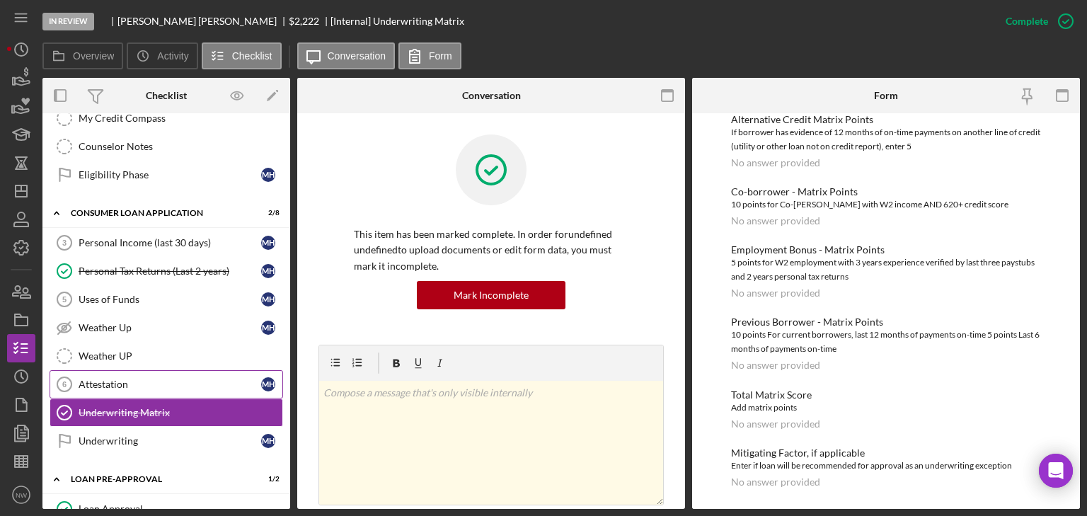
click at [91, 379] on div "Attestation" at bounding box center [170, 384] width 183 height 11
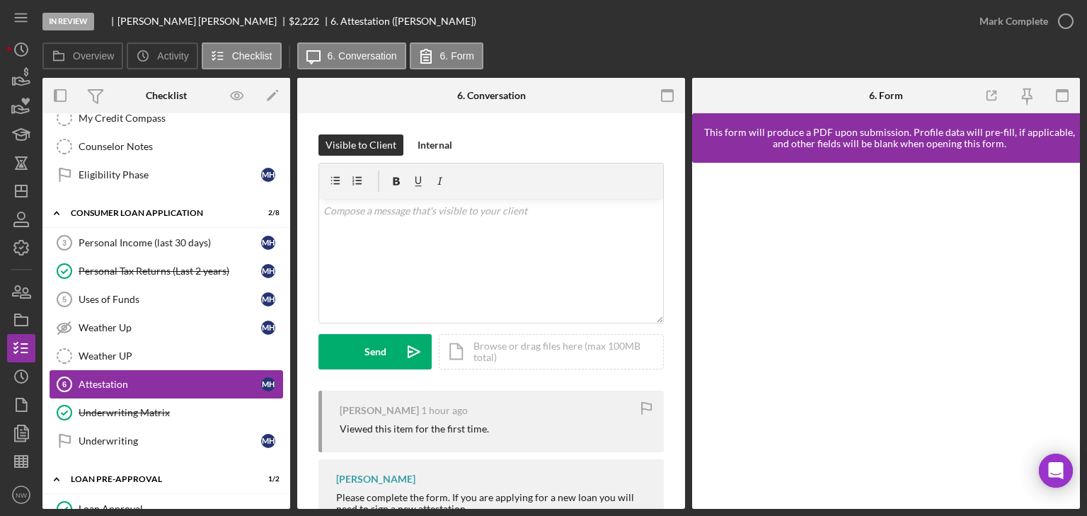
click at [77, 379] on icon "Attestation 6" at bounding box center [64, 384] width 35 height 35
click at [394, 221] on div "v Color teal Color pink Remove color Add row above Add row below Add column bef…" at bounding box center [491, 261] width 344 height 124
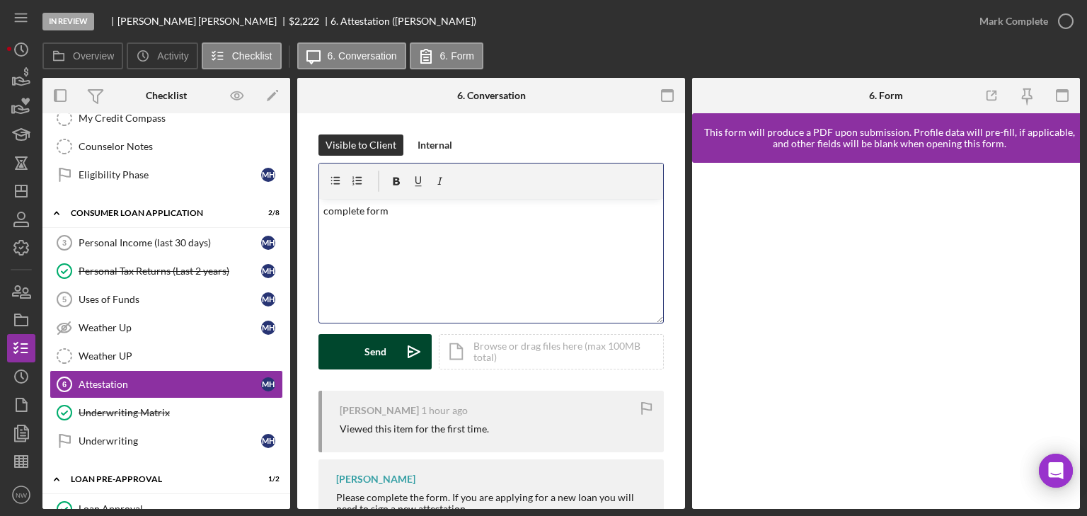
click at [368, 360] on div "Send" at bounding box center [375, 351] width 22 height 35
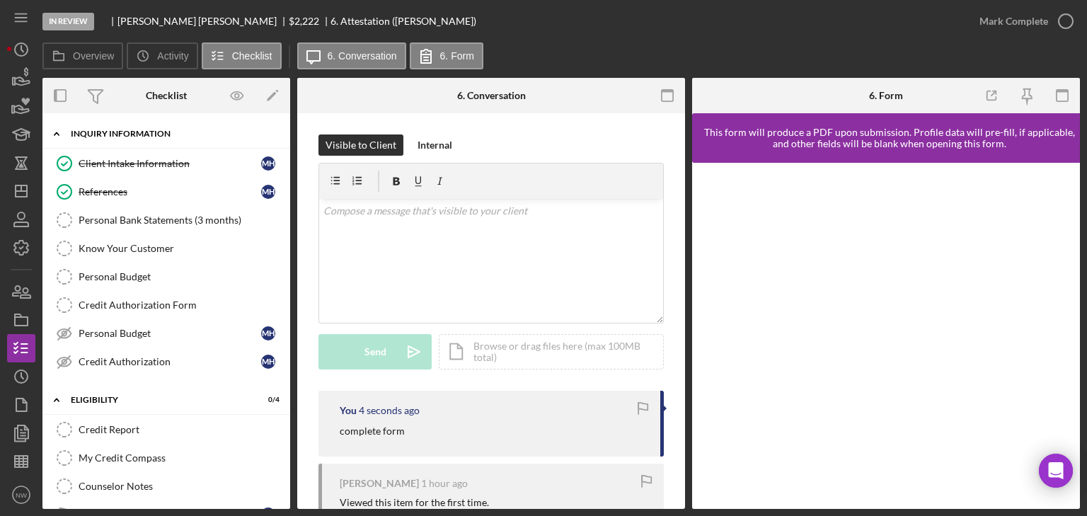
click at [62, 132] on icon "Icon/Expander" at bounding box center [56, 134] width 28 height 28
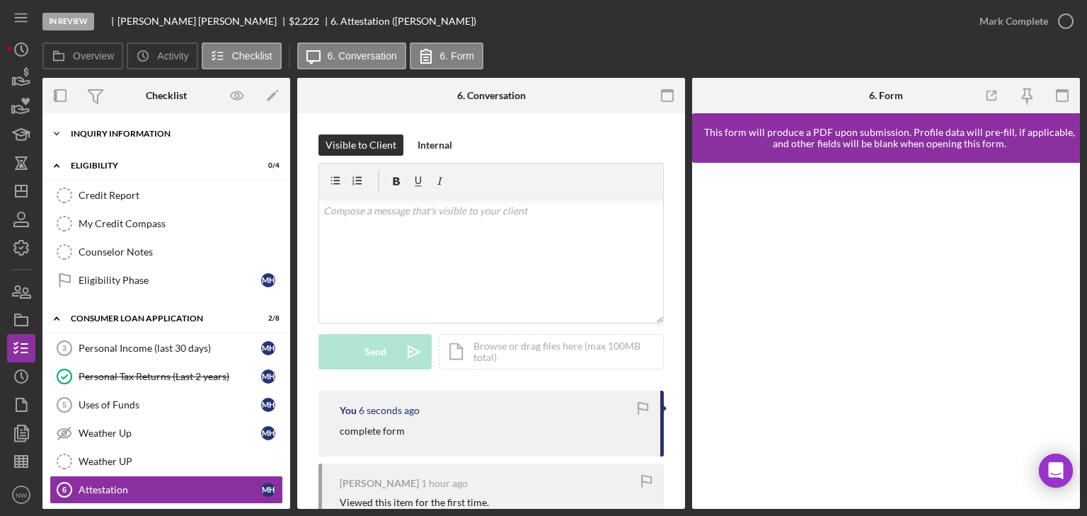
click at [58, 131] on icon "Icon/Expander" at bounding box center [56, 134] width 28 height 28
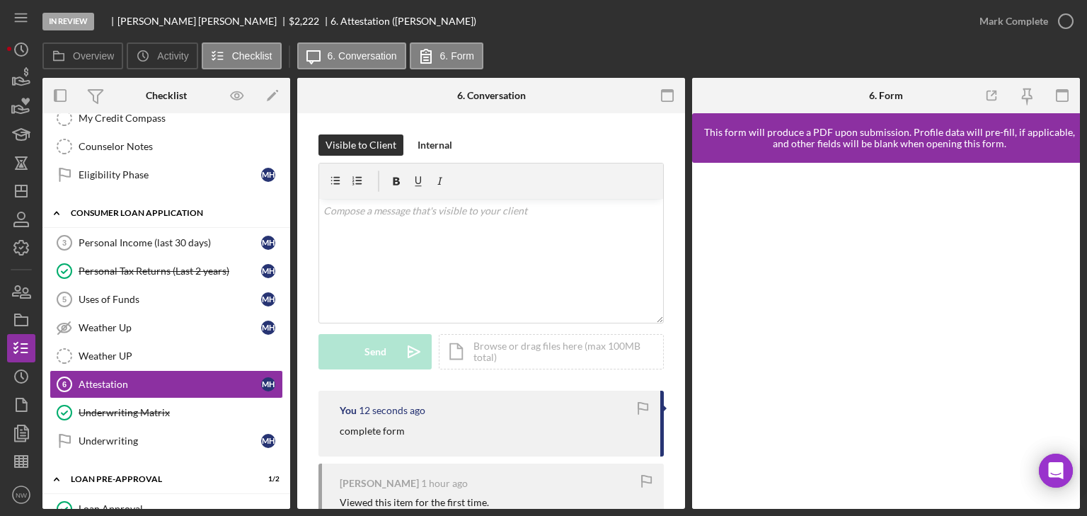
scroll to position [509, 0]
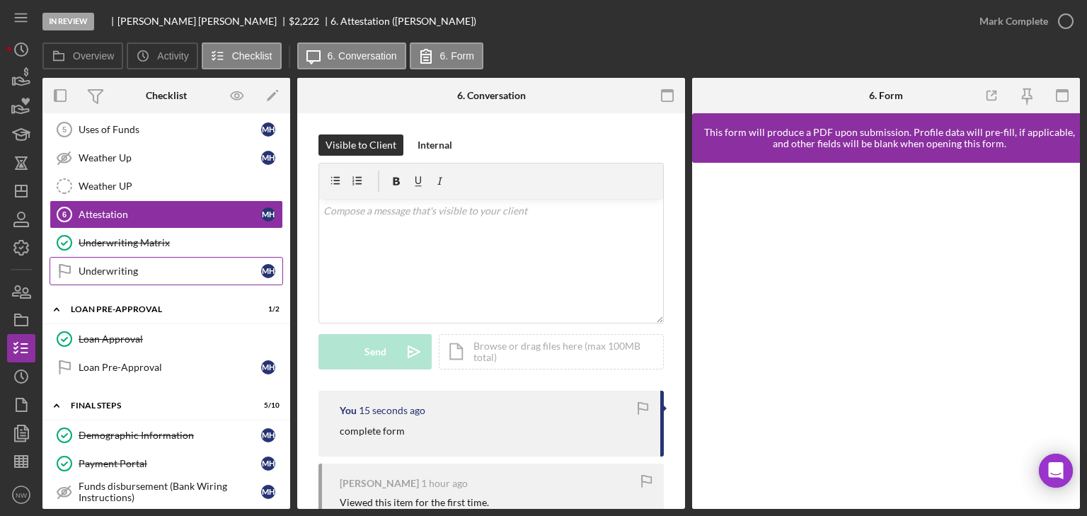
click at [98, 265] on div "Underwriting" at bounding box center [170, 270] width 183 height 11
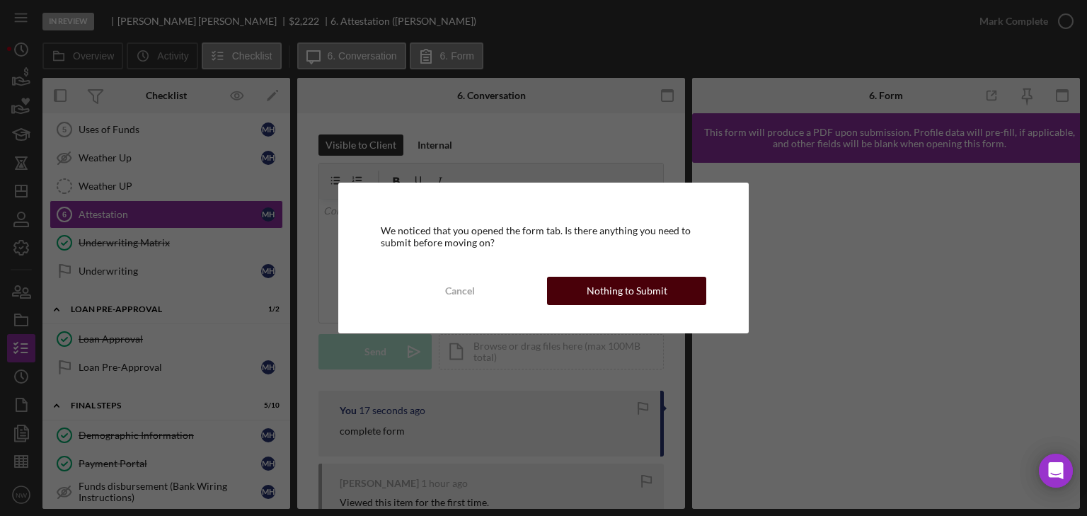
click at [603, 287] on div "Nothing to Submit" at bounding box center [627, 291] width 81 height 28
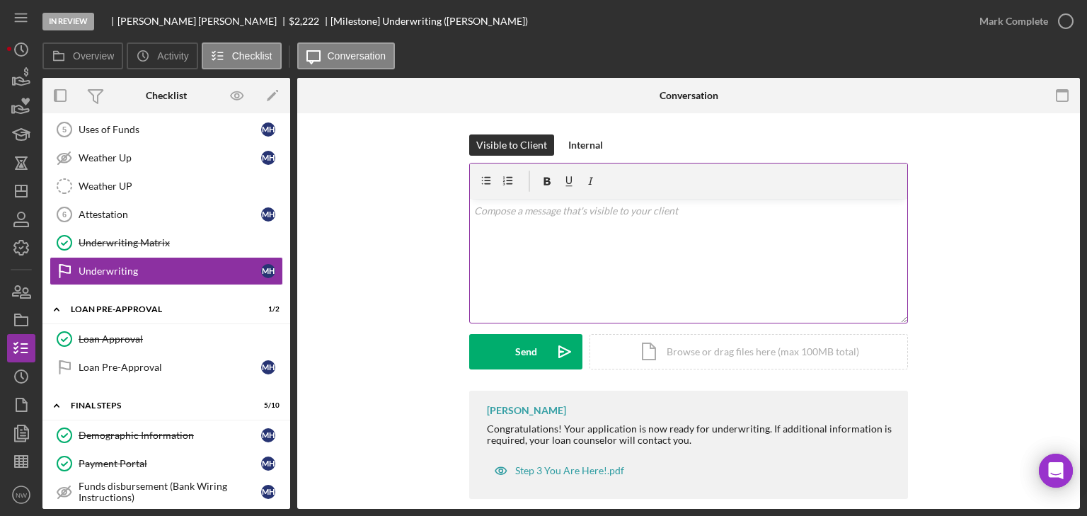
scroll to position [18, 0]
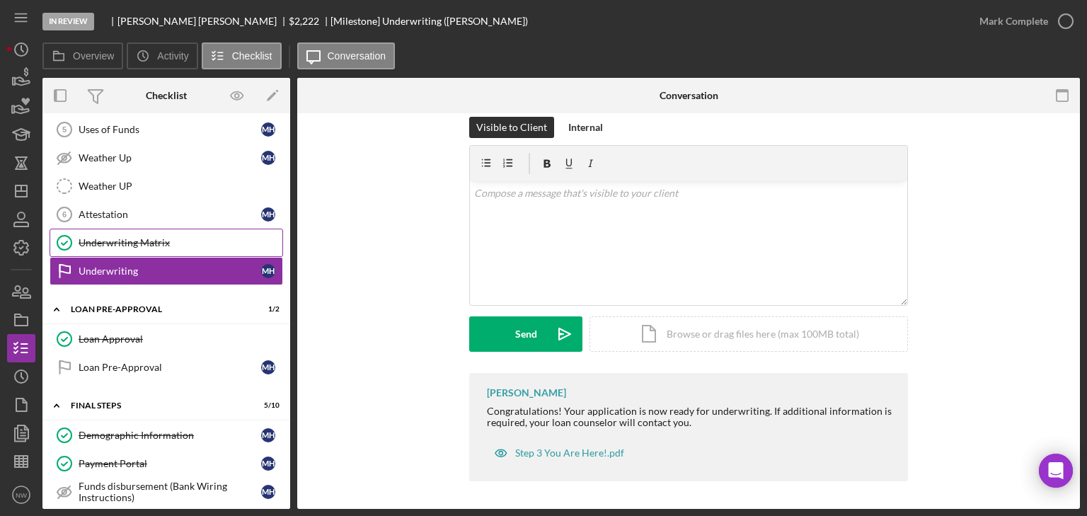
click at [139, 237] on div "Underwriting Matrix" at bounding box center [181, 242] width 204 height 11
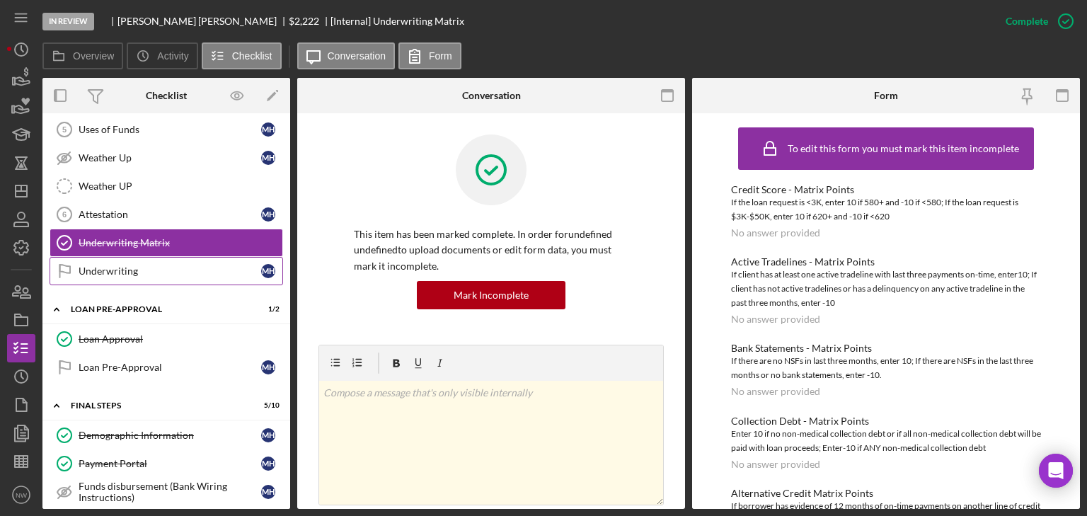
drag, startPoint x: 62, startPoint y: 263, endPoint x: 110, endPoint y: 263, distance: 47.4
click at [71, 263] on icon "Underwriting" at bounding box center [64, 270] width 35 height 35
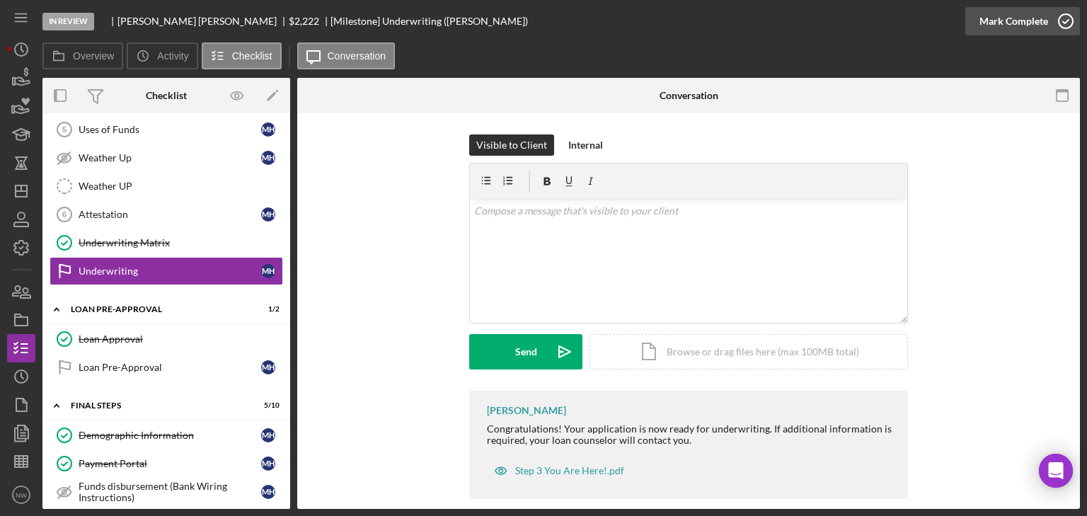
click at [1069, 17] on icon "button" at bounding box center [1065, 21] width 35 height 35
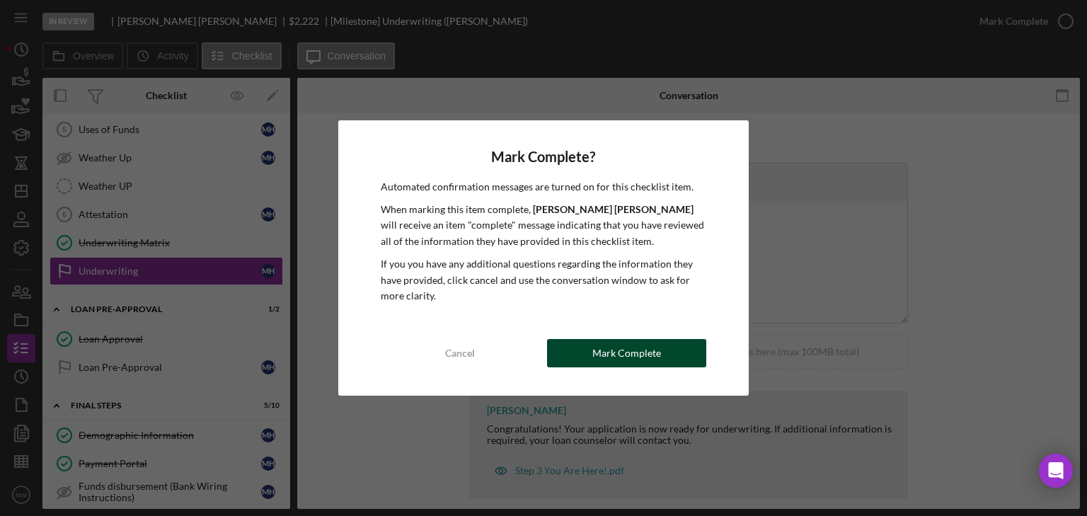
drag, startPoint x: 575, startPoint y: 351, endPoint x: 163, endPoint y: 292, distance: 415.3
click at [574, 351] on button "Mark Complete" at bounding box center [626, 353] width 159 height 28
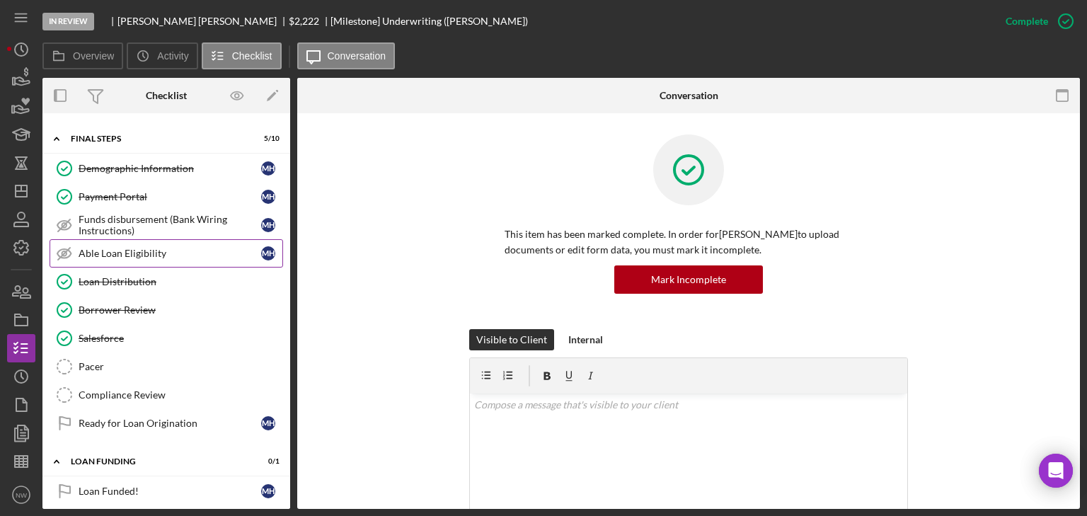
scroll to position [663, 0]
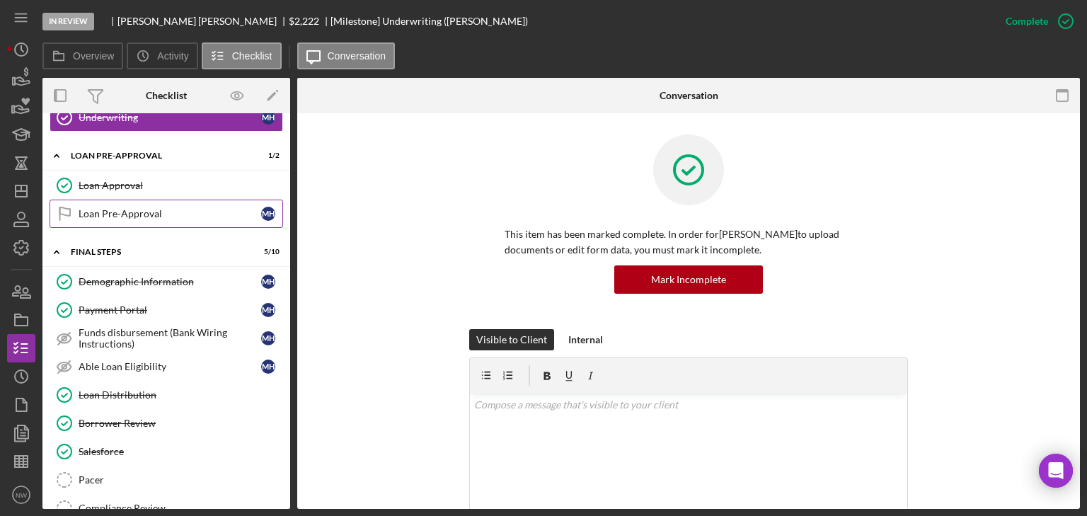
click at [116, 208] on div "Loan Pre-Approval" at bounding box center [170, 213] width 183 height 11
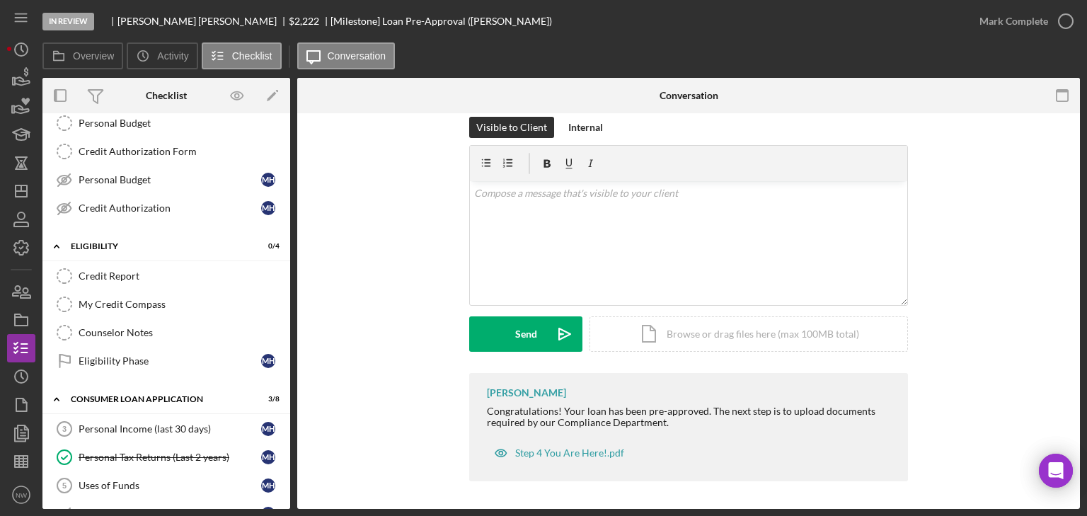
scroll to position [40, 0]
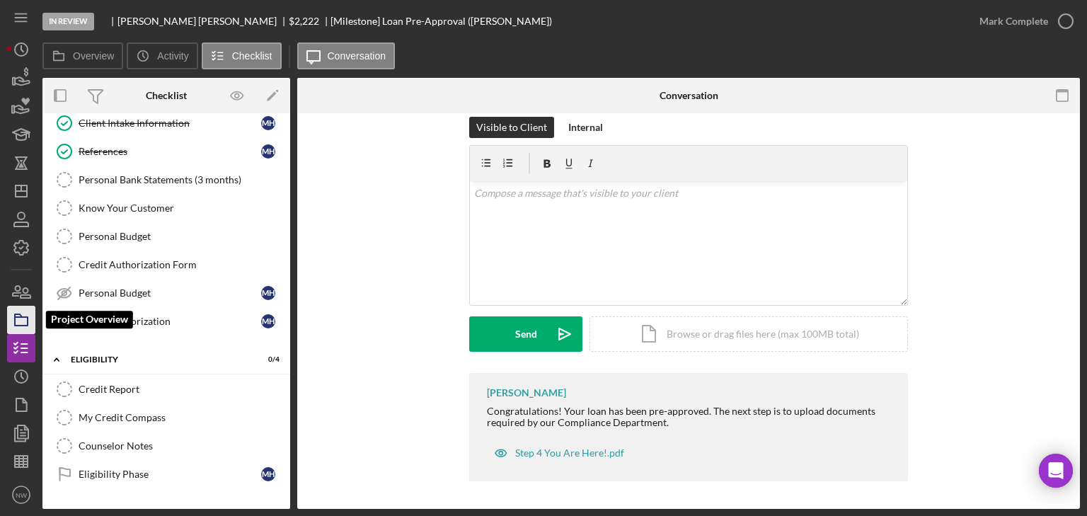
click at [23, 319] on icon "button" at bounding box center [21, 319] width 35 height 35
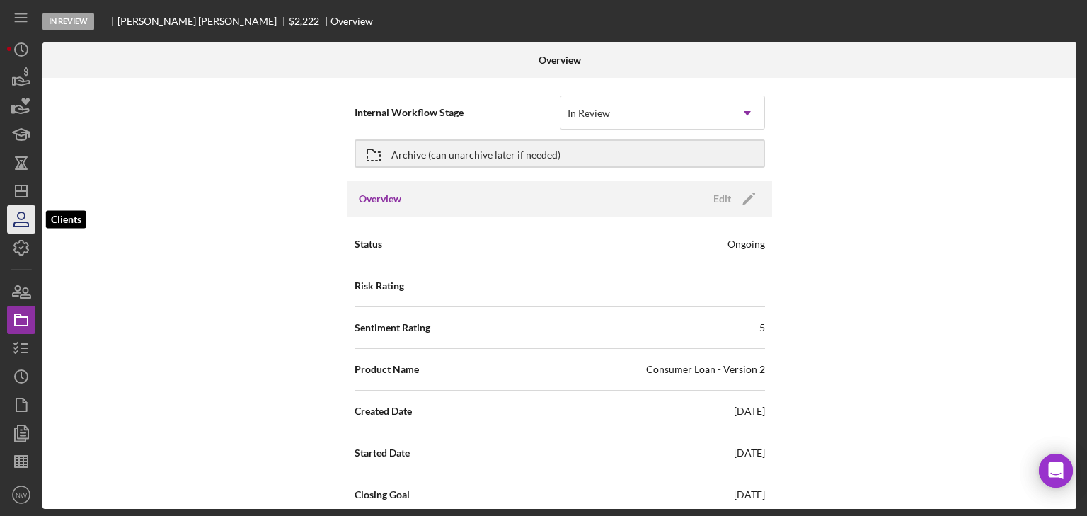
click at [20, 215] on icon "button" at bounding box center [21, 219] width 35 height 35
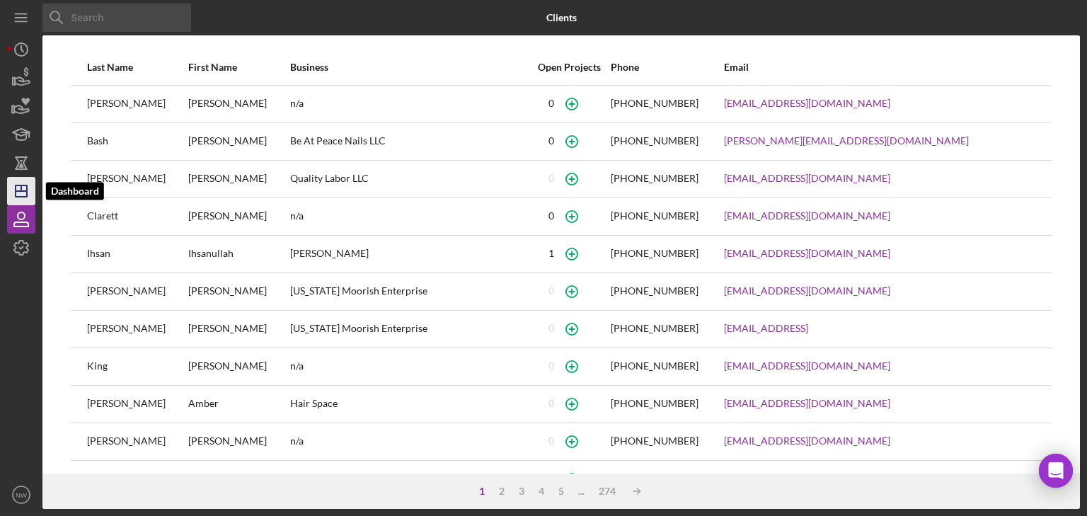
click at [20, 194] on icon "Icon/Dashboard" at bounding box center [21, 190] width 35 height 35
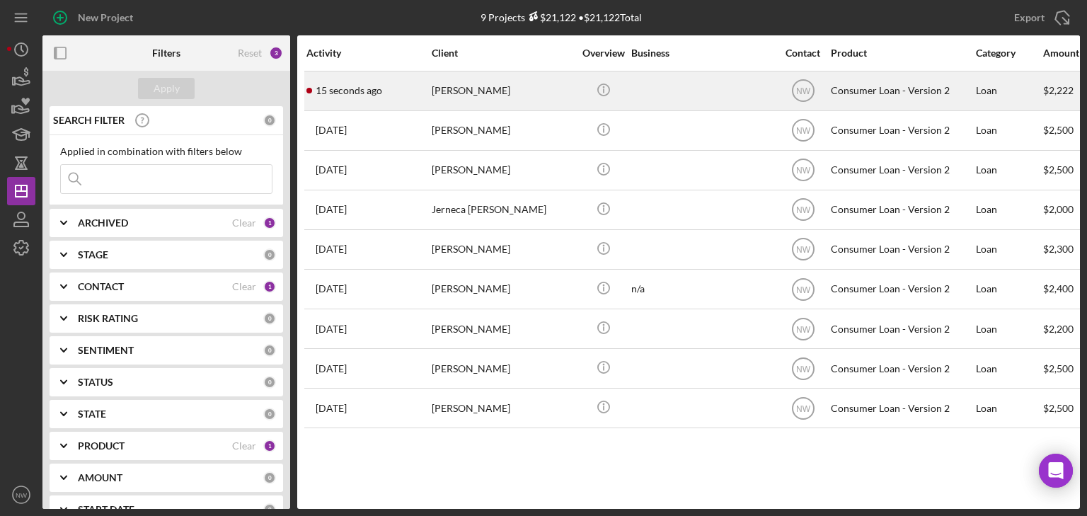
click at [461, 87] on div "[PERSON_NAME]" at bounding box center [503, 91] width 142 height 38
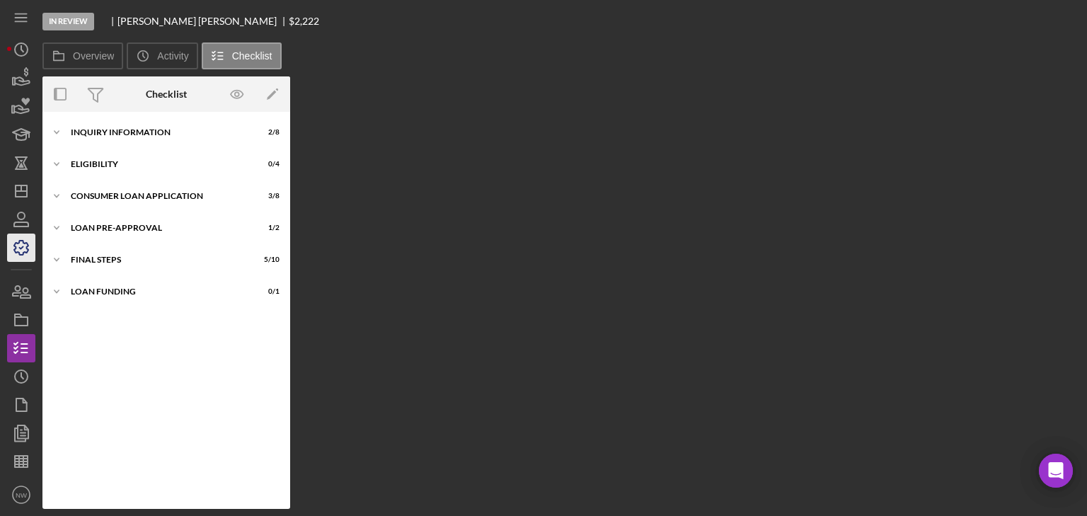
scroll to position [37, 0]
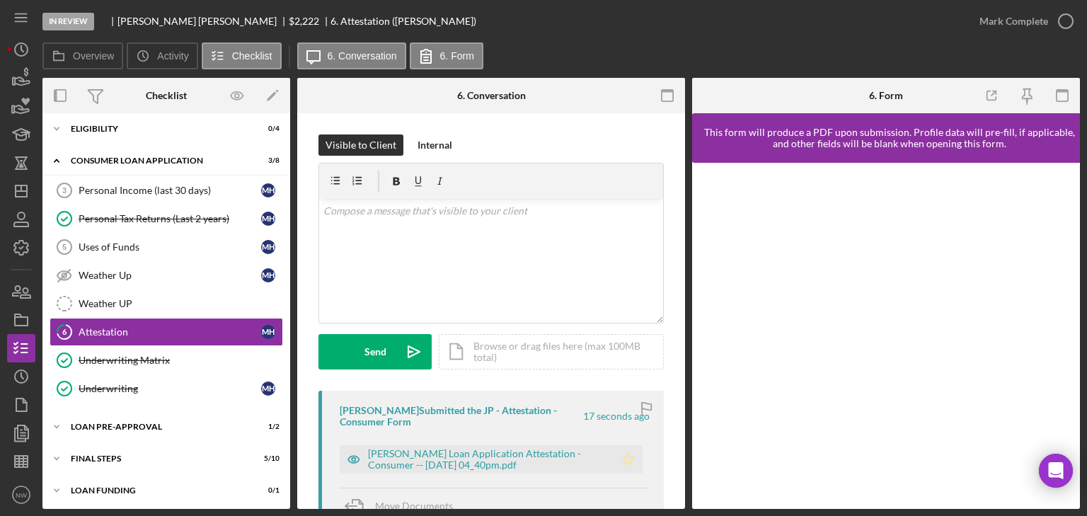
click at [626, 461] on polygon "button" at bounding box center [629, 458] width 12 height 11
click at [1069, 21] on icon "button" at bounding box center [1065, 21] width 35 height 35
